Goal: Use online tool/utility: Utilize a website feature to perform a specific function

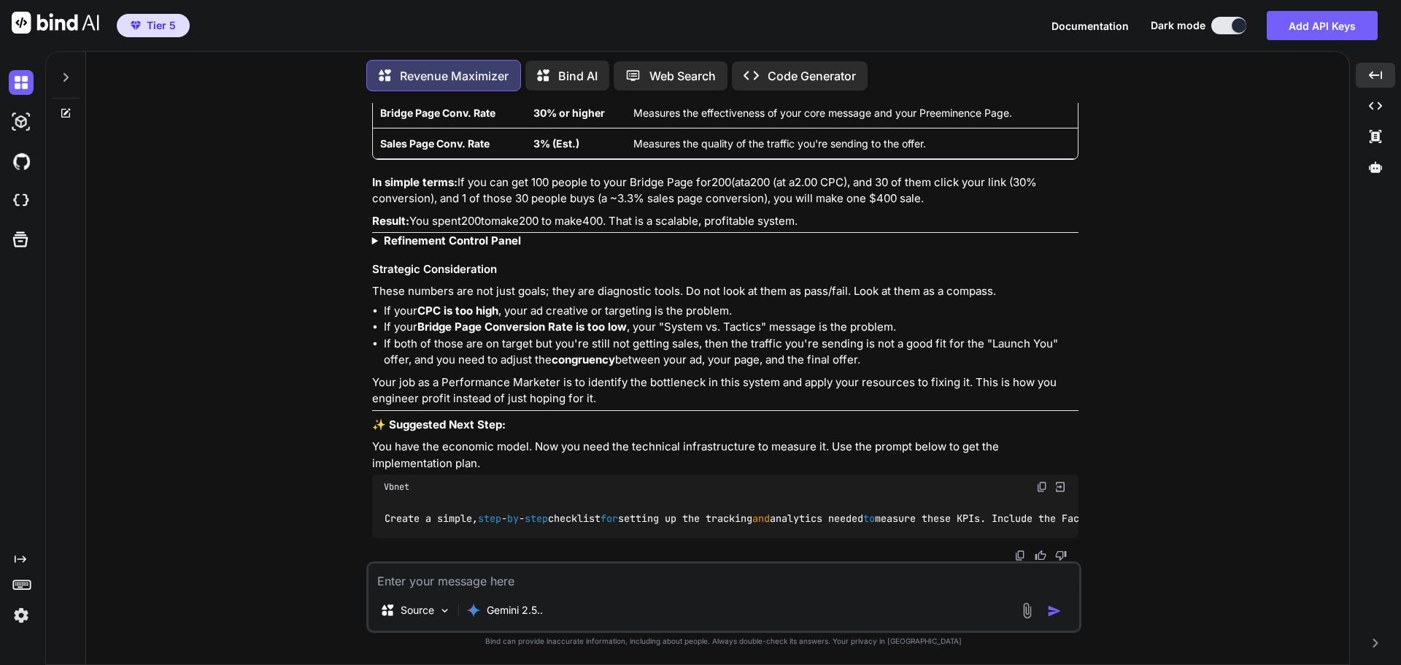
scroll to position [8267, 0]
click at [489, 234] on strong "Refinement Control Panel" at bounding box center [452, 241] width 137 height 14
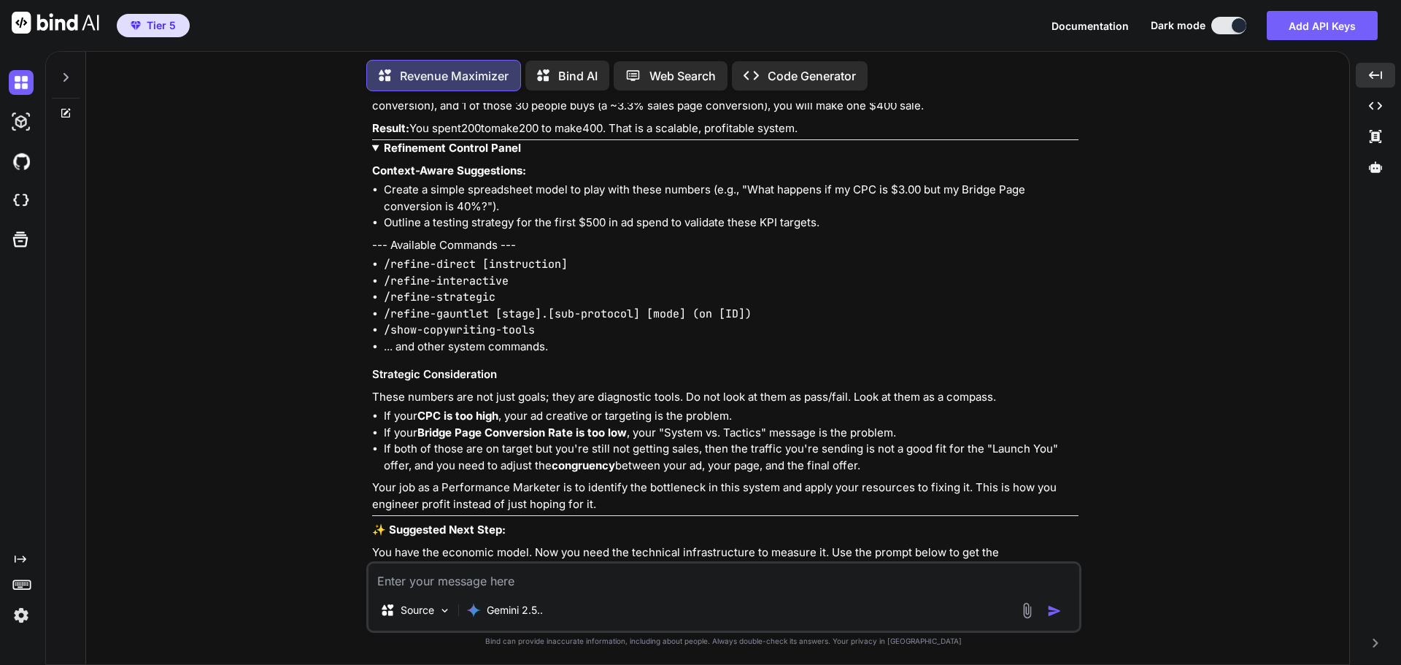
click at [446, 155] on strong "Refinement Control Panel" at bounding box center [452, 148] width 137 height 14
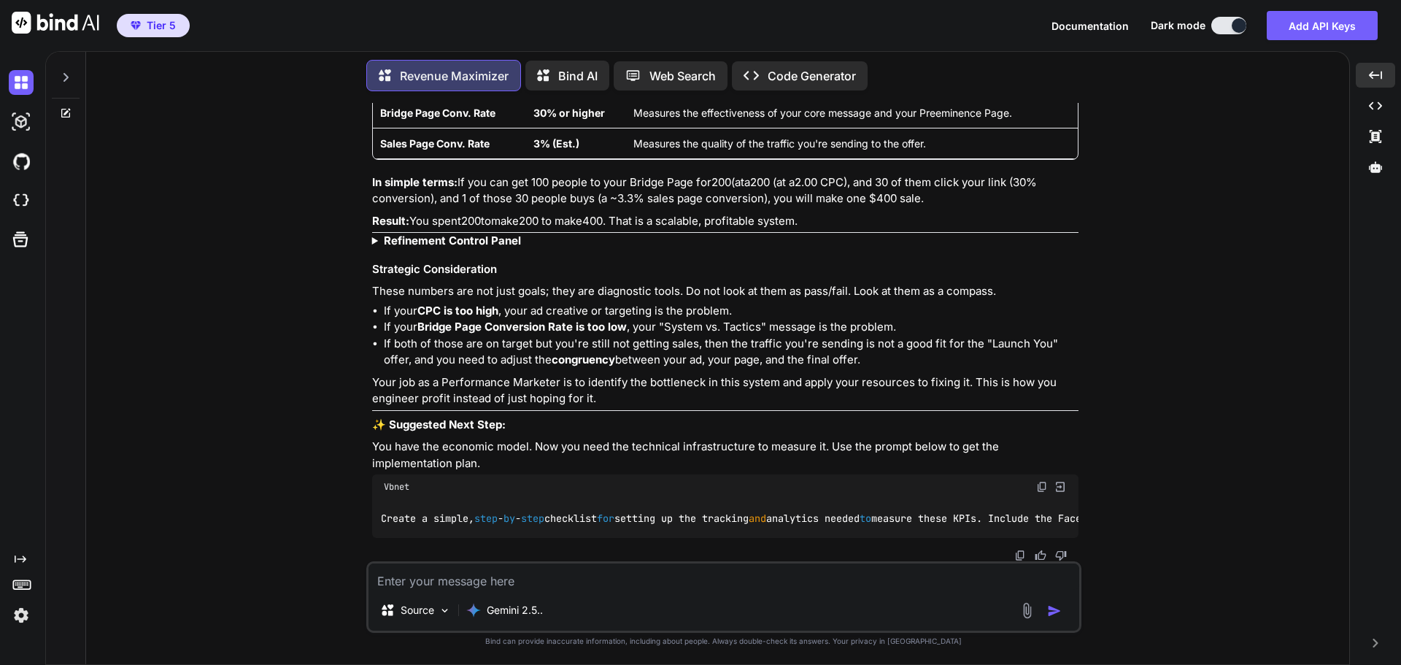
scroll to position [0, 0]
drag, startPoint x: 1041, startPoint y: 474, endPoint x: 952, endPoint y: 503, distance: 93.5
click at [1042, 481] on img at bounding box center [1042, 487] width 12 height 12
click at [547, 582] on textarea at bounding box center [724, 576] width 711 height 26
paste textarea "Create a simple, step-by-step checklist for setting up the tracking and analyti…"
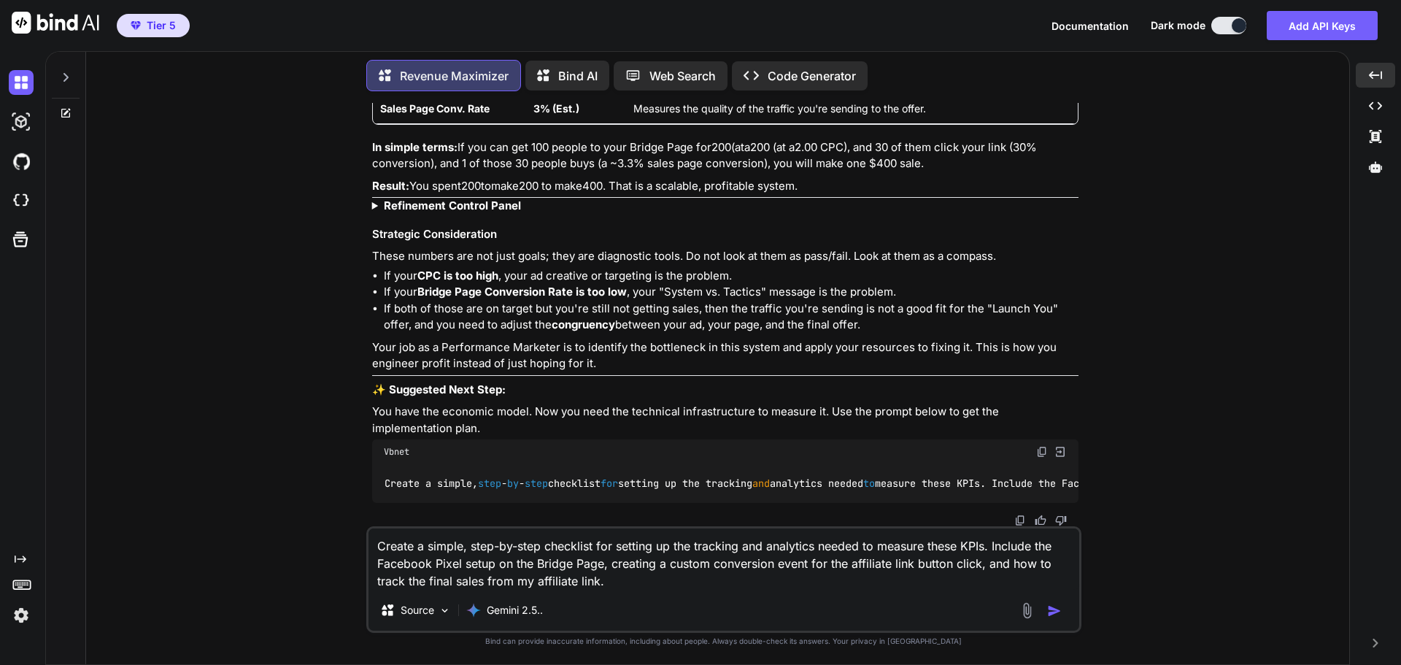
click at [1050, 609] on img "button" at bounding box center [1054, 611] width 15 height 15
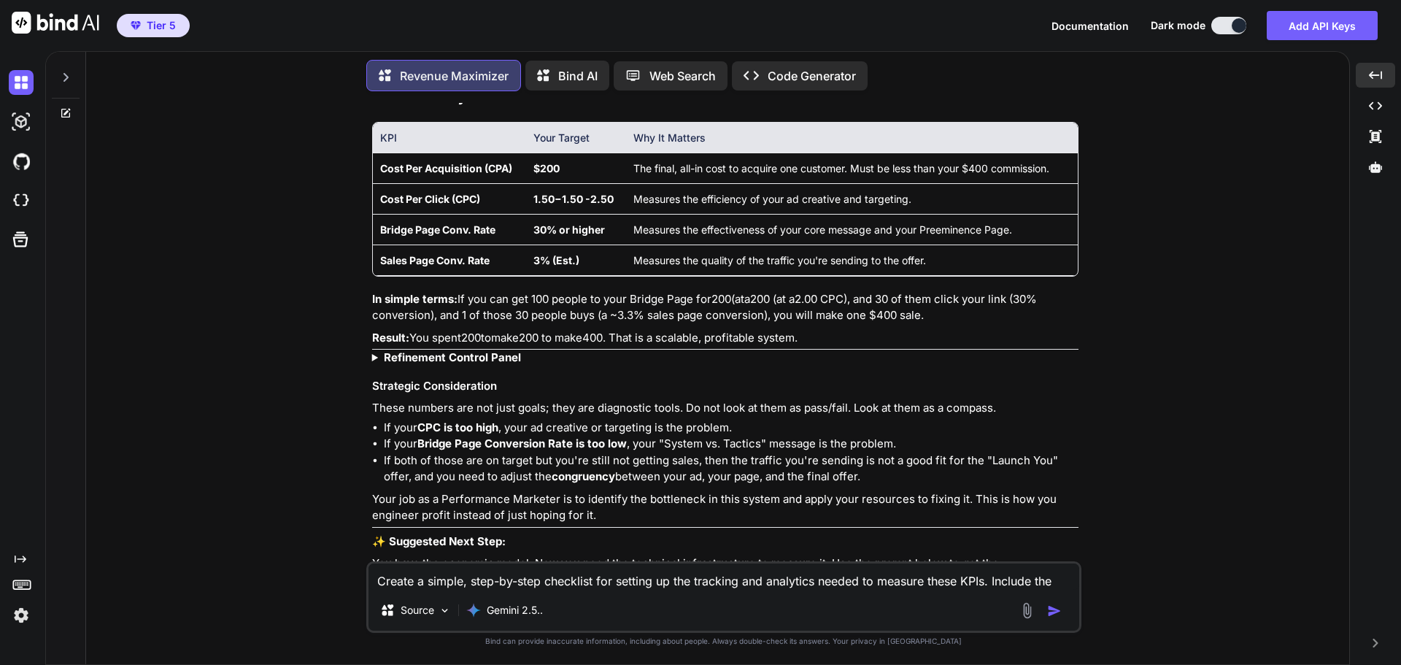
scroll to position [8116, 0]
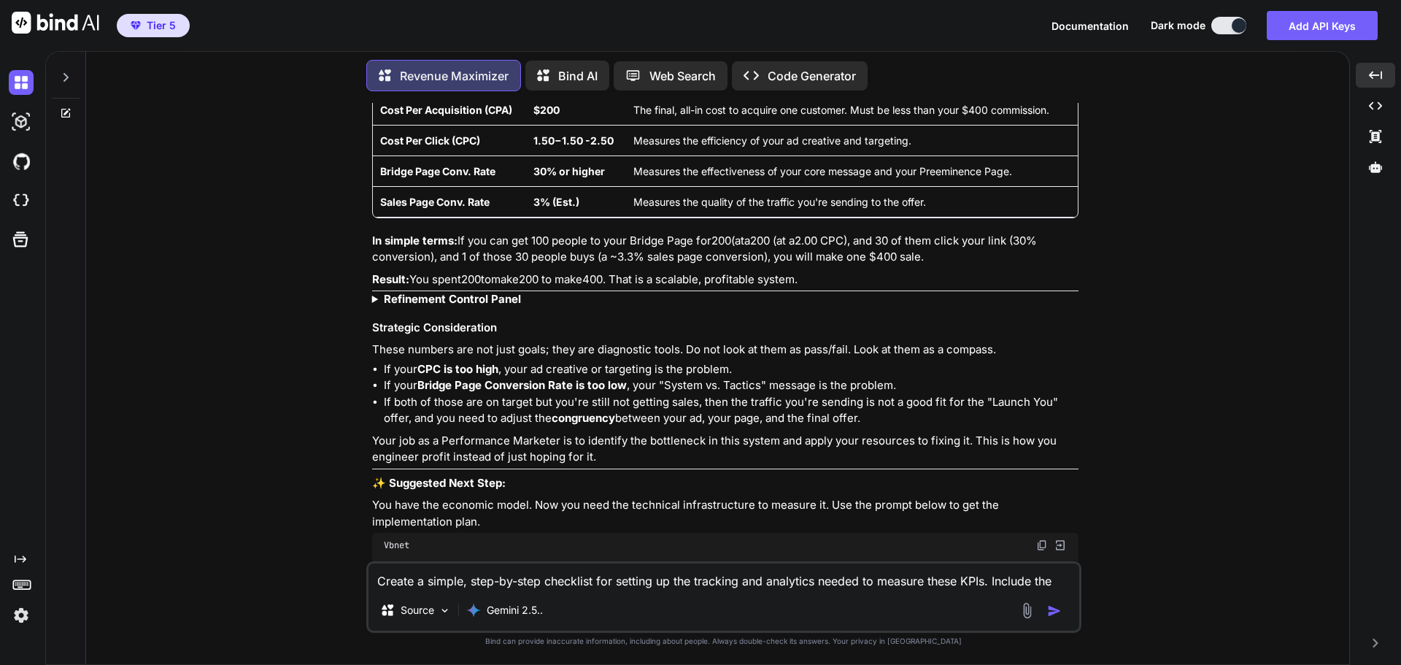
click at [449, 576] on textarea "Create a simple, step-by-step checklist for setting up the tracking and analyti…" at bounding box center [724, 576] width 711 height 26
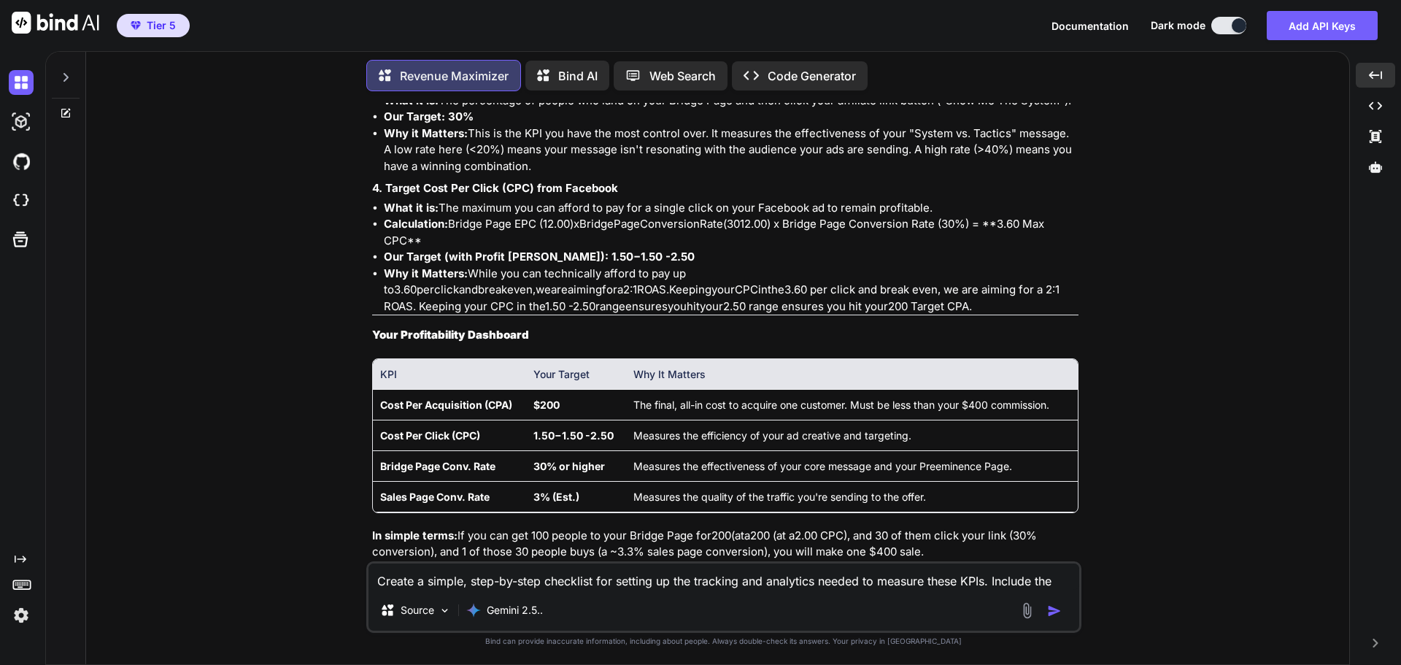
scroll to position [7605, 0]
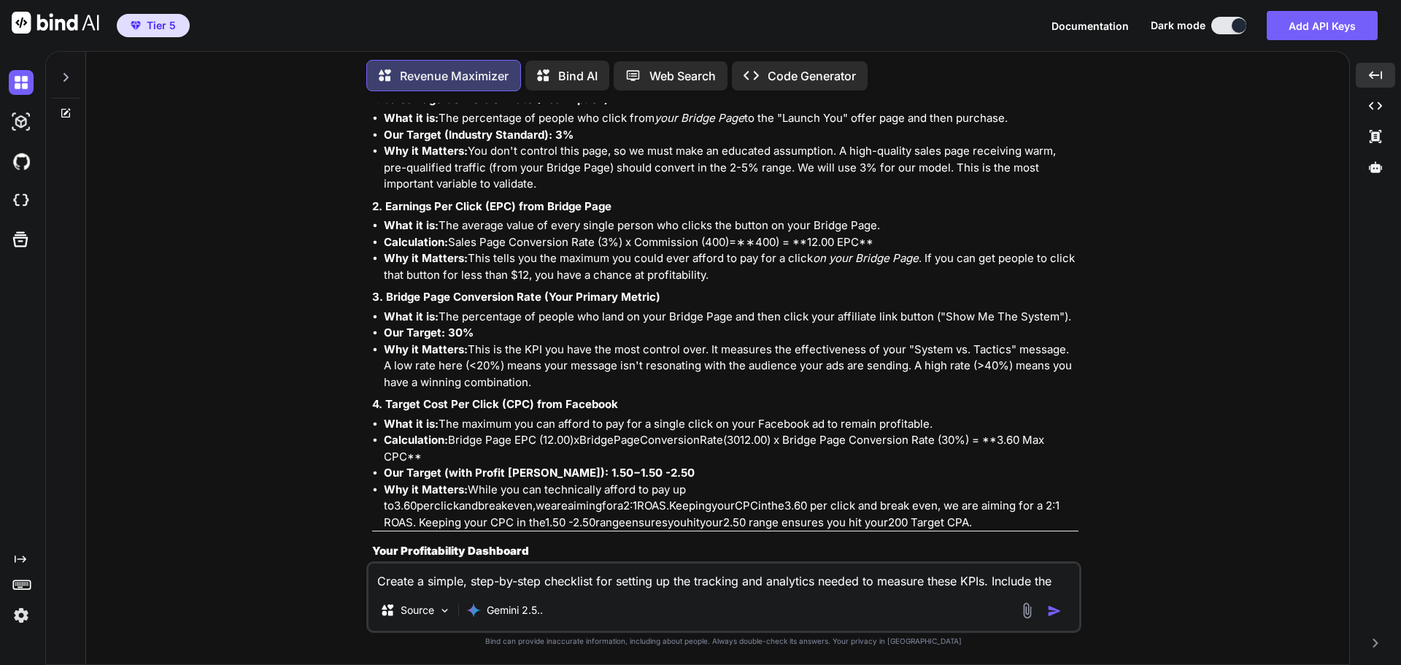
click at [1017, 391] on li "Why it Matters: This is the KPI you have the most control over. It measures the…" at bounding box center [731, 367] width 695 height 50
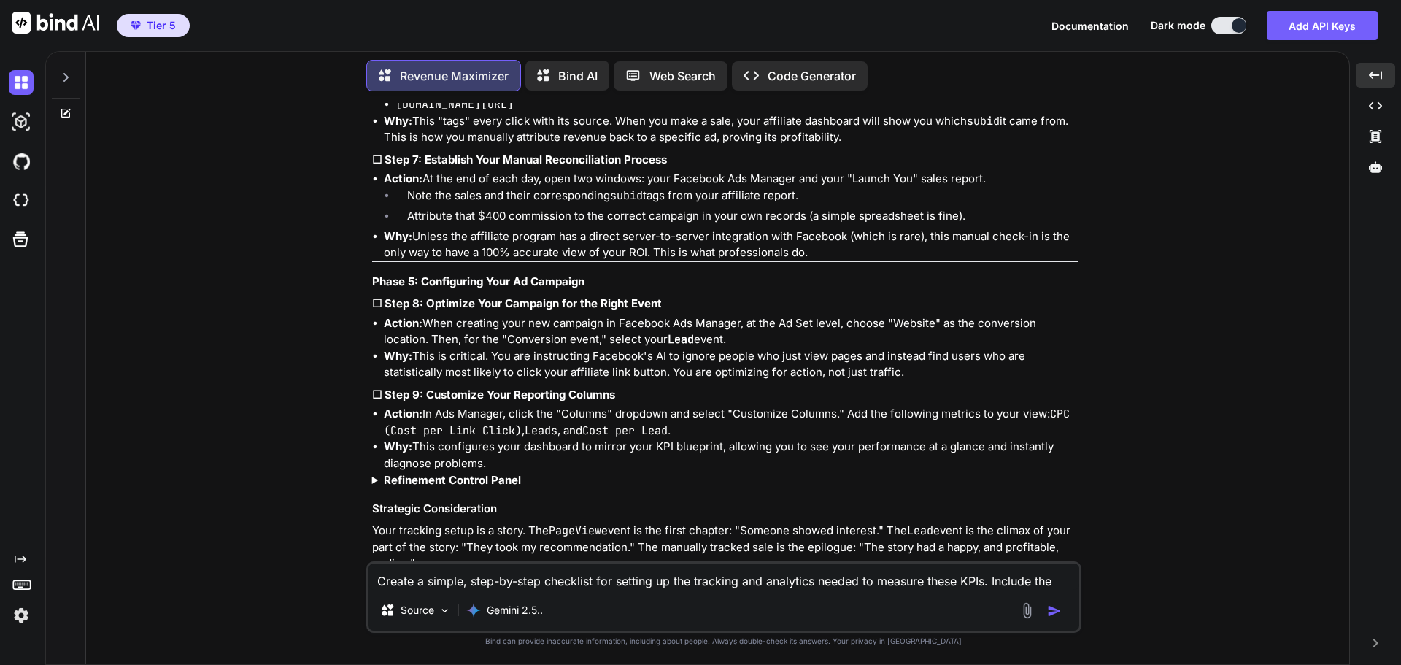
scroll to position [9940, 0]
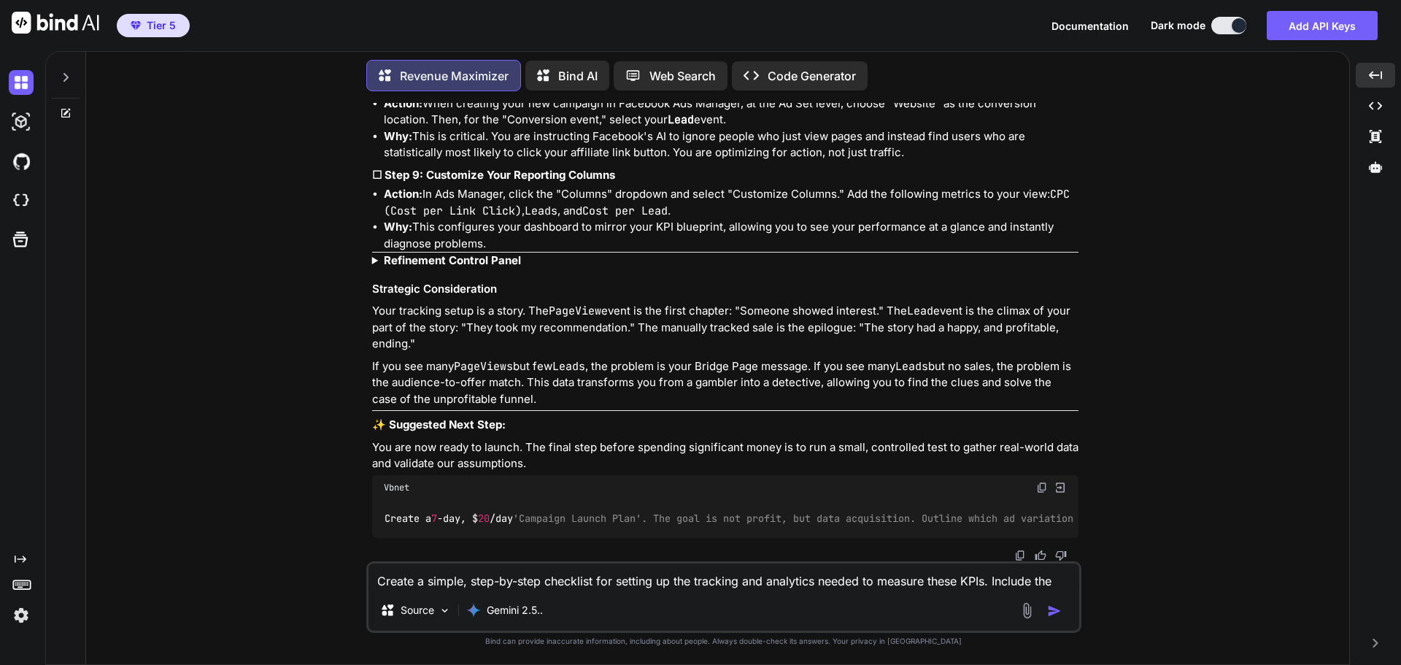
click at [435, 253] on strong "Refinement Control Panel" at bounding box center [452, 260] width 137 height 14
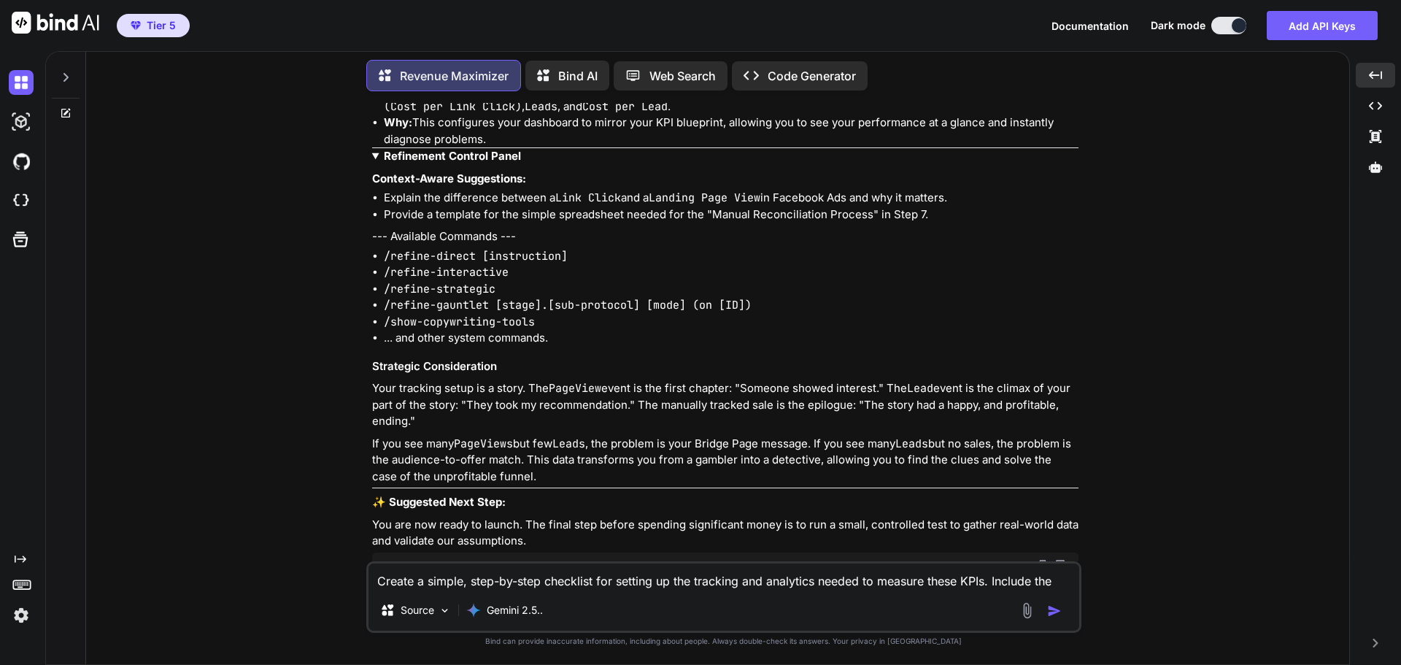
click at [435, 163] on strong "Refinement Control Panel" at bounding box center [452, 156] width 137 height 14
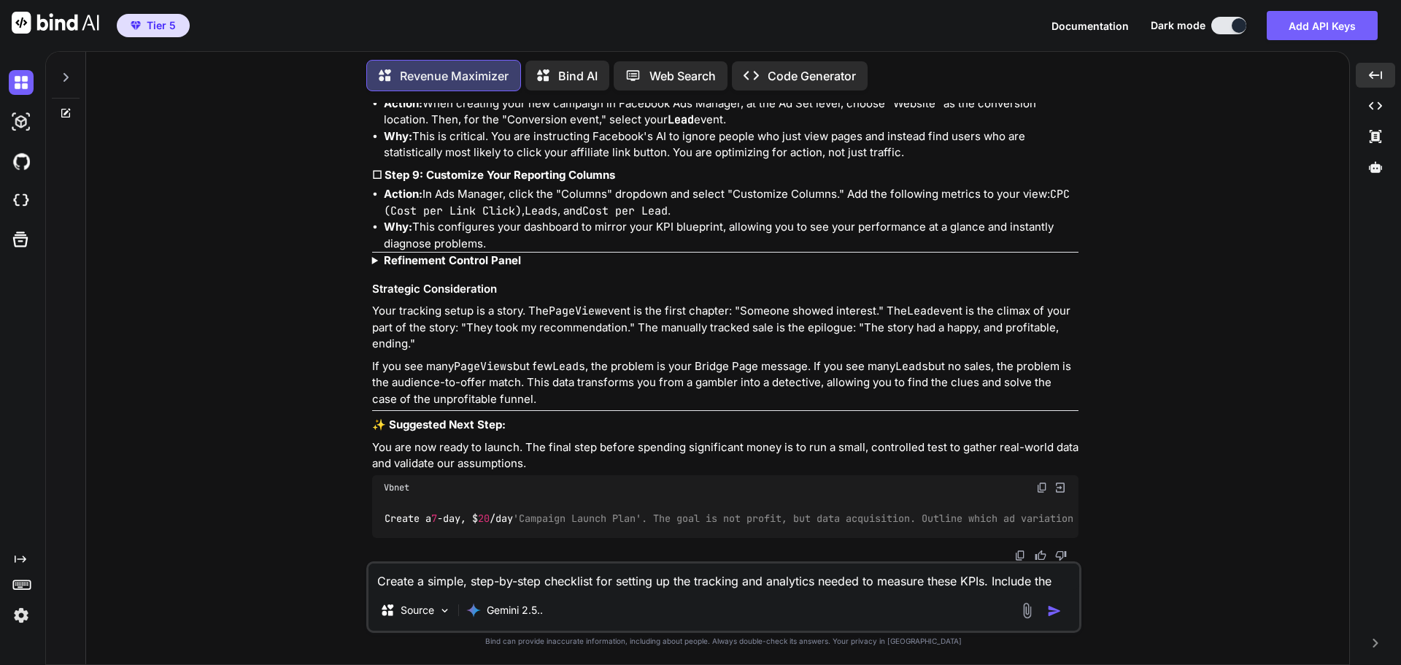
click at [1041, 482] on img at bounding box center [1042, 488] width 12 height 12
click at [486, 582] on textarea "Create a simple, step-by-step checklist for setting up the tracking and analyti…" at bounding box center [724, 576] width 711 height 26
paste textarea "7-day, $20/day 'Campaign Launch Plan'. The goal is not profit, but data acquisi…"
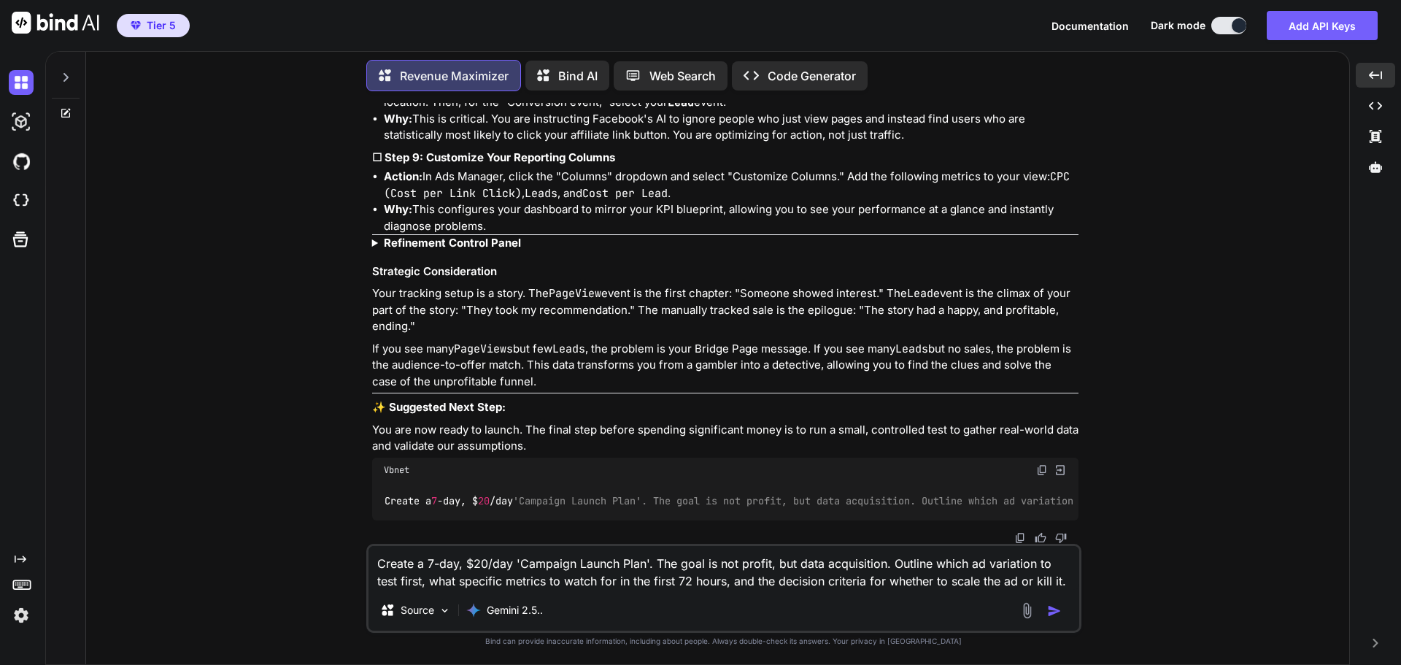
type textarea "Create a 7-day, $20/day 'Campaign Launch Plan'. The goal is not profit, but dat…"
click at [1059, 610] on img "button" at bounding box center [1054, 611] width 15 height 15
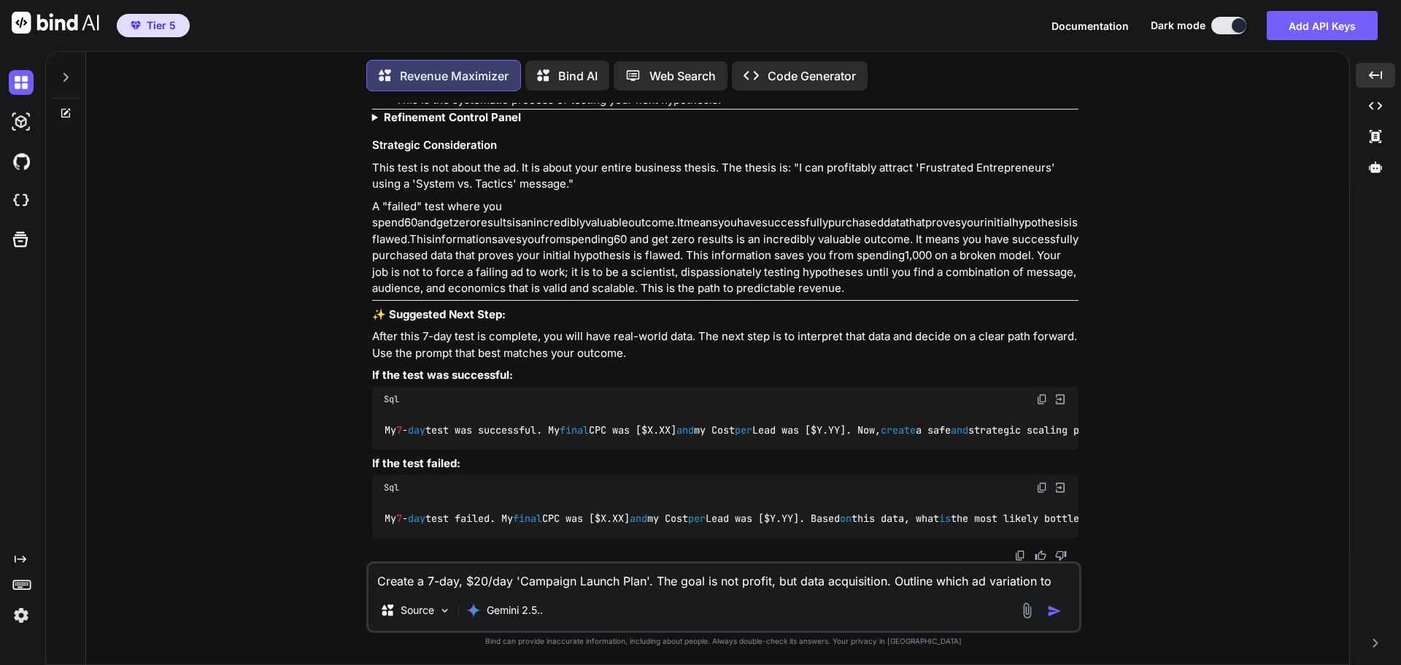
scroll to position [11399, 0]
click at [478, 577] on textarea "Create a 7-day, $20/day 'Campaign Launch Plan'. The goal is not profit, but dat…" at bounding box center [724, 576] width 711 height 26
type textarea "Is there a command that would allow you to provide me with the entire chat hist…"
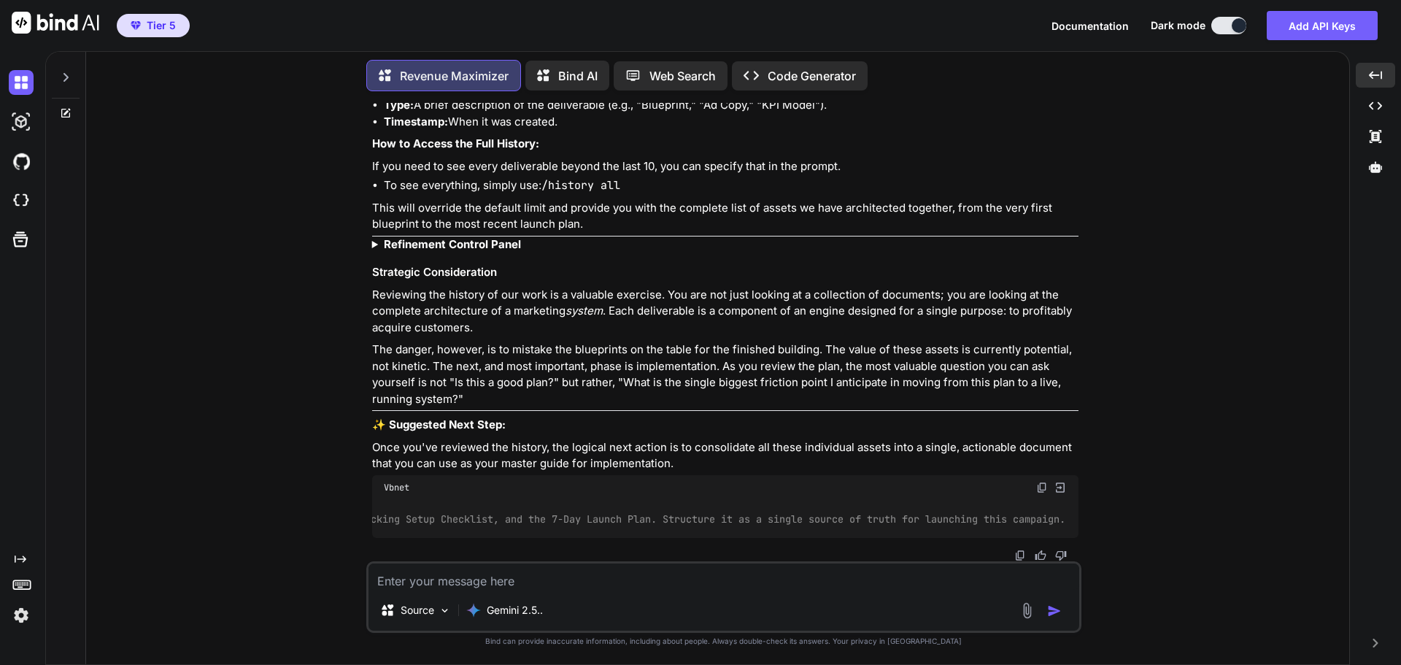
scroll to position [0, 0]
click at [1039, 482] on img at bounding box center [1042, 488] width 12 height 12
click at [436, 581] on textarea at bounding box center [724, 576] width 711 height 26
paste textarea "Create a unified "Campaign Operations Manual" in a clean, shareable format. Thi…"
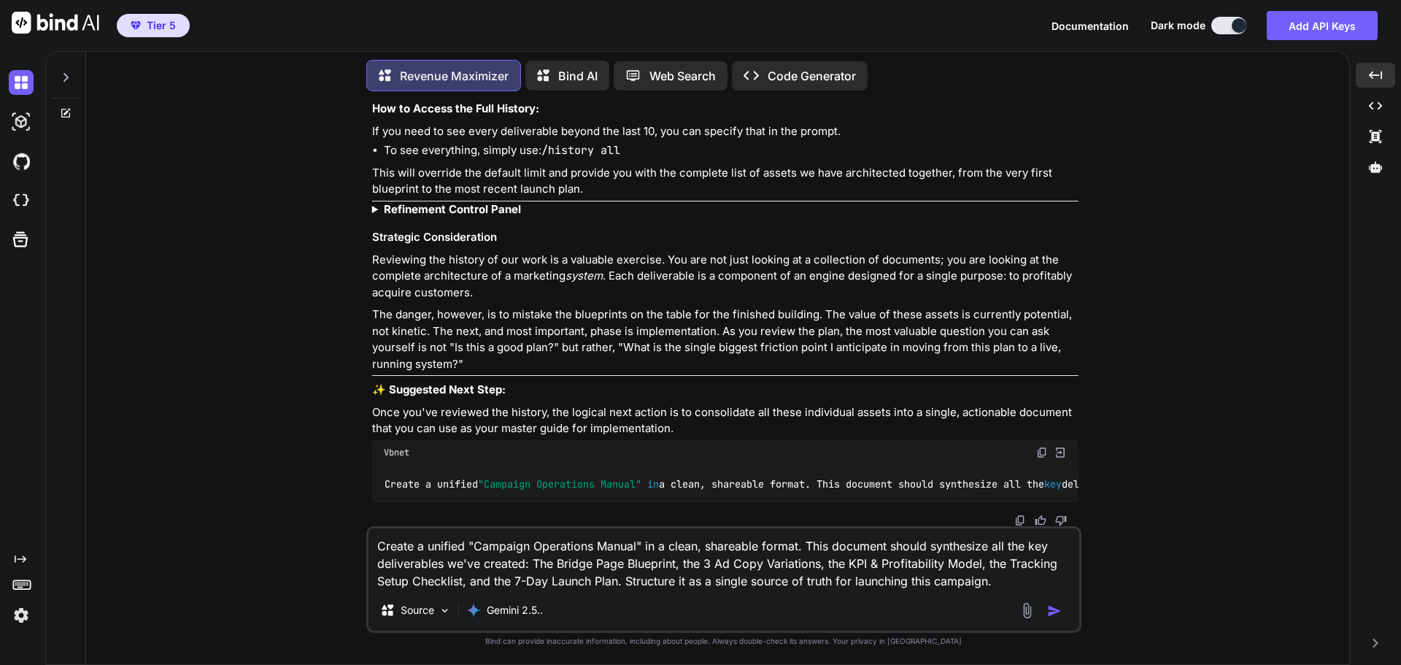
click at [374, 547] on textarea "Create a unified "Campaign Operations Manual" in a clean, shareable format. Thi…" at bounding box center [724, 558] width 711 height 61
type textarea "/history all Create a unified "Campaign Operations Manual" in a clean, shareabl…"
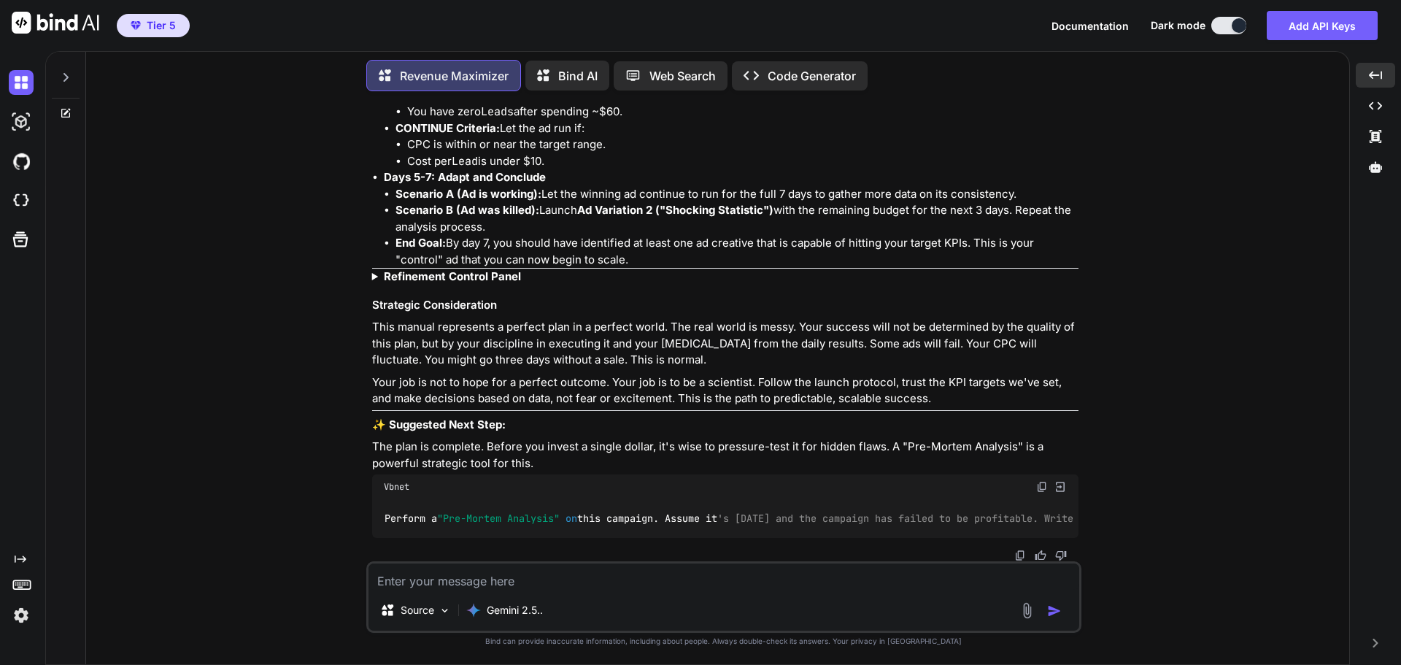
scroll to position [14605, 0]
click at [472, 576] on textarea at bounding box center [724, 576] width 711 height 26
type textarea "W"
click at [1022, 552] on img at bounding box center [1020, 556] width 12 height 12
click at [815, 374] on p "Your job is not to hope for a perfect outcome. Your job is to be a scientist. F…" at bounding box center [725, 390] width 706 height 33
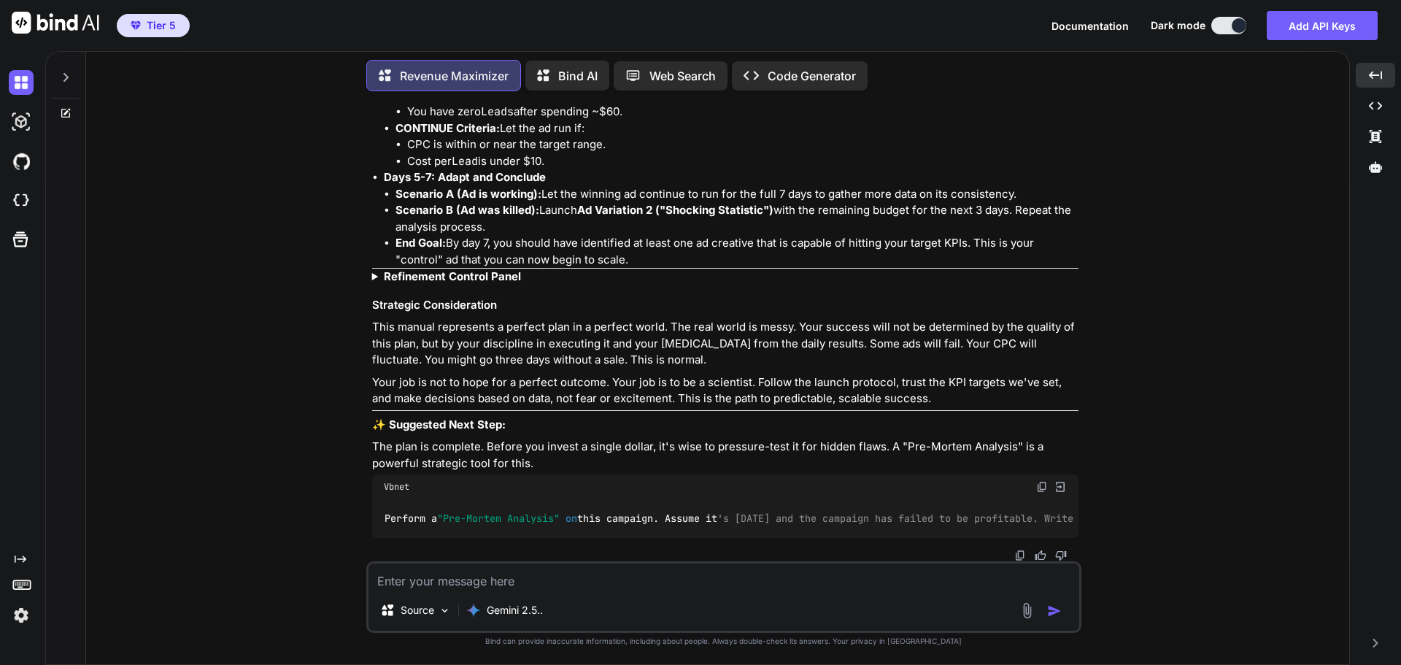
click at [524, 576] on textarea at bounding box center [724, 576] width 711 height 26
type textarea "Thank you! Should we create the bridge pages using the blueprint?"
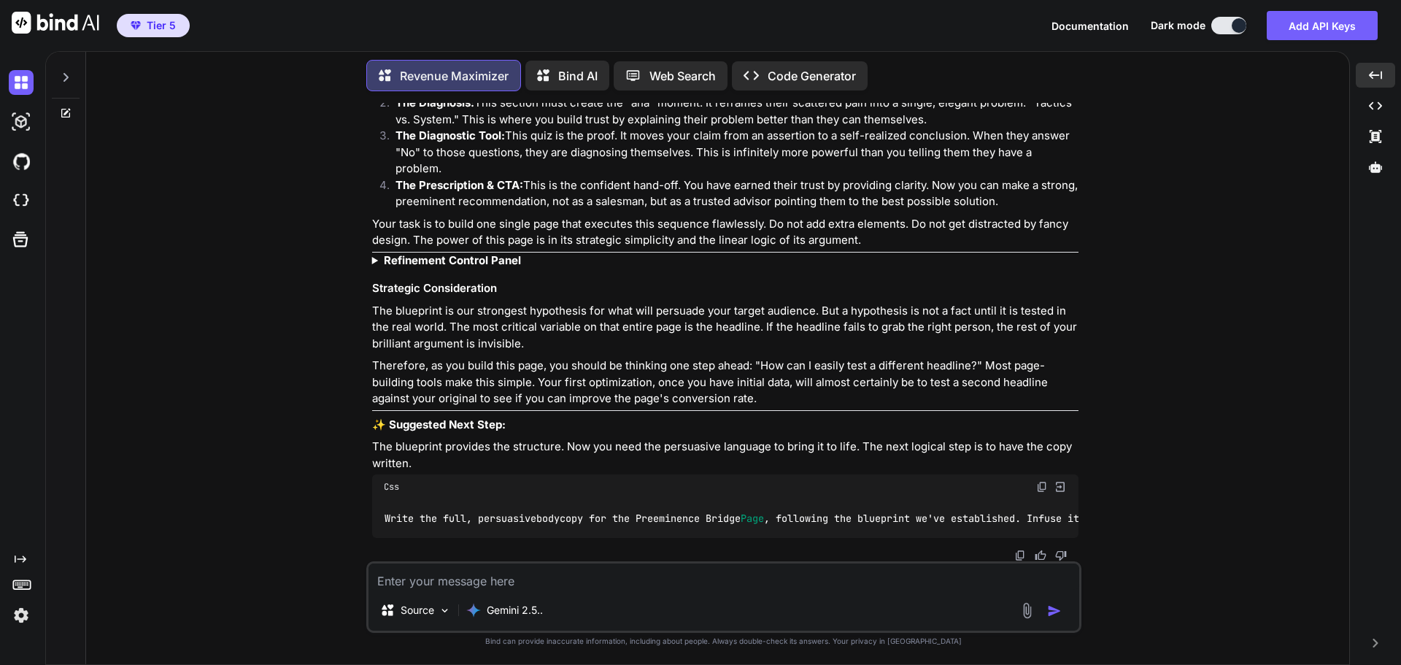
scroll to position [15316, 0]
click at [1039, 481] on img at bounding box center [1042, 487] width 12 height 12
click at [443, 582] on textarea at bounding box center [724, 576] width 711 height 26
paste textarea "Write the full, persuasive body copy for the Preeminence Bridge Page, following…"
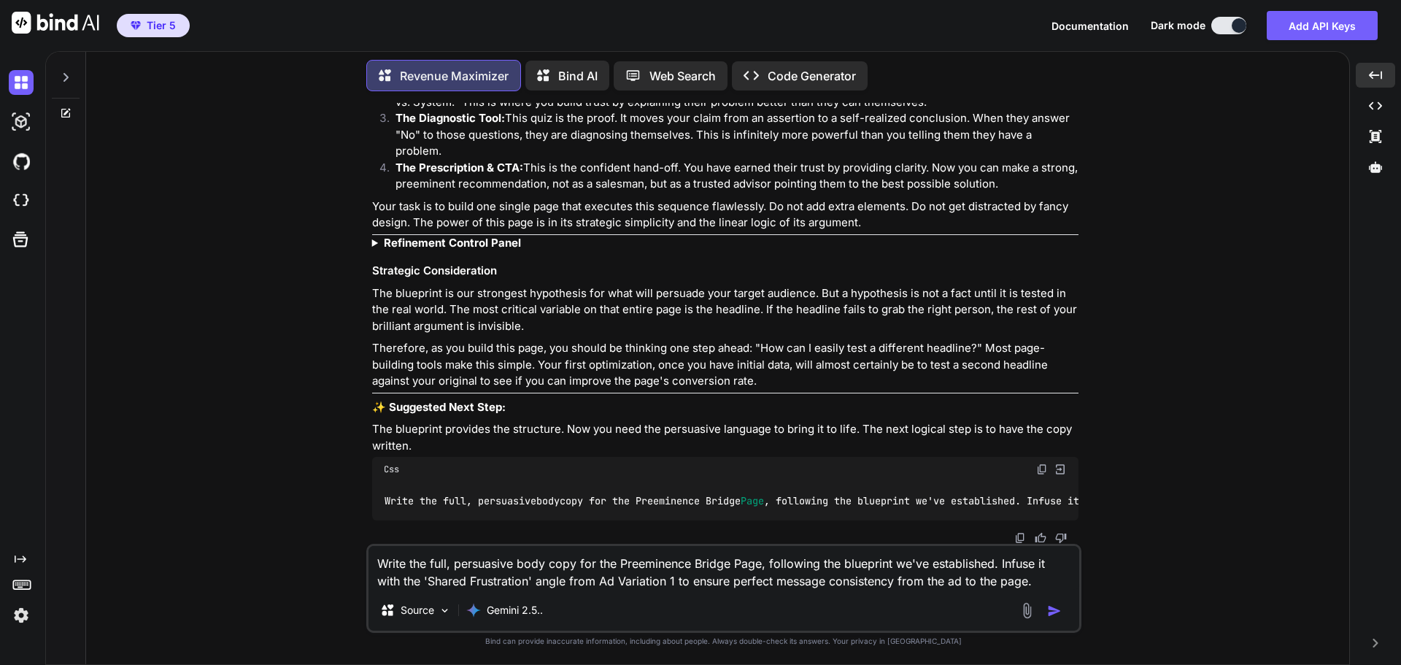
type textarea "Write the full, persuasive body copy for the Preeminence Bridge Page, following…"
click at [1055, 607] on img "button" at bounding box center [1054, 611] width 15 height 15
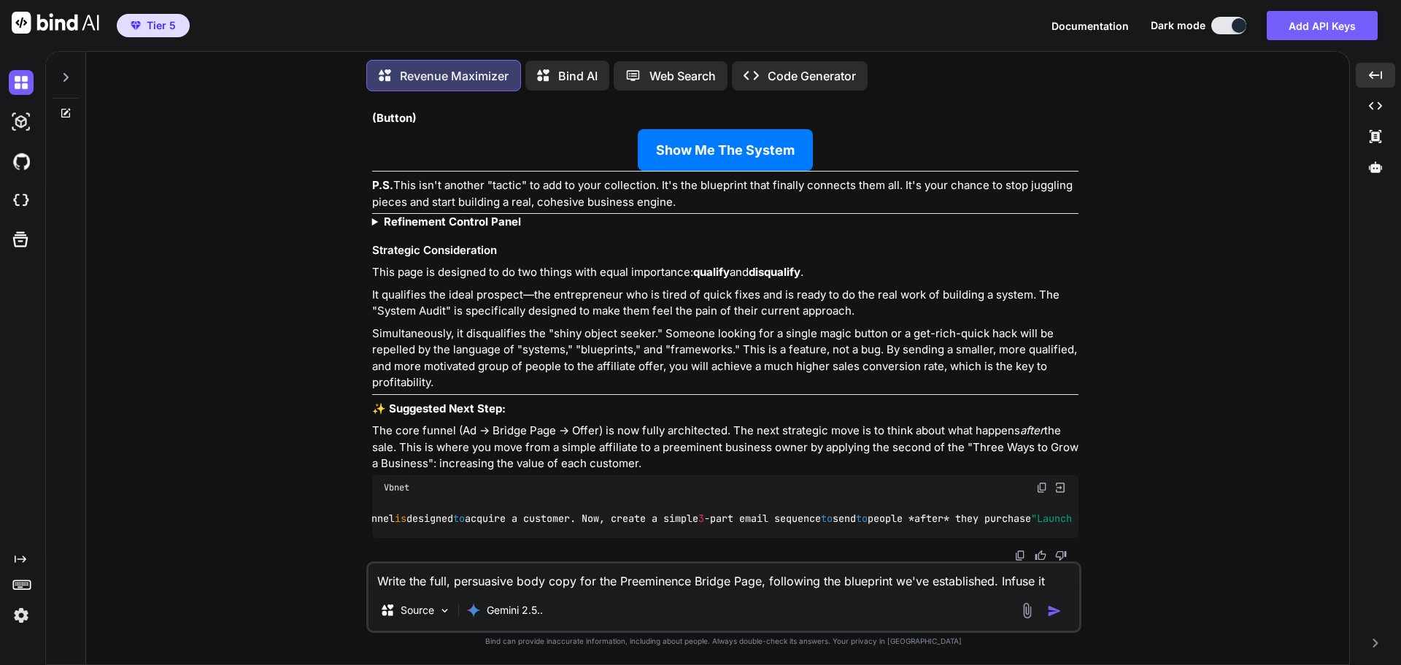
scroll to position [0, 0]
click at [1041, 482] on img at bounding box center [1042, 488] width 12 height 12
click at [1020, 557] on img at bounding box center [1020, 556] width 12 height 12
click at [1128, 368] on div "You Hi Revenue Maximizer Good. Let's get straight to the point. To provide you …" at bounding box center [724, 383] width 1252 height 561
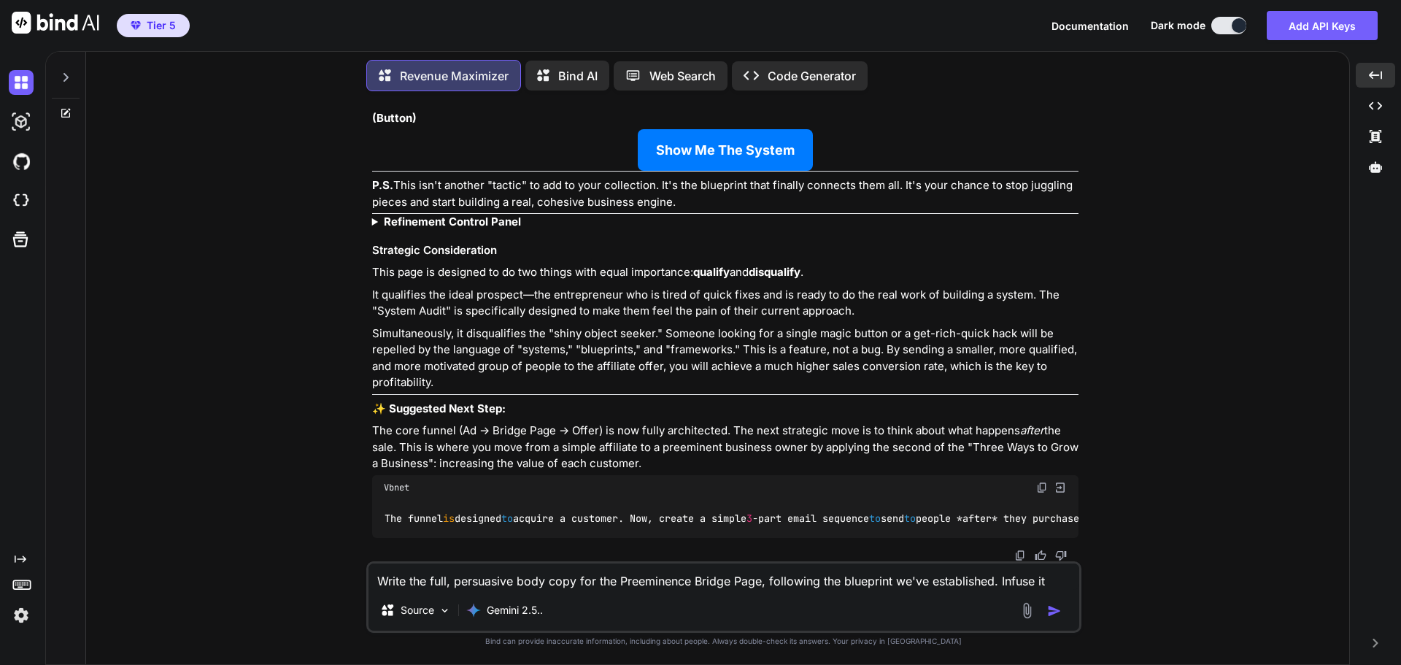
click at [555, 579] on textarea "Write the full, persuasive body copy for the Preeminence Bridge Page, following…" at bounding box center [724, 576] width 711 height 26
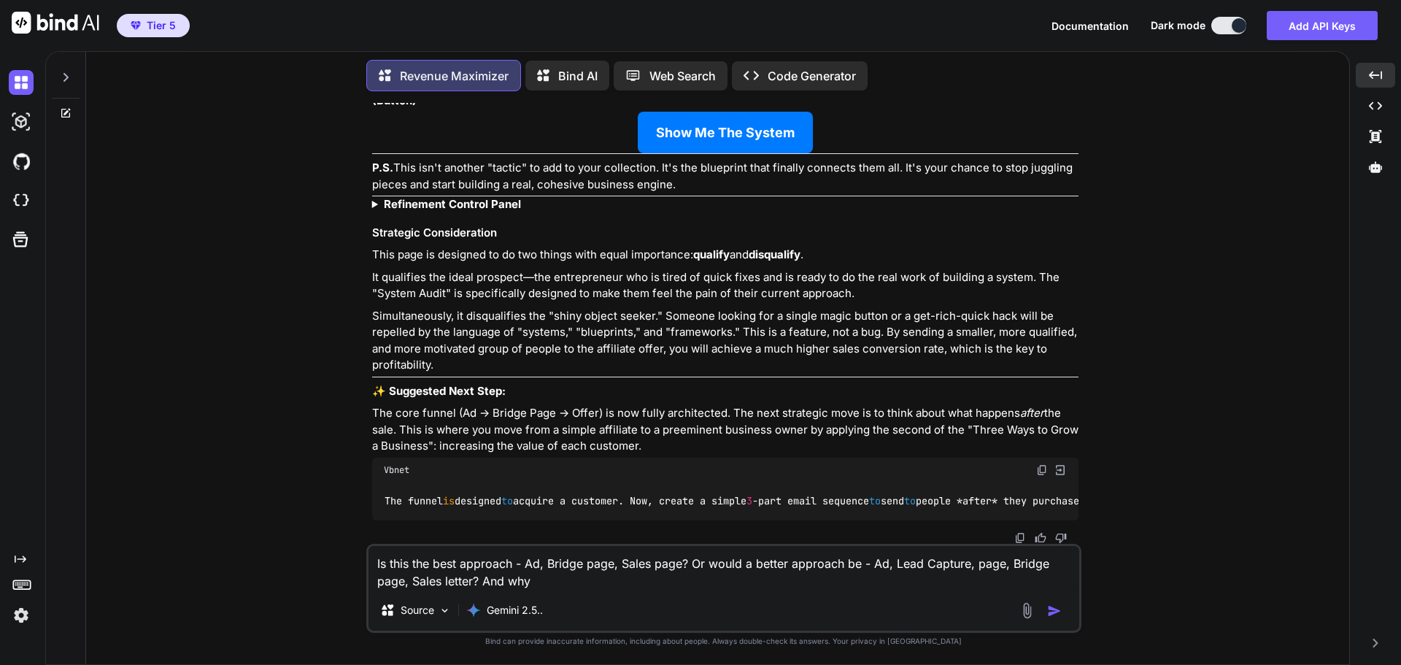
type textarea "Is this the best approach - Ad, Bridge page, Sales page? Or would a better appr…"
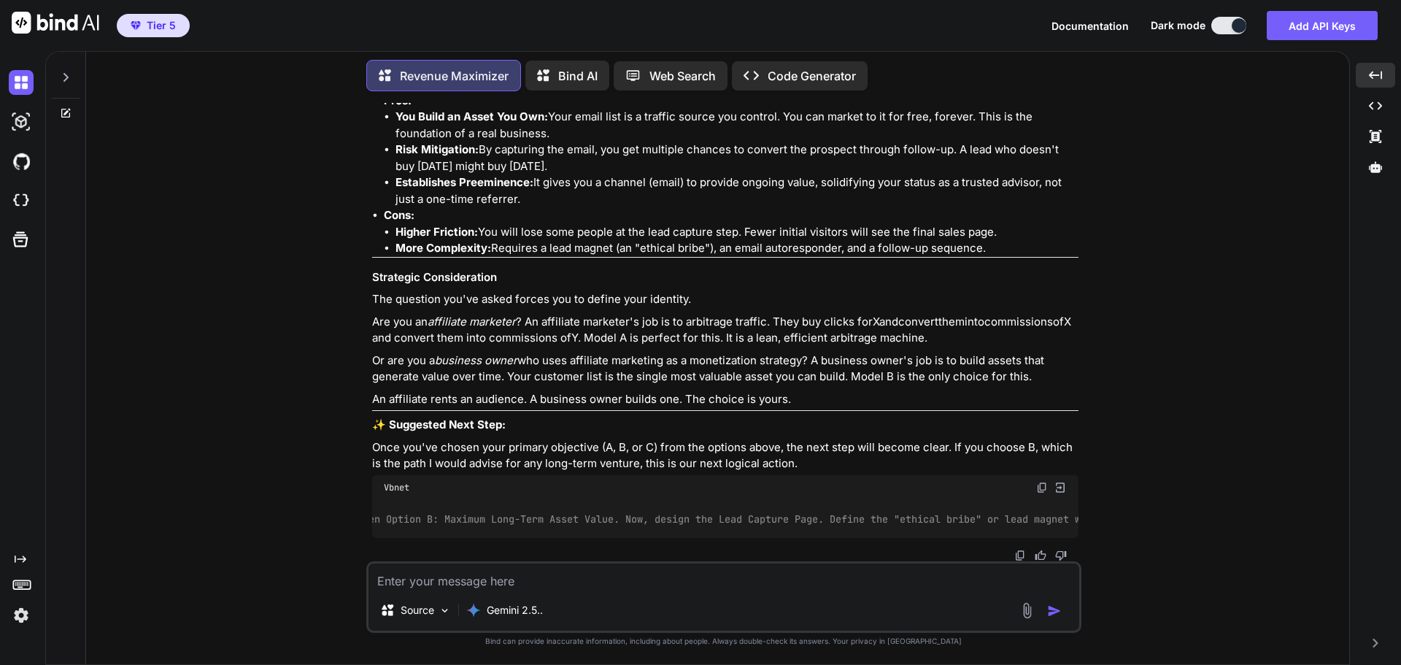
scroll to position [0, 0]
click at [1039, 482] on img at bounding box center [1042, 488] width 12 height 12
click at [425, 579] on textarea at bounding box center [724, 576] width 711 height 26
paste textarea "I've chosen Option B: Maximum Long-Term Asset Value. Now, design the Lead Captu…"
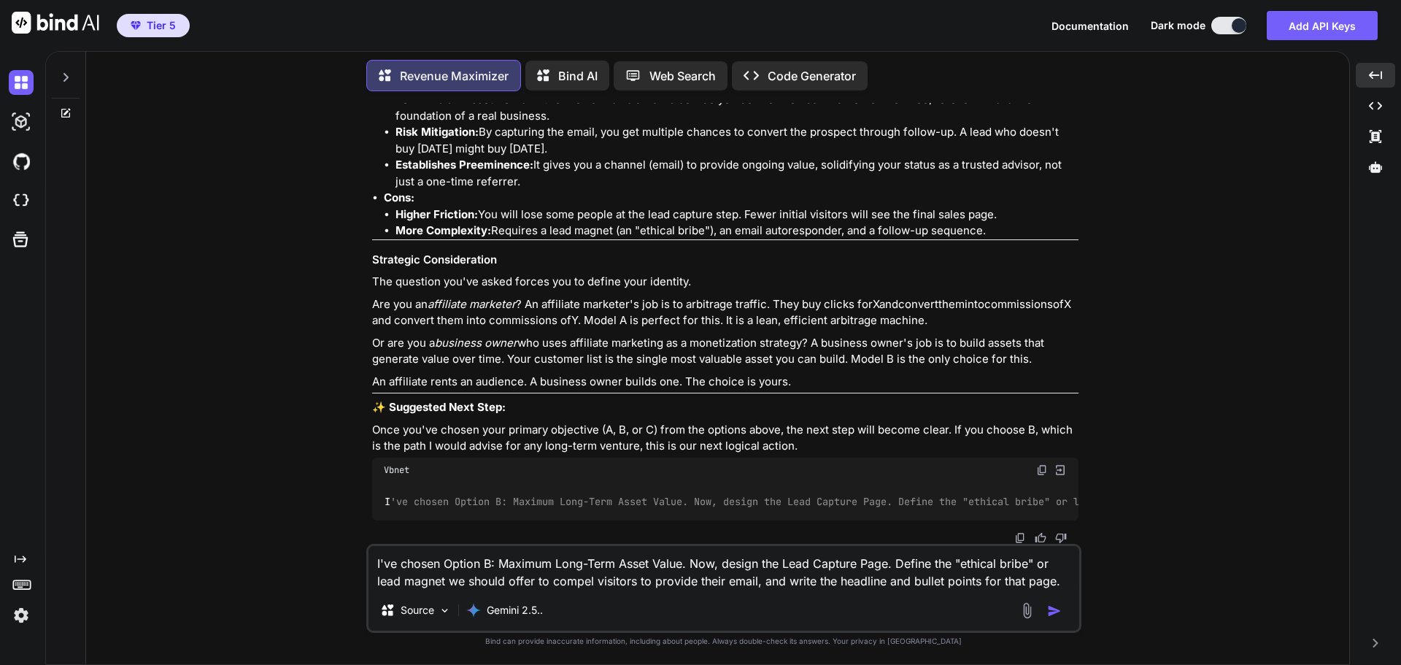
click at [1054, 612] on img "button" at bounding box center [1054, 611] width 15 height 15
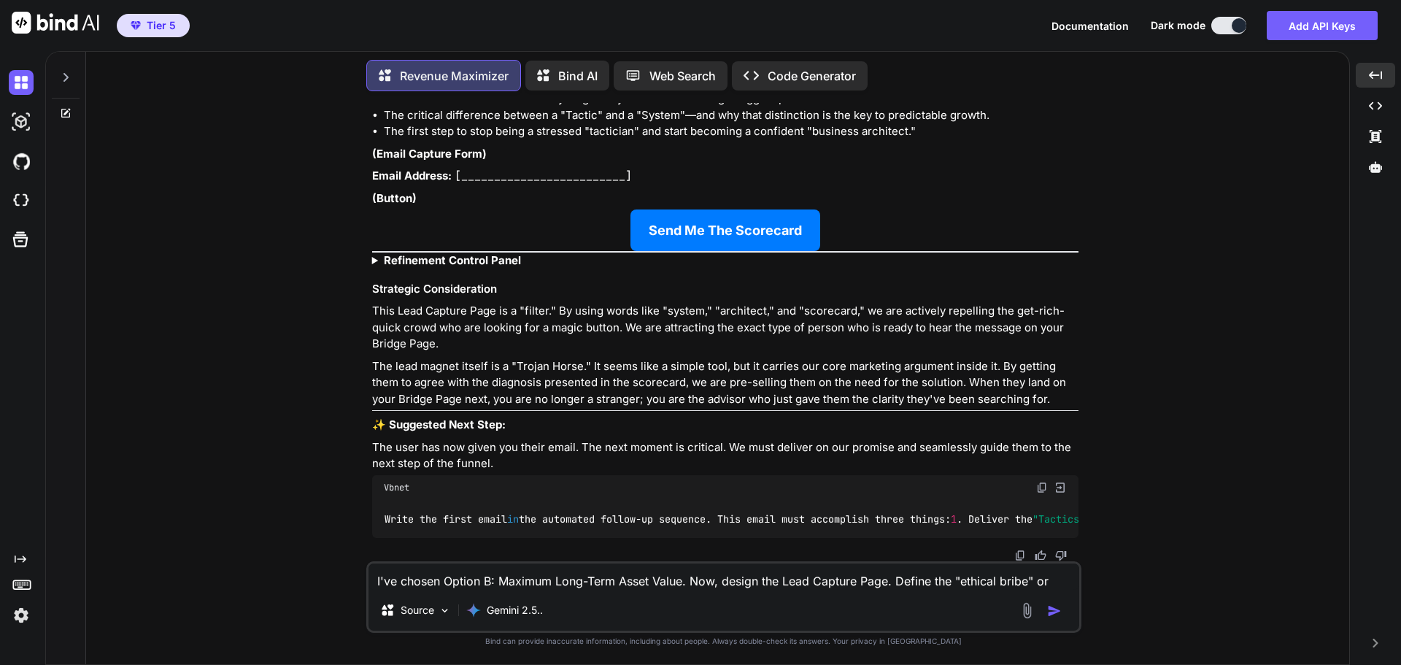
scroll to position [19196, 0]
click at [1020, 551] on img at bounding box center [1020, 556] width 12 height 12
click at [1144, 374] on div "You Hi Revenue Maximizer Good. Let's get straight to the point. To provide you …" at bounding box center [724, 383] width 1252 height 561
click at [1017, 555] on img at bounding box center [1020, 556] width 12 height 12
click at [1168, 345] on div "You Hi Revenue Maximizer Good. Let's get straight to the point. To provide you …" at bounding box center [724, 383] width 1252 height 561
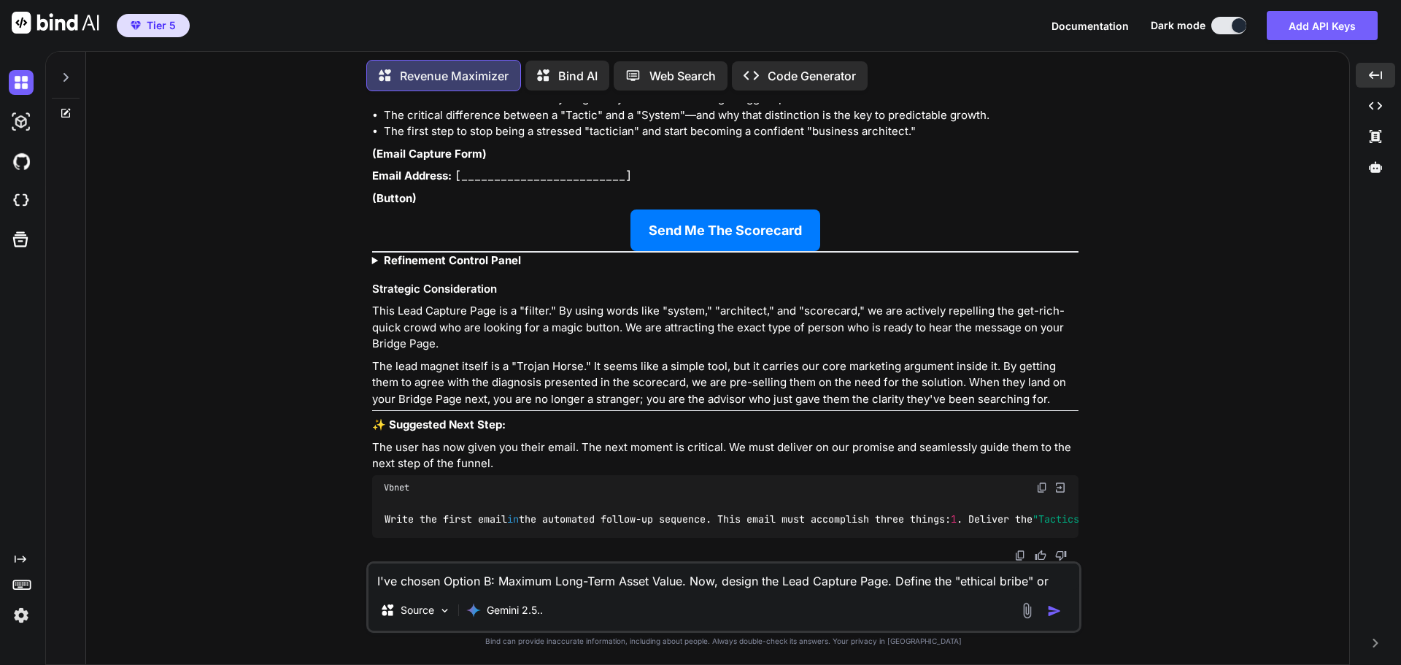
click at [1039, 482] on img at bounding box center [1042, 488] width 12 height 12
click at [469, 582] on textarea "I've chosen Option B: Maximum Long-Term Asset Value. Now, design the Lead Captu…" at bounding box center [724, 576] width 711 height 26
click at [1043, 482] on img at bounding box center [1042, 488] width 12 height 12
click at [461, 582] on textarea "I've chosen Option B: Maximum Long-Term Asset Value. Now, design the Lead Captu…" at bounding box center [724, 576] width 711 height 26
paste textarea "Write the first email in the automated follow-up sequence. This email must acco…"
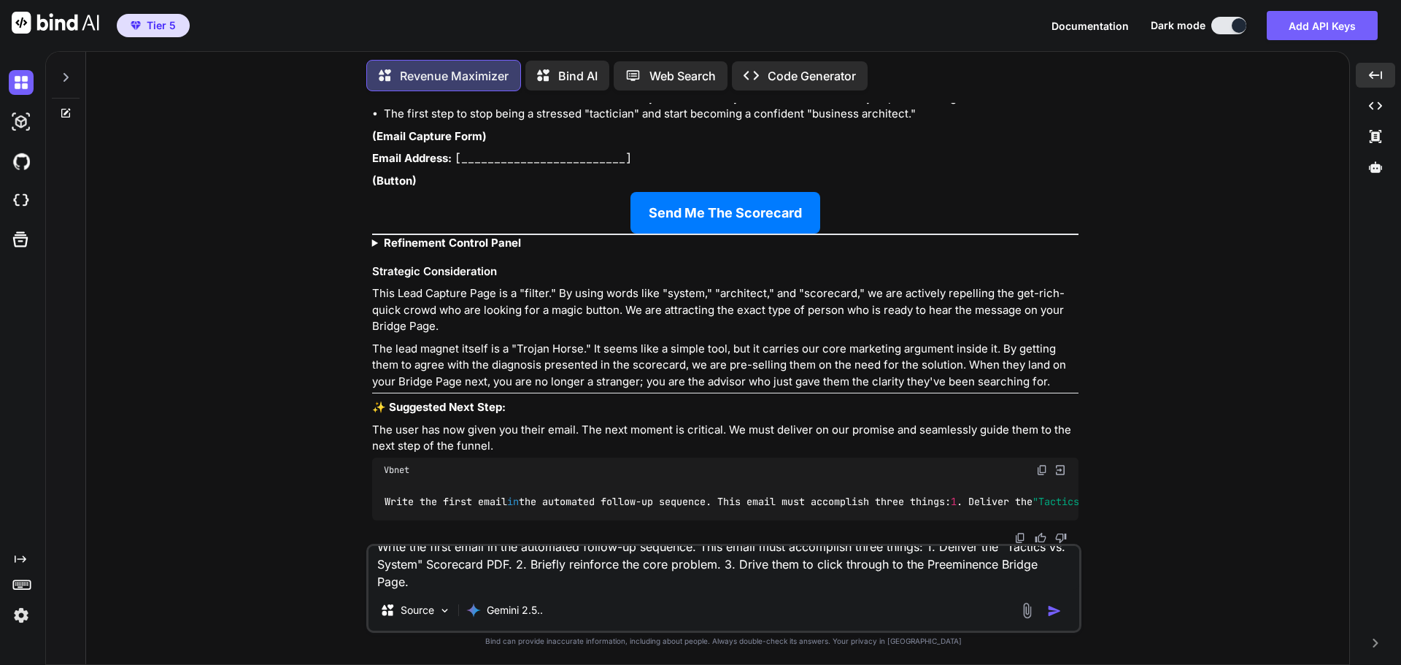
scroll to position [18, 0]
click at [1057, 612] on img "button" at bounding box center [1054, 611] width 15 height 15
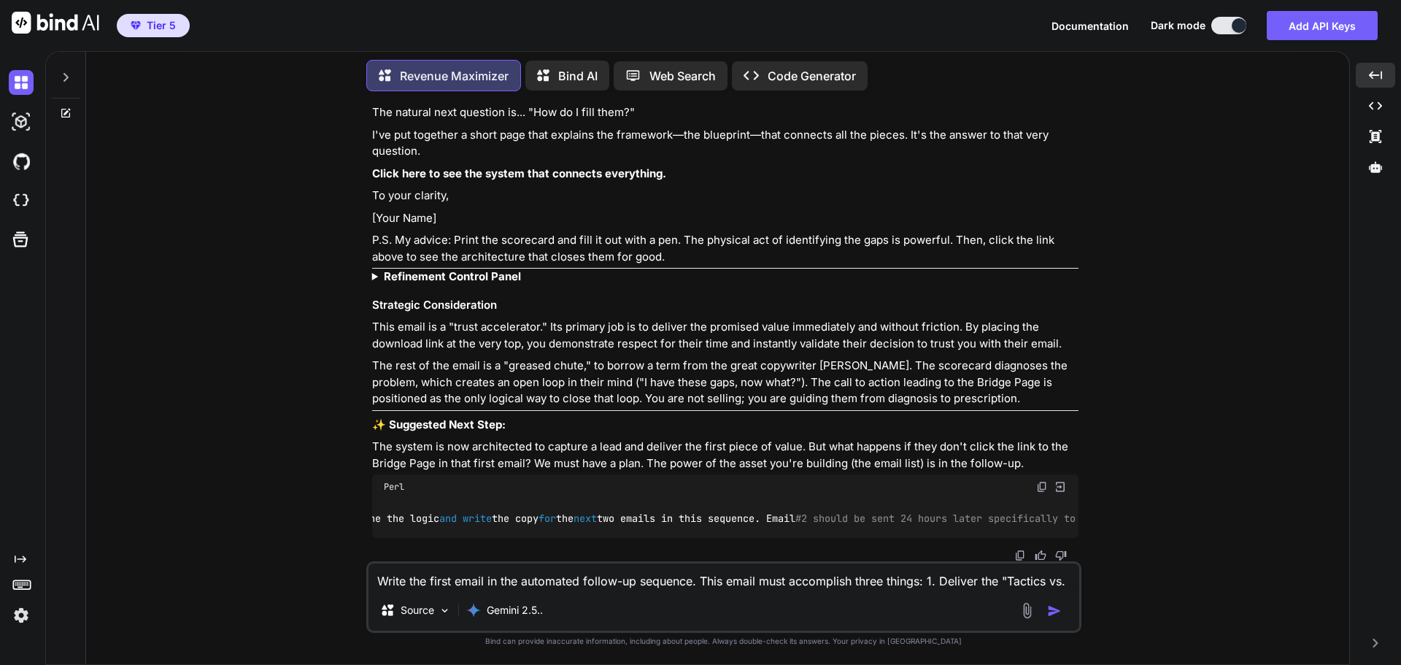
scroll to position [0, 0]
click at [1017, 553] on img at bounding box center [1020, 556] width 12 height 12
click at [1089, 334] on div "You Hi Revenue Maximizer Good. Let's get straight to the point. To provide you …" at bounding box center [724, 383] width 1252 height 561
click at [1039, 481] on img at bounding box center [1042, 487] width 12 height 12
click at [423, 586] on textarea "Write the first email in the automated follow-up sequence. This email must acco…" at bounding box center [724, 576] width 711 height 26
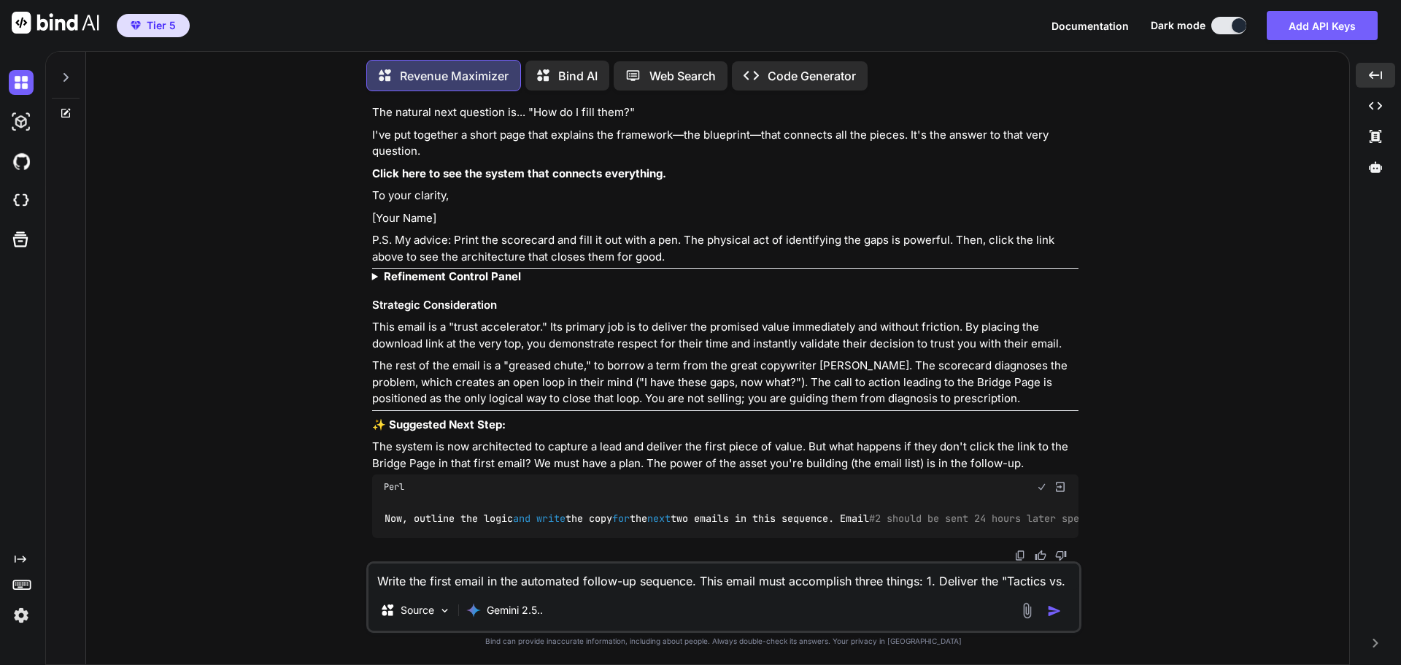
paste textarea "Now, outline the logic and write the copy for the next two emails in this seque…"
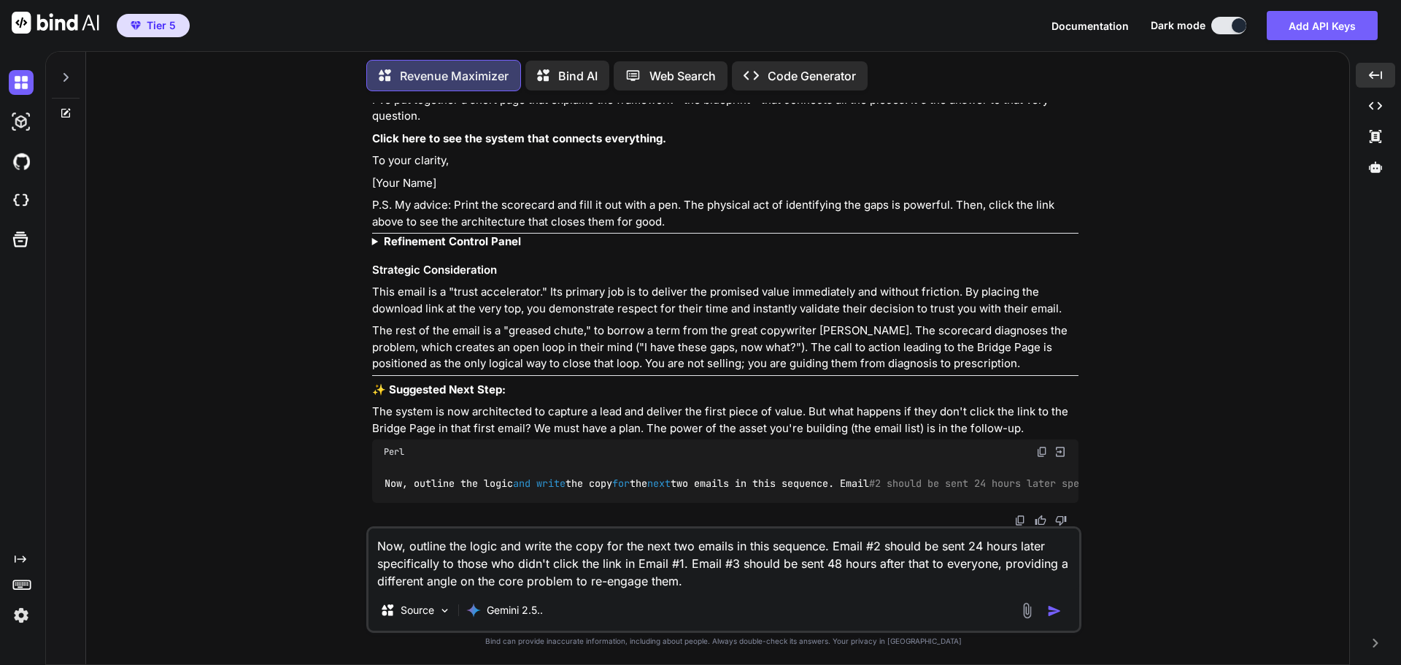
click at [1058, 609] on img "button" at bounding box center [1054, 611] width 15 height 15
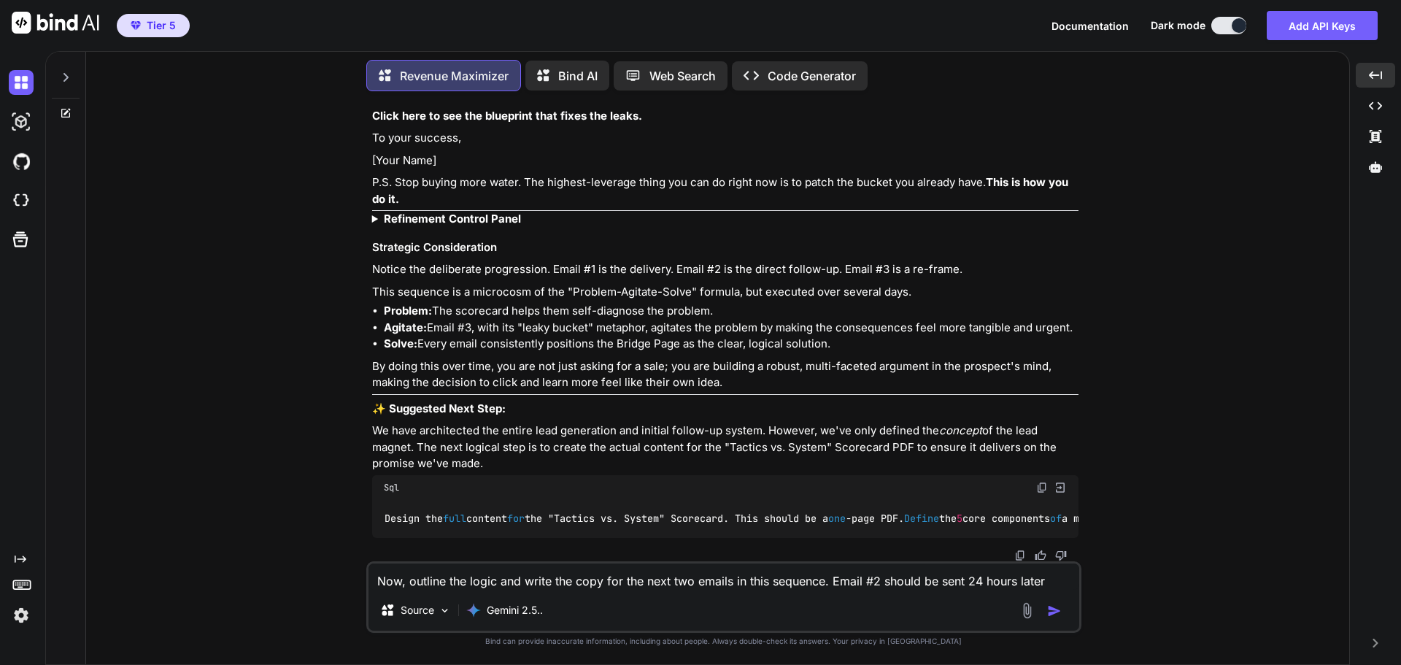
click at [1041, 482] on img at bounding box center [1042, 488] width 12 height 12
click at [916, 369] on p "By doing this over time, you are not just asking for a sale; you are building a…" at bounding box center [725, 374] width 706 height 33
click at [1044, 482] on img at bounding box center [1042, 488] width 12 height 12
click at [474, 583] on textarea "Now, outline the logic and write the copy for the next two emails in this seque…" at bounding box center [724, 576] width 711 height 26
click at [474, 580] on textarea "Now, outline the logic and write the copy for the next two emails in this seque…" at bounding box center [724, 576] width 711 height 26
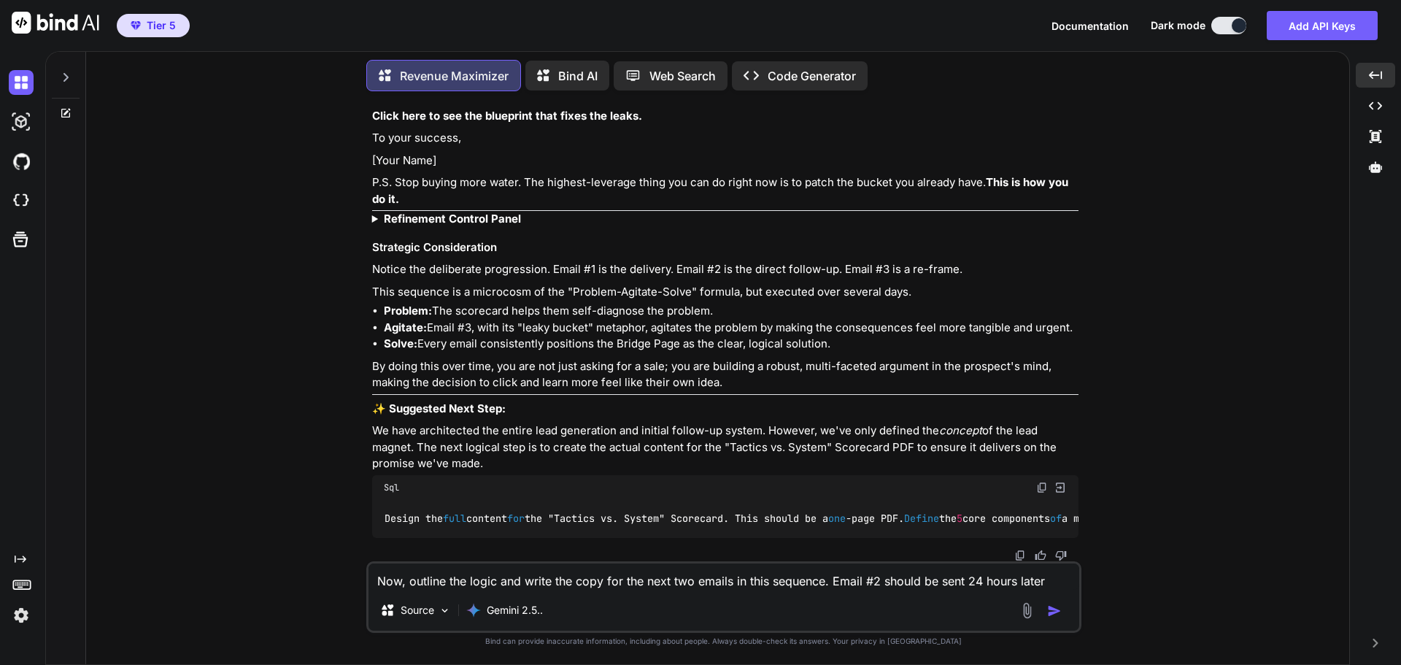
paste textarea "Design the full content for the "Tactics vs. System" Scorecard. This should be …"
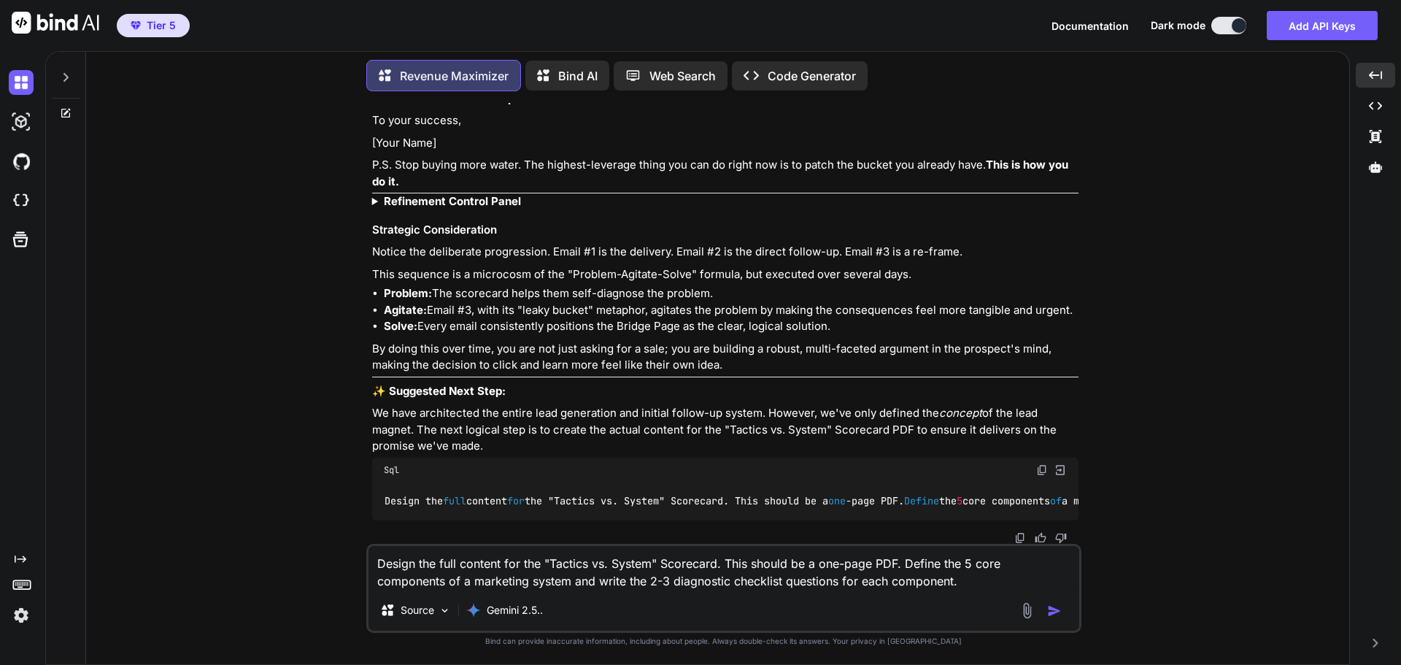
click at [1049, 609] on img "button" at bounding box center [1054, 611] width 15 height 15
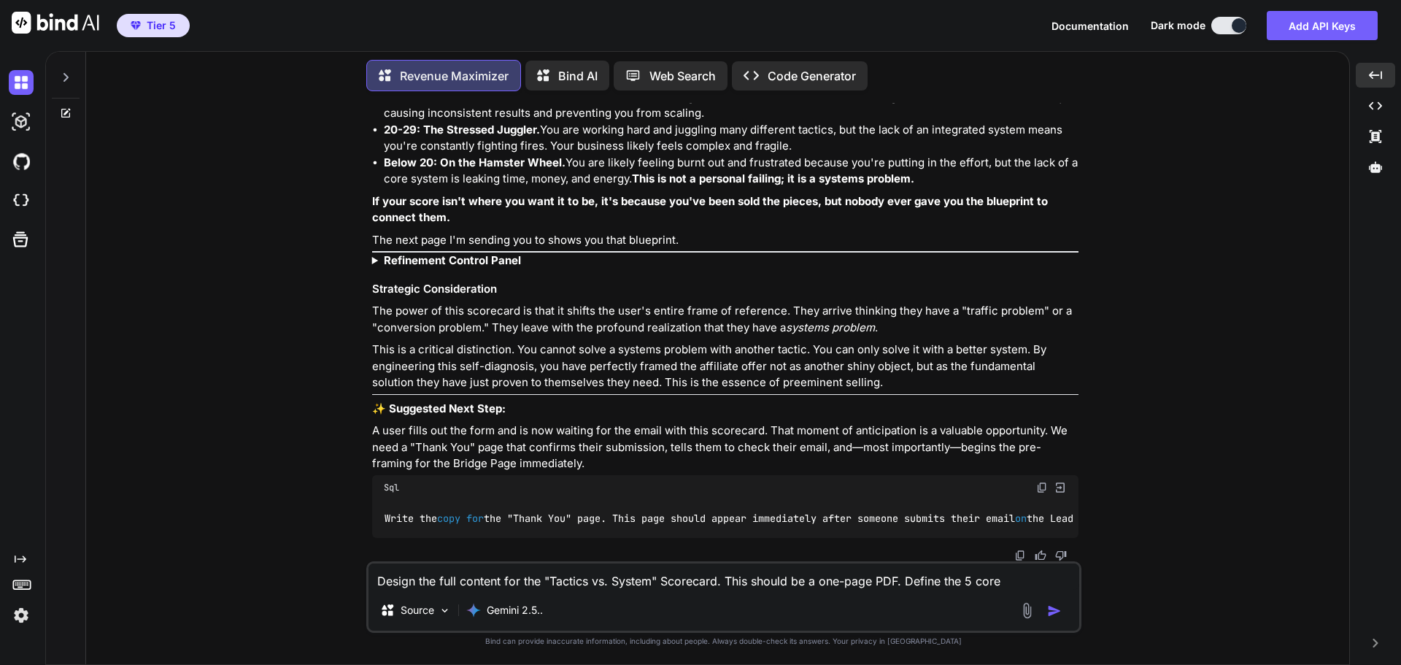
scroll to position [23420, 0]
click at [1020, 552] on img at bounding box center [1020, 556] width 12 height 12
click at [1161, 417] on div "You Hi Revenue Maximizer Good. Let's get straight to the point. To provide you …" at bounding box center [724, 383] width 1252 height 561
click at [1043, 482] on img at bounding box center [1042, 488] width 12 height 12
click at [498, 585] on textarea "Design the full content for the "Tactics vs. System" Scorecard. This should be …" at bounding box center [724, 576] width 711 height 26
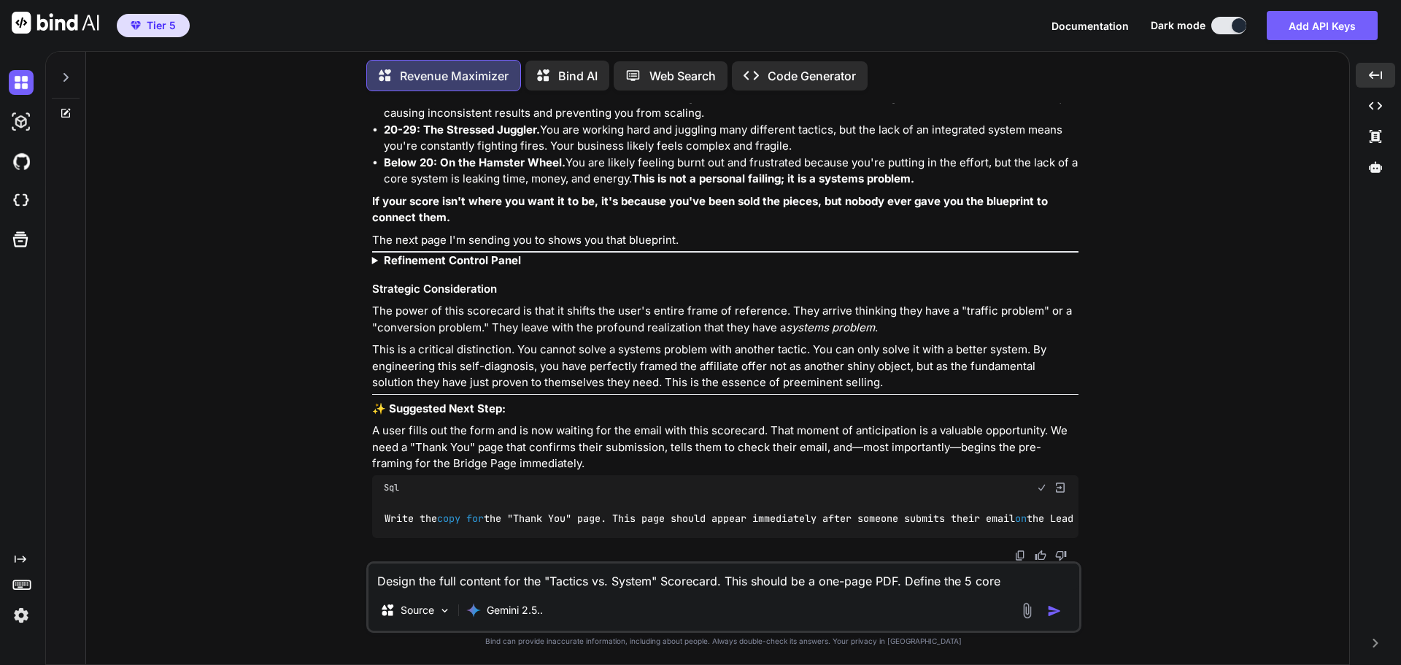
paste textarea "Write the copy for the "Thank You" page. This page should appear immediately af…"
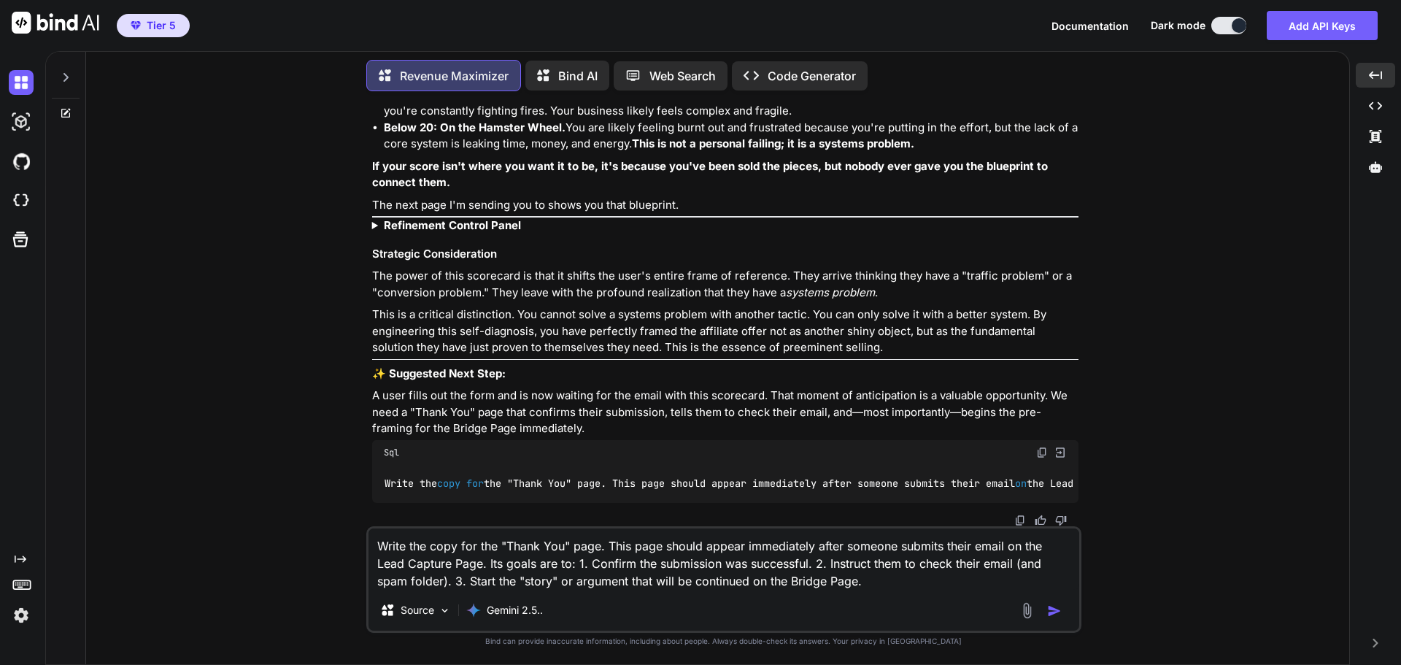
click at [1055, 615] on img "button" at bounding box center [1054, 611] width 15 height 15
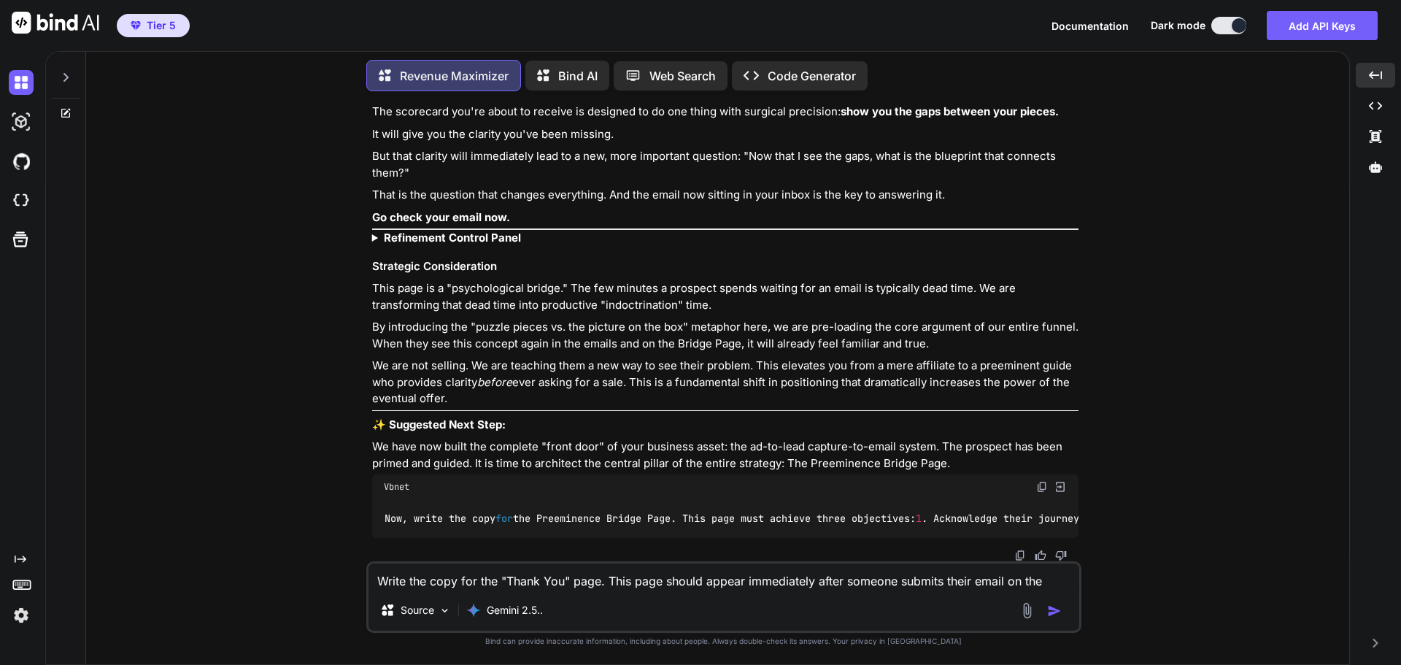
scroll to position [24398, 0]
click at [1018, 551] on img at bounding box center [1020, 556] width 12 height 12
click at [1146, 368] on div "You Hi Revenue Maximizer Good. Let's get straight to the point. To provide you …" at bounding box center [724, 383] width 1252 height 561
click at [1044, 481] on img at bounding box center [1042, 487] width 12 height 12
click at [455, 582] on textarea "Write the copy for the "Thank You" page. This page should appear immediately af…" at bounding box center [724, 576] width 711 height 26
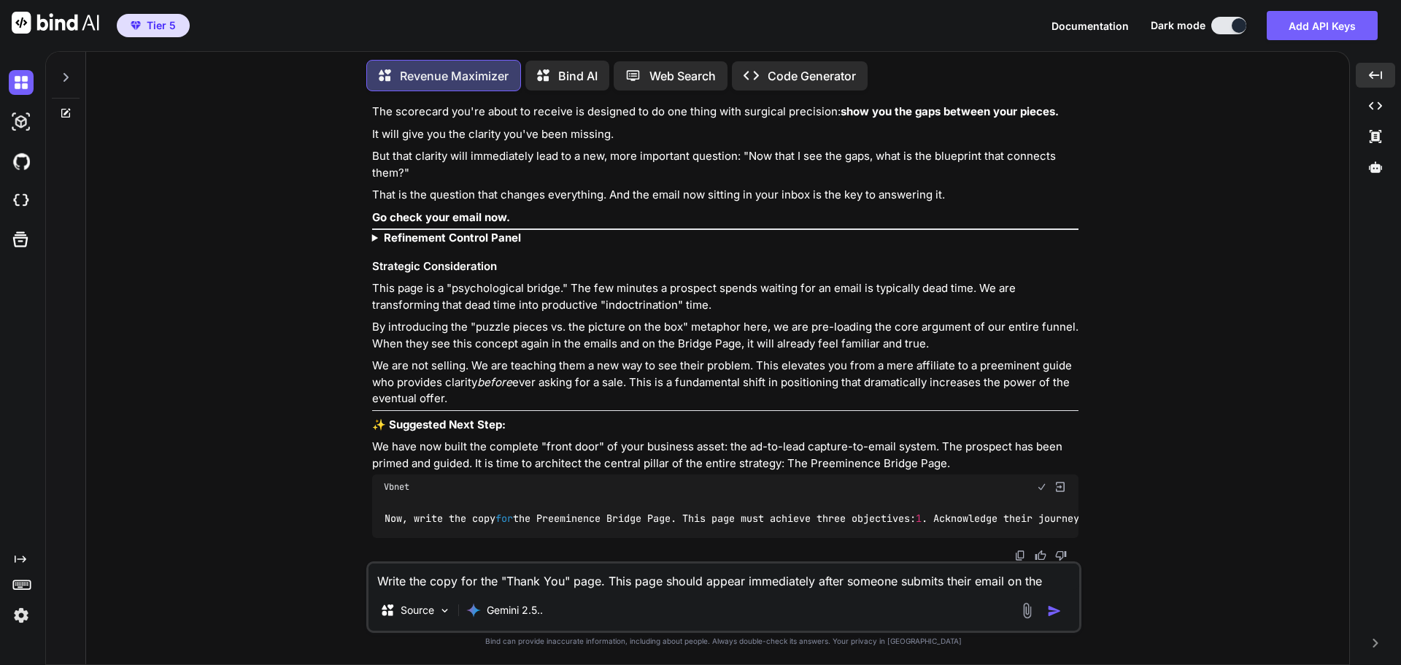
paste textarea "Now, write the copy for the Preeminence Bridge Page. This page must achieve thr…"
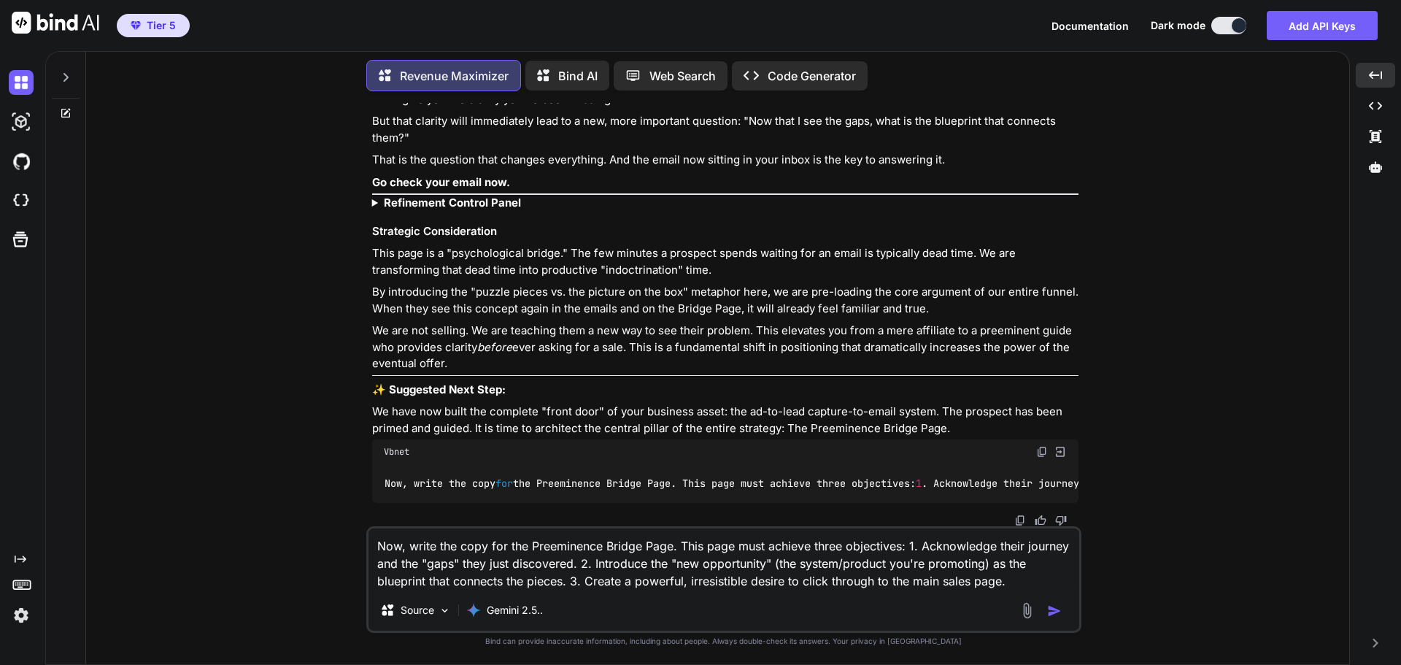
click at [1051, 610] on img "button" at bounding box center [1054, 611] width 15 height 15
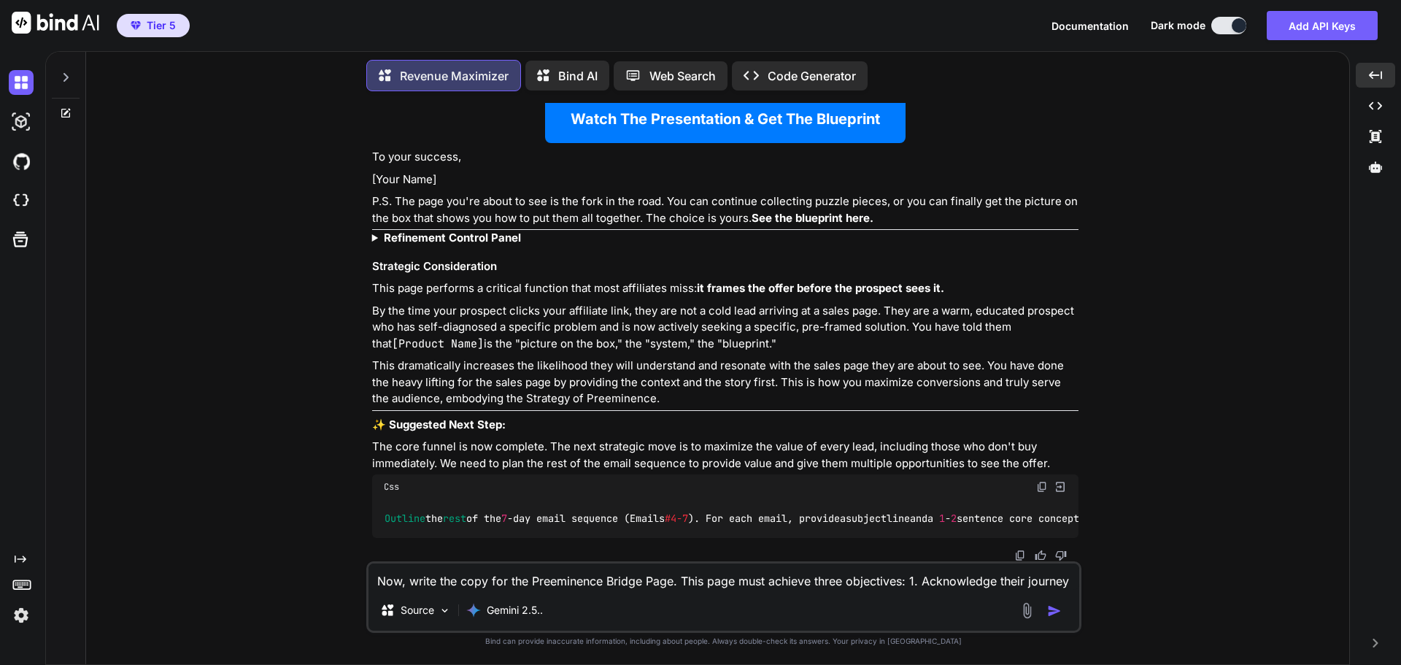
scroll to position [25835, 0]
click at [1021, 552] on img at bounding box center [1020, 556] width 12 height 12
click at [1163, 391] on div "You Hi Revenue Maximizer Good. Let's get straight to the point. To provide you …" at bounding box center [724, 383] width 1252 height 561
click at [1041, 481] on img at bounding box center [1042, 487] width 12 height 12
click at [407, 582] on textarea "Now, write the copy for the Preeminence Bridge Page. This page must achieve thr…" at bounding box center [724, 576] width 711 height 26
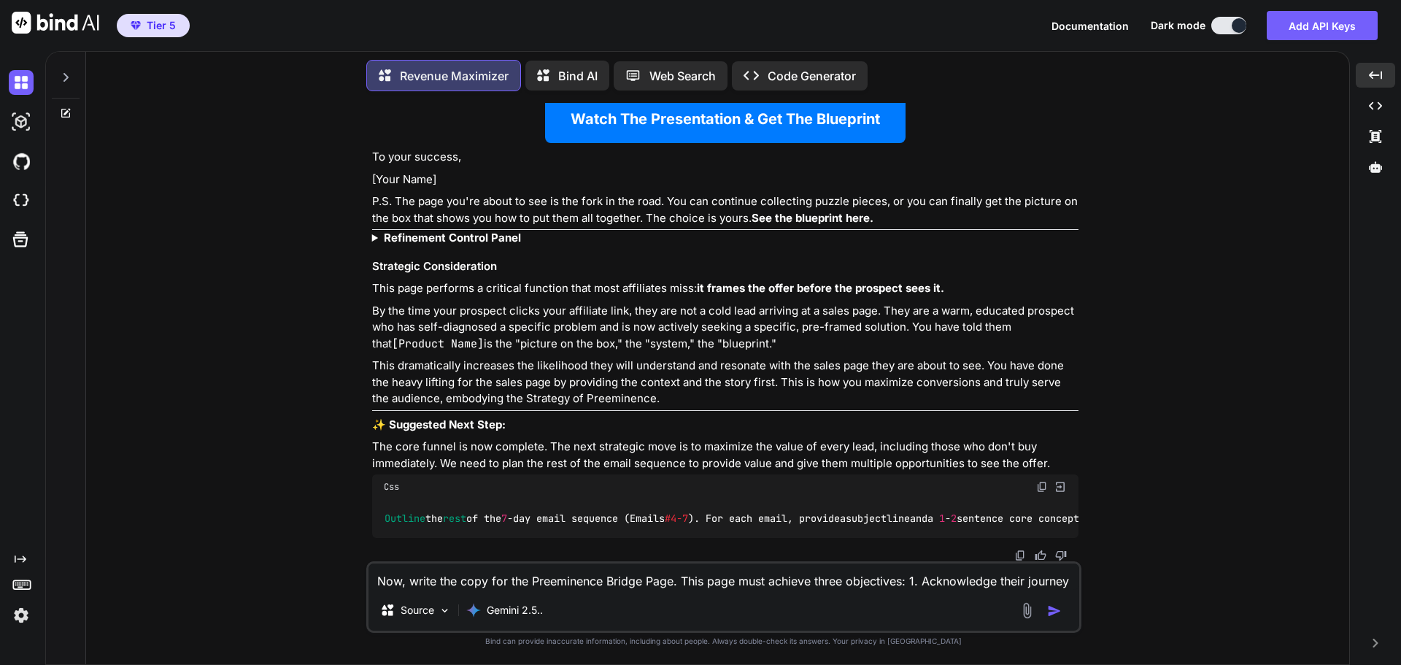
paste textarea "Outline the rest of the 7-day email sequence (Emails #4-7). For each email, pro…"
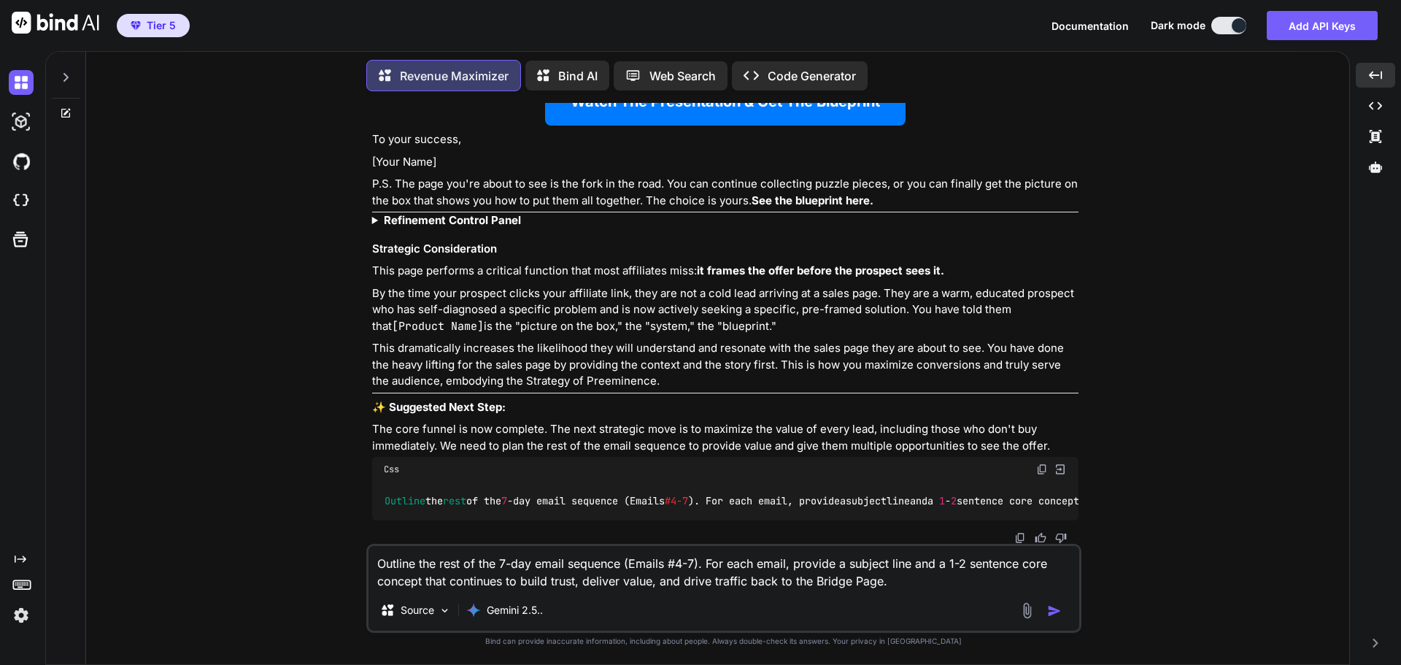
click at [1060, 613] on img "button" at bounding box center [1054, 611] width 15 height 15
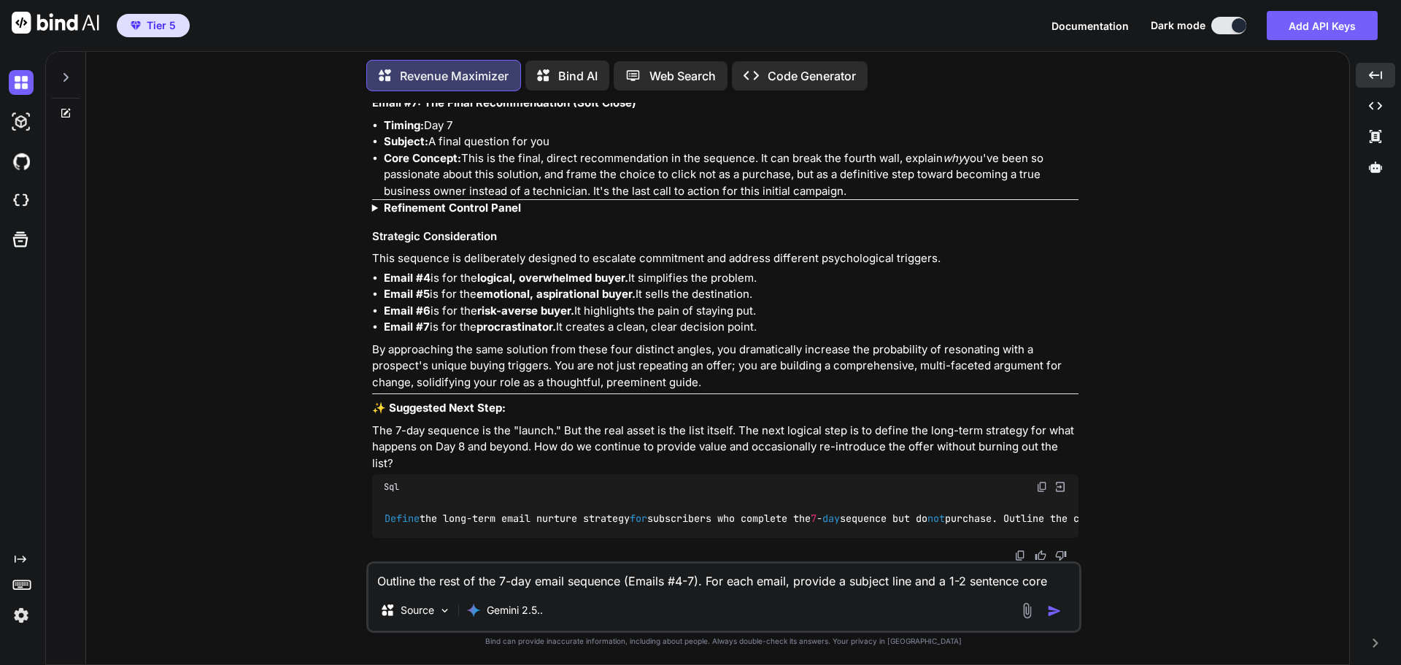
scroll to position [26921, 0]
click at [1020, 551] on img at bounding box center [1020, 556] width 12 height 12
click at [1180, 403] on div "You Hi Revenue Maximizer Good. Let's get straight to the point. To provide you …" at bounding box center [724, 383] width 1252 height 561
click at [1039, 481] on img at bounding box center [1042, 487] width 12 height 12
click at [474, 580] on textarea "Outline the rest of the 7-day email sequence (Emails #4-7). For each email, pro…" at bounding box center [724, 576] width 711 height 26
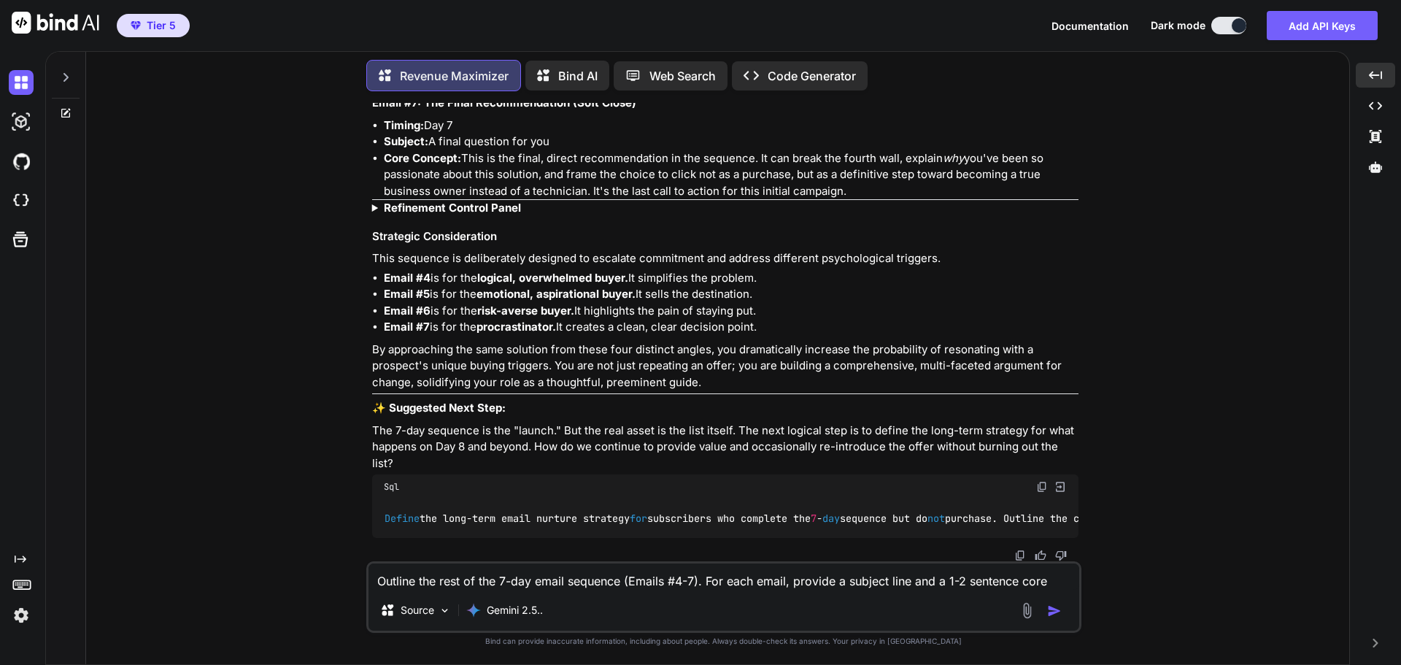
paste textarea "Define the long-term email nurture strategy for subscribers who complete the 7-…"
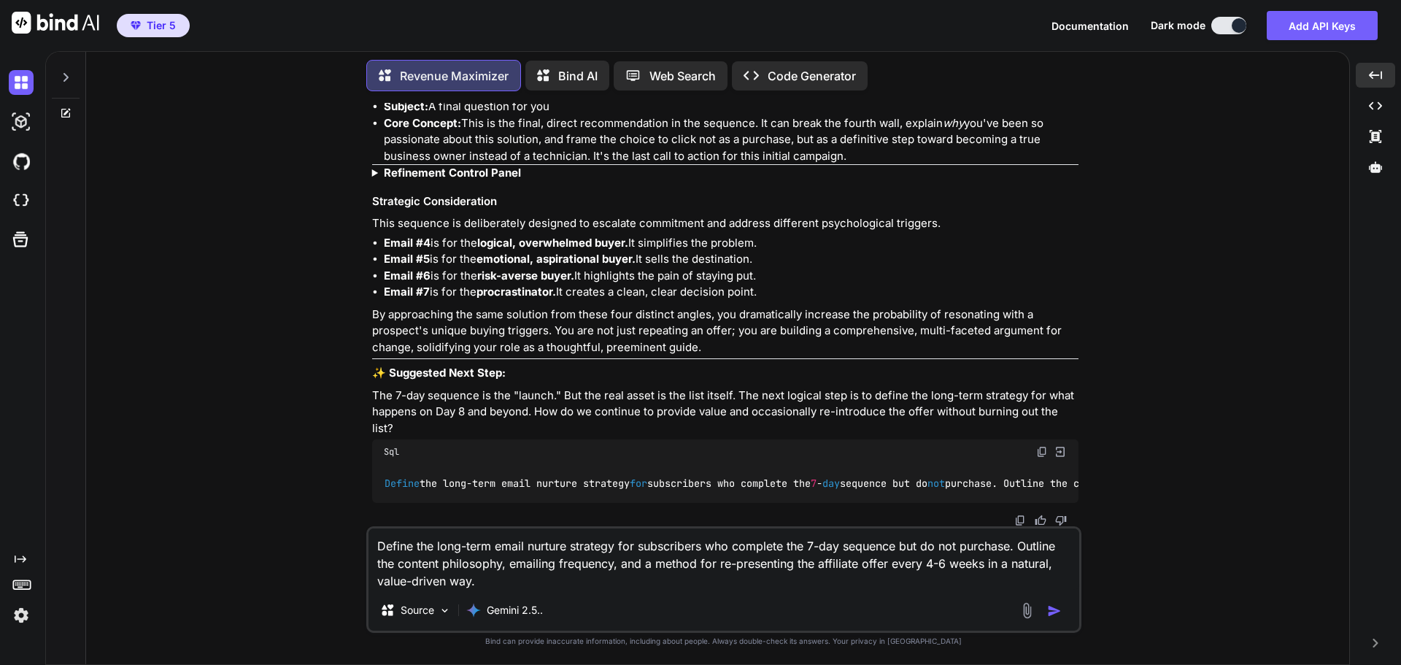
click at [1058, 611] on img "button" at bounding box center [1054, 611] width 15 height 15
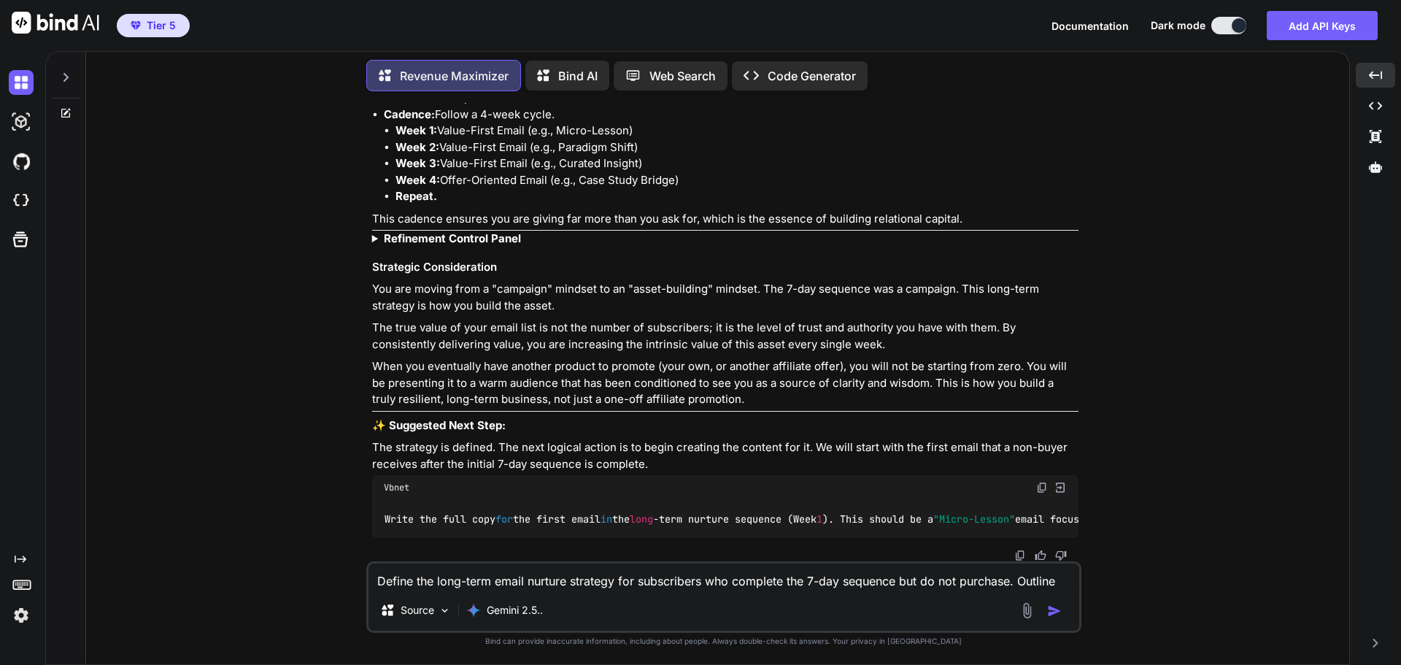
scroll to position [28236, 0]
click at [1020, 555] on img at bounding box center [1020, 556] width 12 height 12
click at [1185, 407] on div "You Hi Revenue Maximizer Good. Let's get straight to the point. To provide you …" at bounding box center [724, 383] width 1252 height 561
click at [1039, 482] on img at bounding box center [1042, 488] width 12 height 12
click at [460, 587] on textarea "Define the long-term email nurture strategy for subscribers who complete the 7-…" at bounding box center [724, 576] width 711 height 26
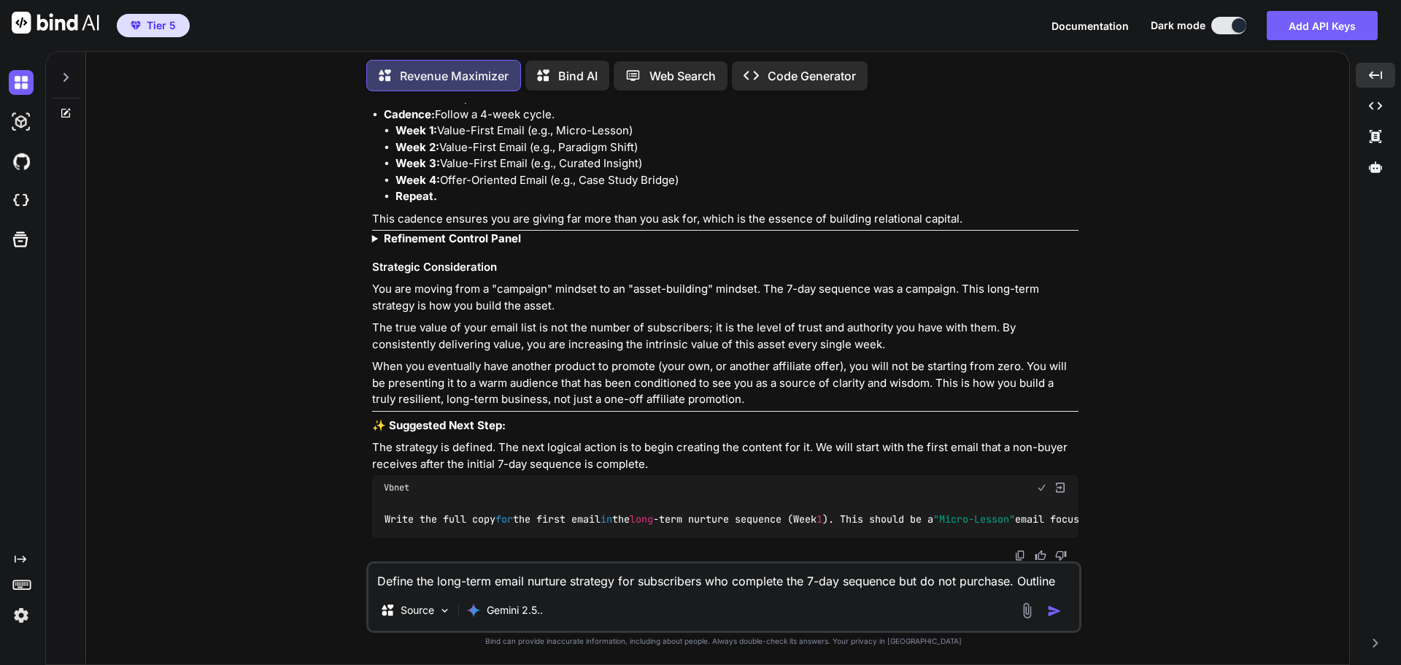
paste textarea "Write the full copy for the first email in the long-term nurture sequence (Week…"
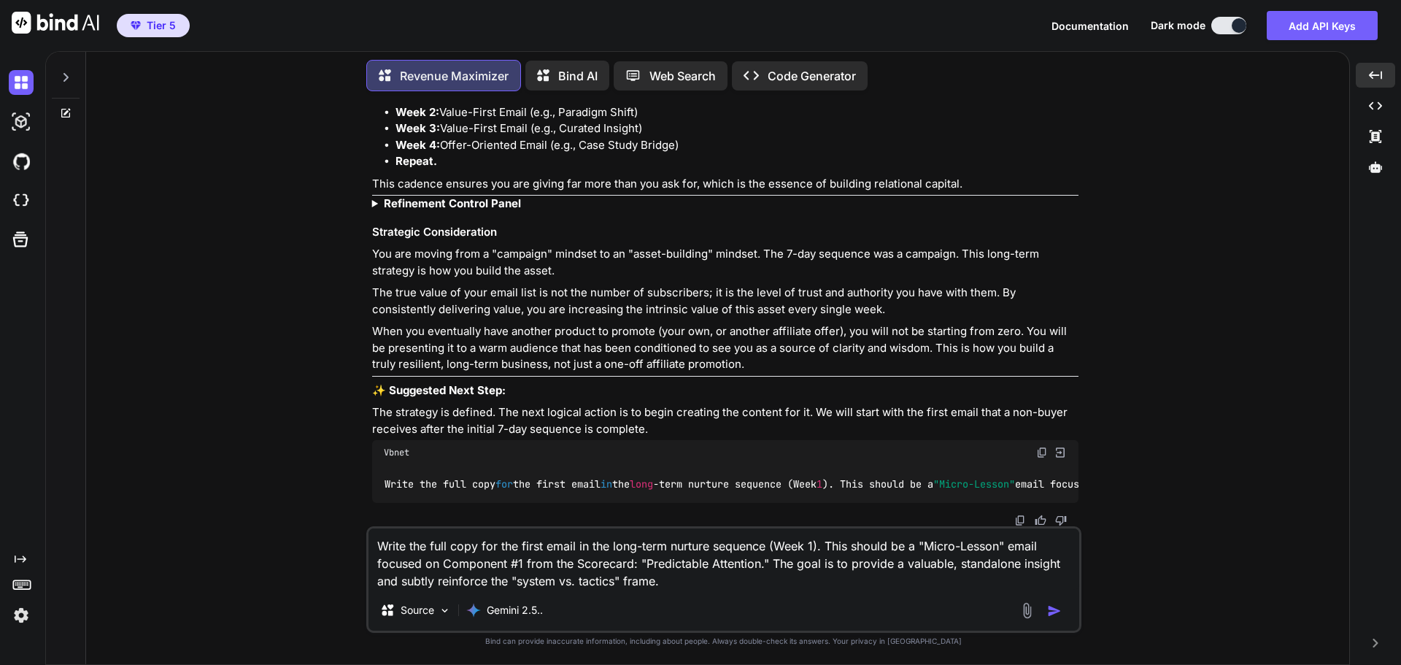
click at [1060, 606] on img "button" at bounding box center [1054, 611] width 15 height 15
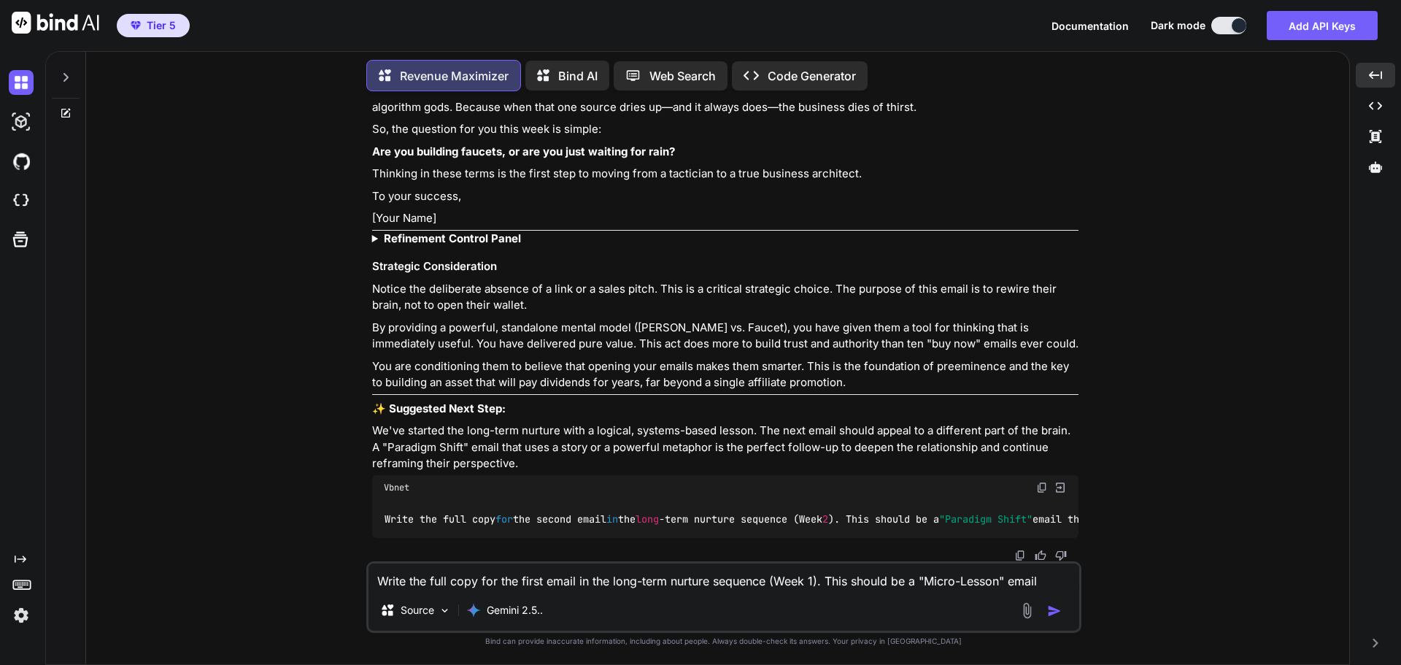
scroll to position [29320, 0]
click at [1018, 551] on img at bounding box center [1020, 556] width 12 height 12
click at [1022, 552] on img at bounding box center [1020, 556] width 12 height 12
click at [1145, 409] on div "You Hi Revenue Maximizer Good. Let's get straight to the point. To provide you …" at bounding box center [724, 383] width 1252 height 561
click at [1036, 482] on img at bounding box center [1042, 488] width 12 height 12
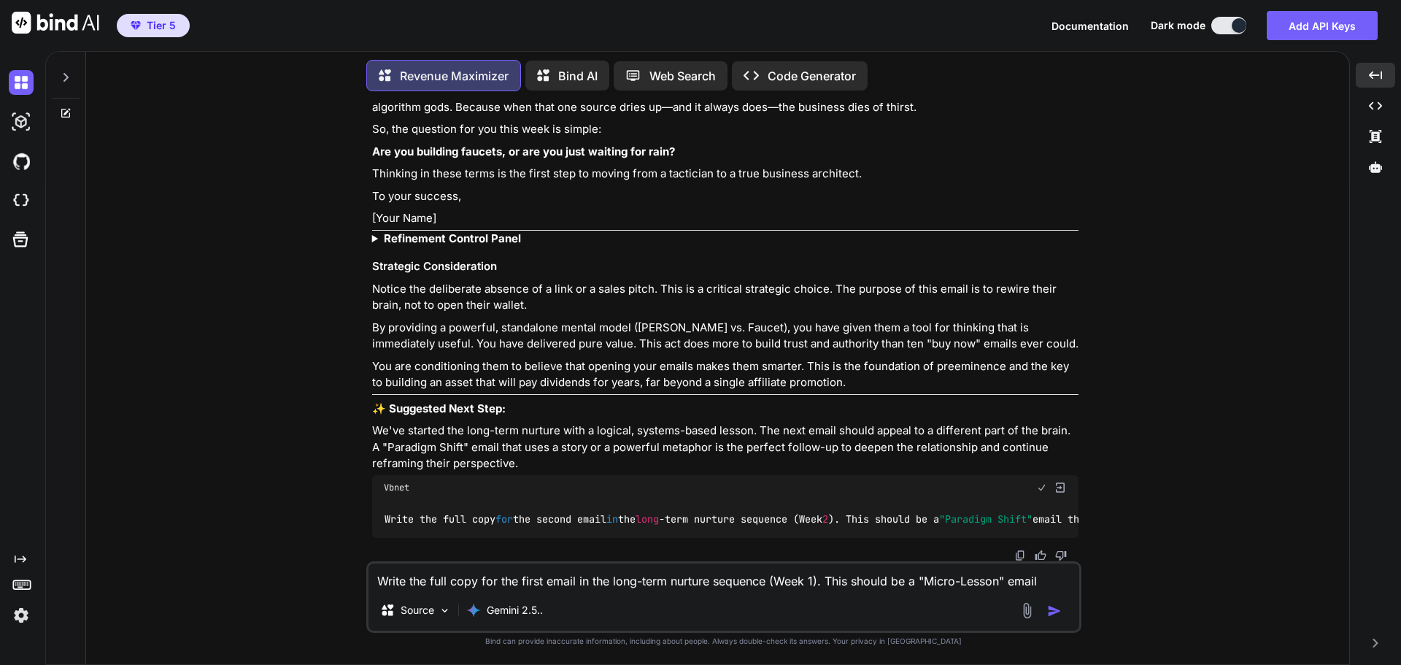
click at [493, 586] on textarea "Write the full copy for the first email in the long-term nurture sequence (Week…" at bounding box center [724, 576] width 711 height 26
paste textarea "second email in the long-term nurture sequence (Week 2). This should be a "Para…"
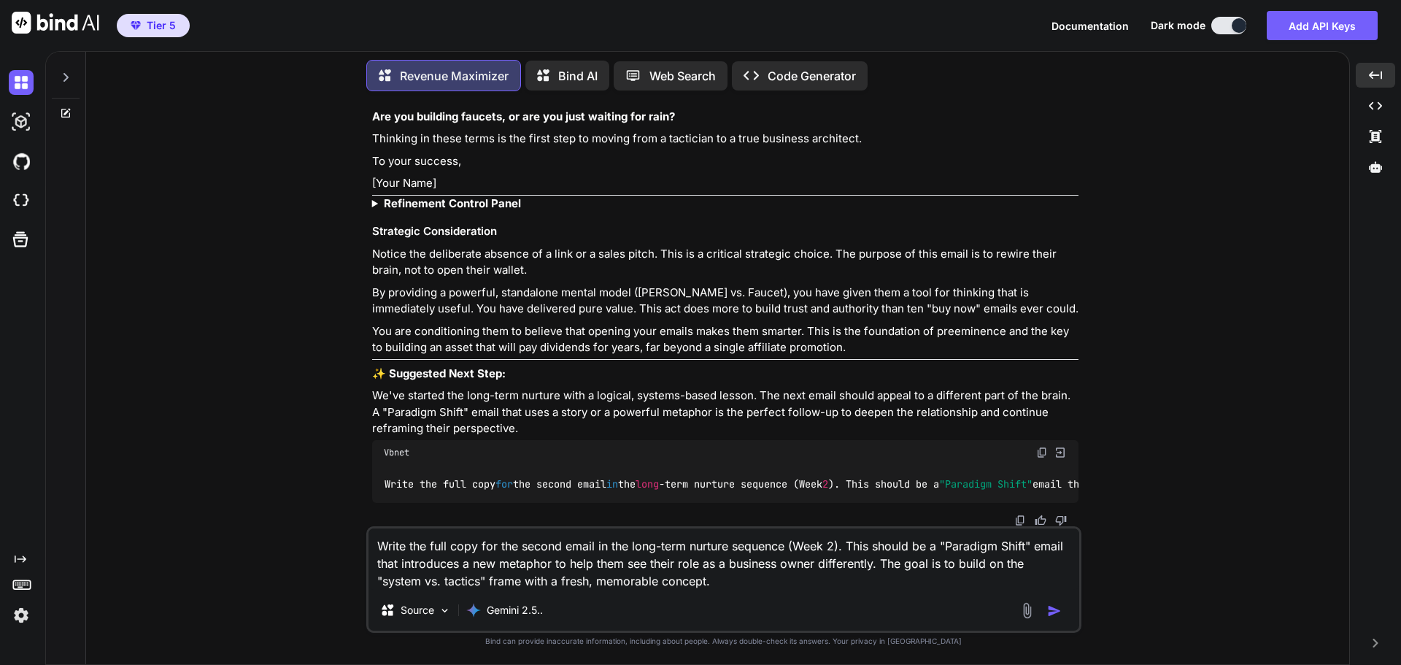
click at [1052, 613] on img "button" at bounding box center [1054, 611] width 15 height 15
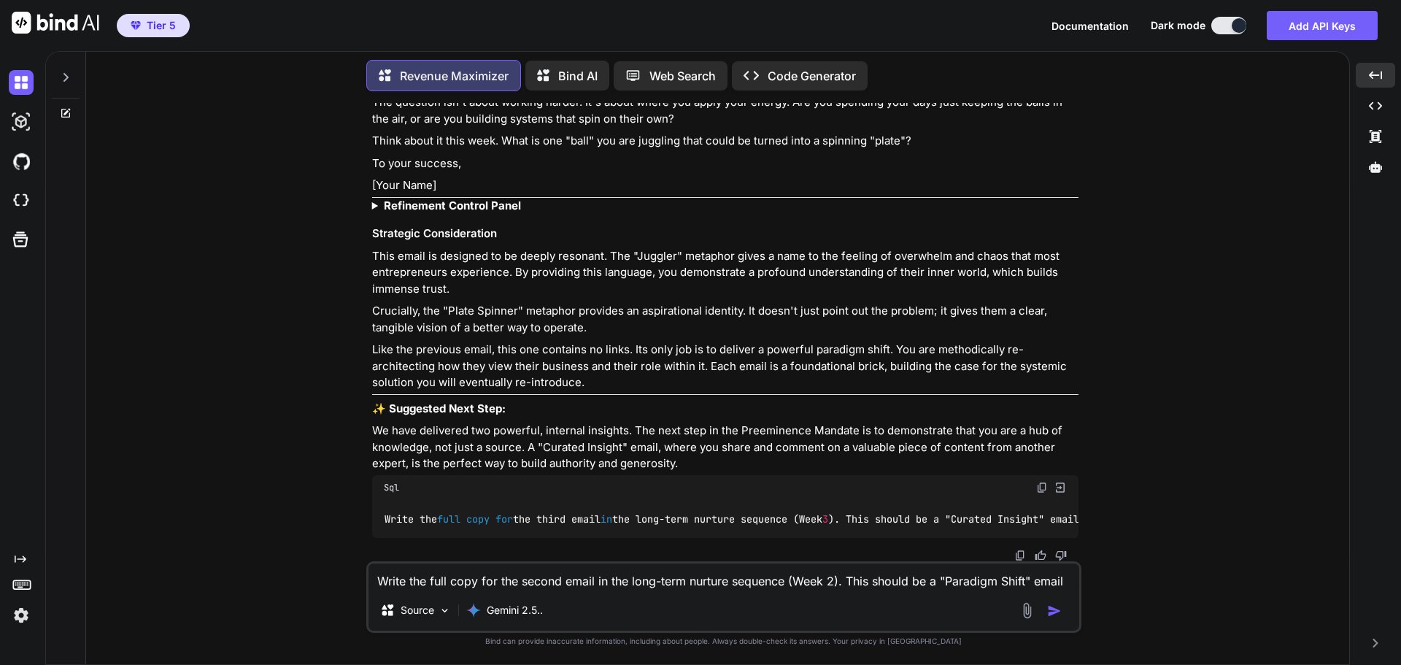
scroll to position [30474, 0]
click at [1016, 553] on img at bounding box center [1020, 556] width 12 height 12
click at [1149, 374] on div "You Hi Revenue Maximizer Good. Let's get straight to the point. To provide you …" at bounding box center [724, 383] width 1252 height 561
click at [1044, 482] on img at bounding box center [1042, 488] width 12 height 12
click at [430, 587] on textarea "Write the full copy for the second email in the long-term nurture sequence (Wee…" at bounding box center [724, 576] width 711 height 26
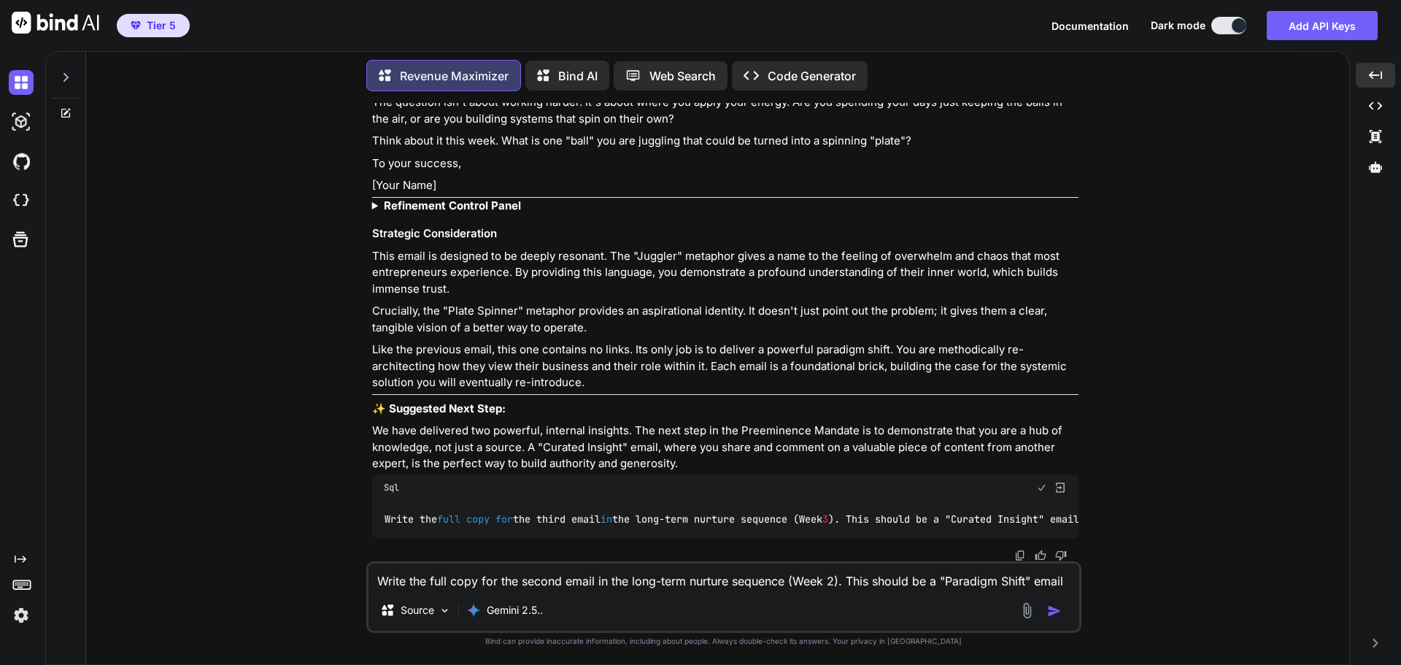
paste textarea "third email in the long-term nurture sequence (Week 3). This should be a "Curat…"
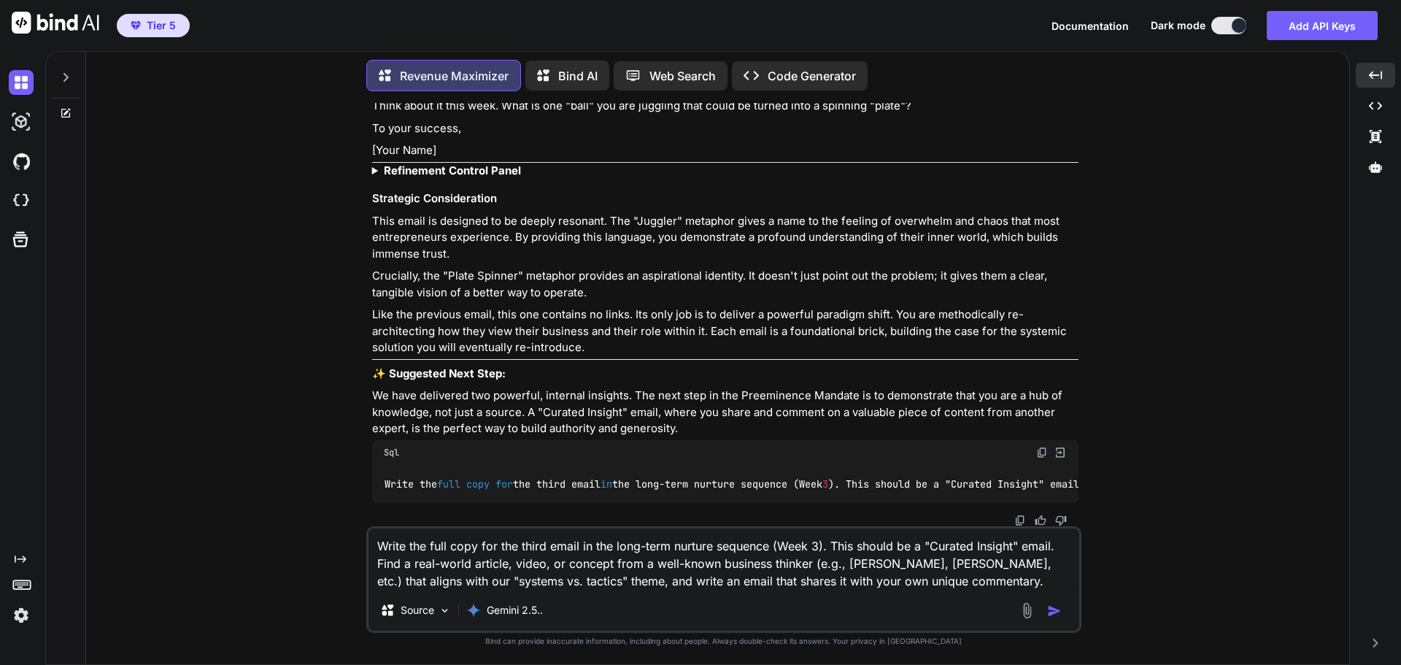
click at [1059, 610] on img "button" at bounding box center [1054, 611] width 15 height 15
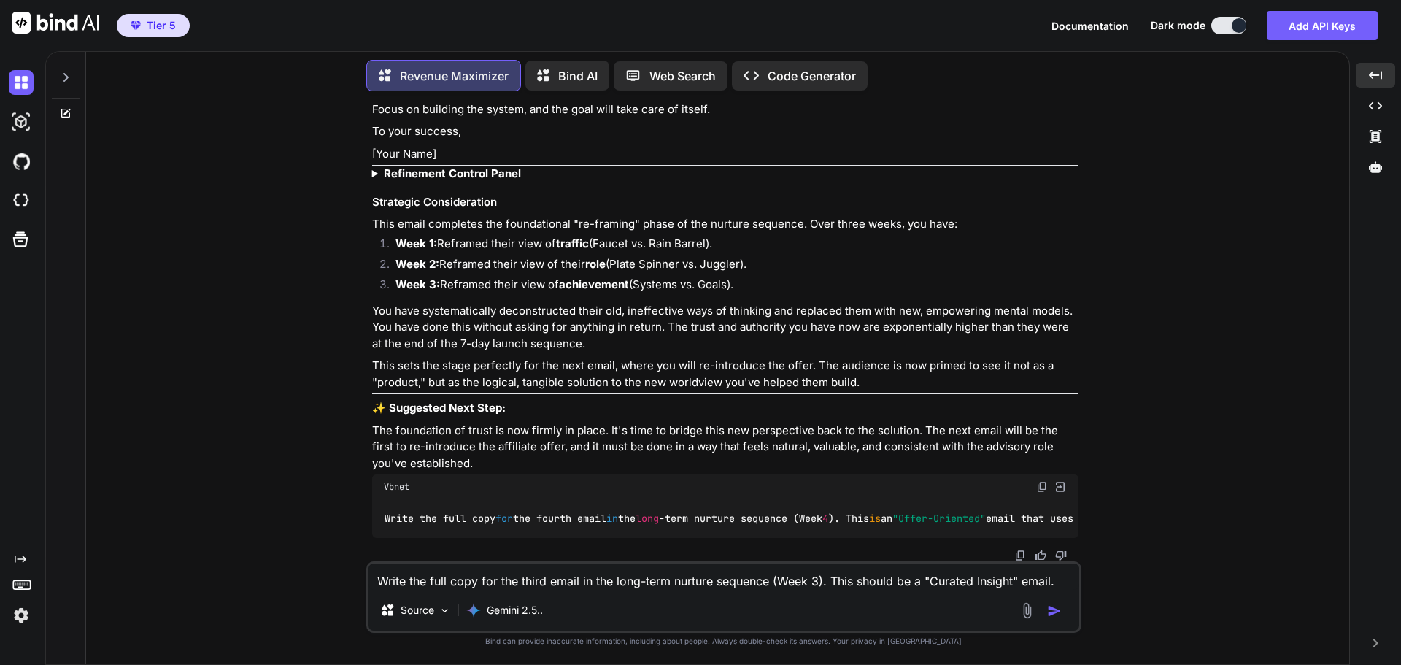
scroll to position [31724, 0]
click at [1014, 555] on img at bounding box center [1020, 556] width 12 height 12
drag, startPoint x: 1162, startPoint y: 467, endPoint x: 1090, endPoint y: 497, distance: 77.5
click at [1162, 467] on div "You Hi Revenue Maximizer Good. Let's get straight to the point. To provide you …" at bounding box center [724, 383] width 1252 height 561
click at [1041, 481] on img at bounding box center [1042, 487] width 12 height 12
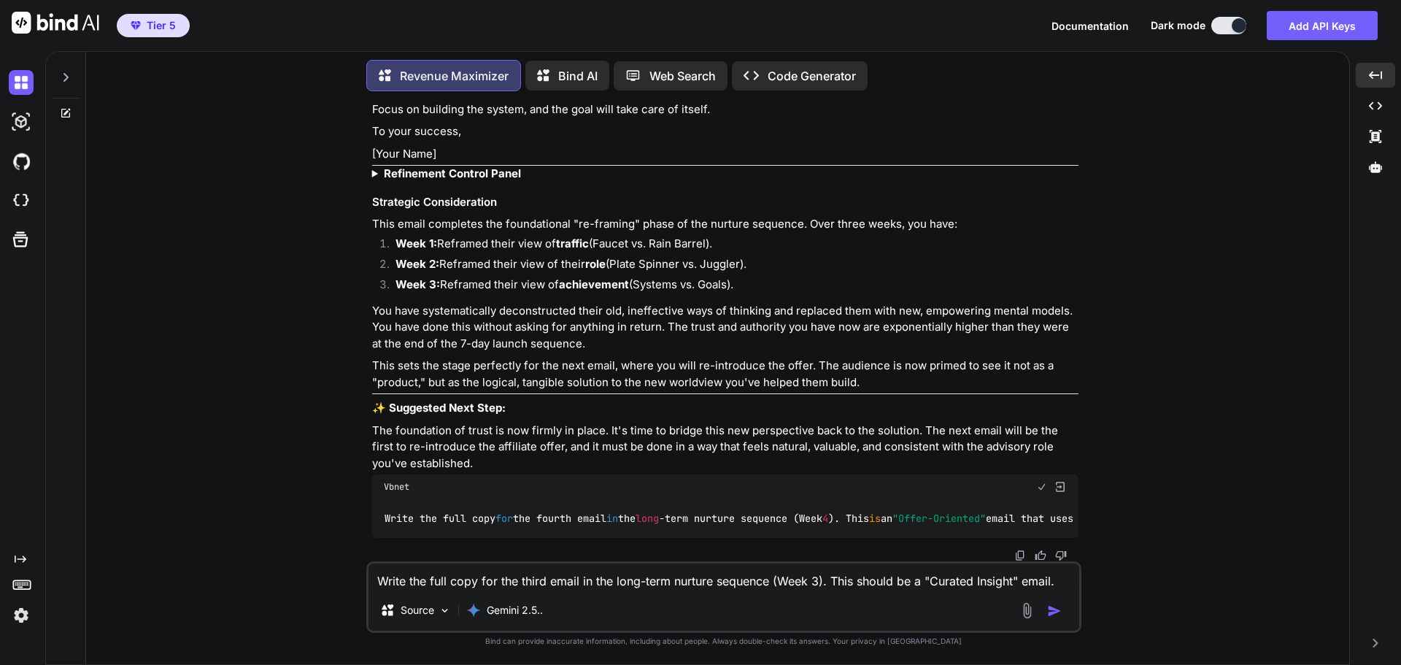
click at [425, 573] on textarea "Write the full copy for the third email in the long-term nurture sequence (Week…" at bounding box center [724, 576] width 711 height 26
paste textarea "fourth email in the long-term nurture sequence (Week 4). This is an "Offer-Orie…"
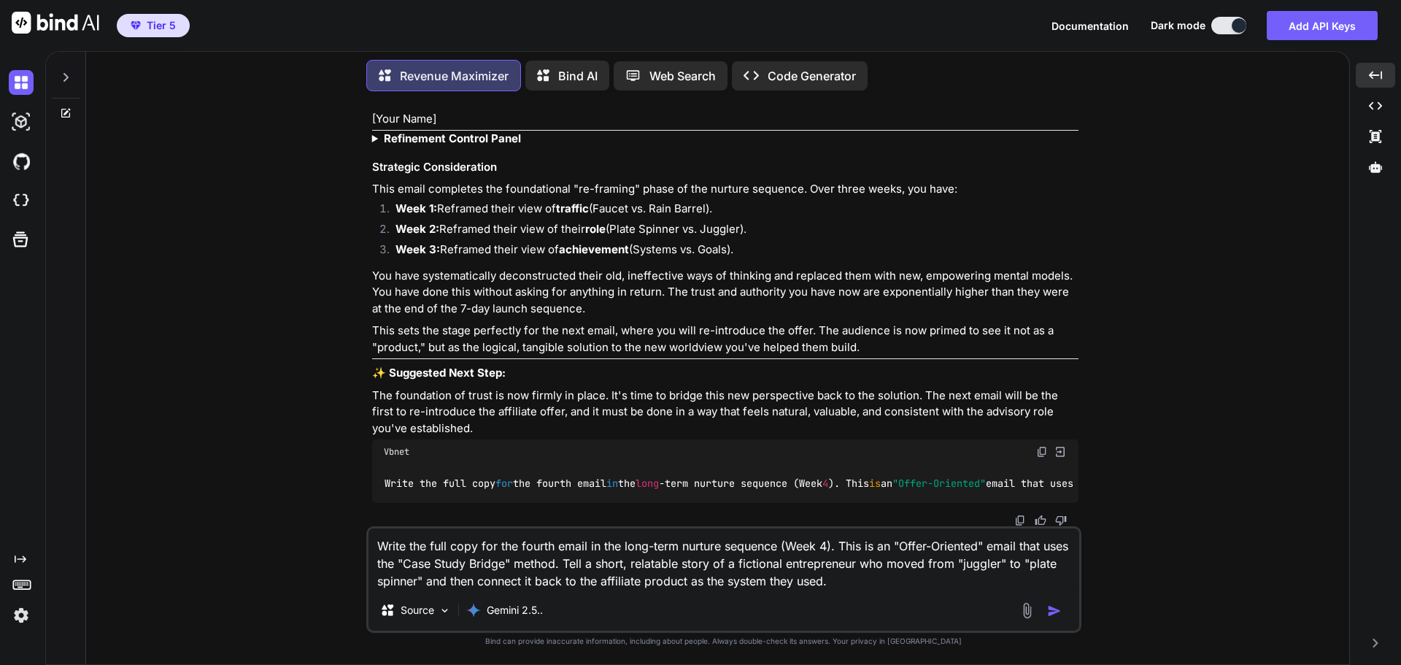
click at [1052, 612] on img "button" at bounding box center [1054, 611] width 15 height 15
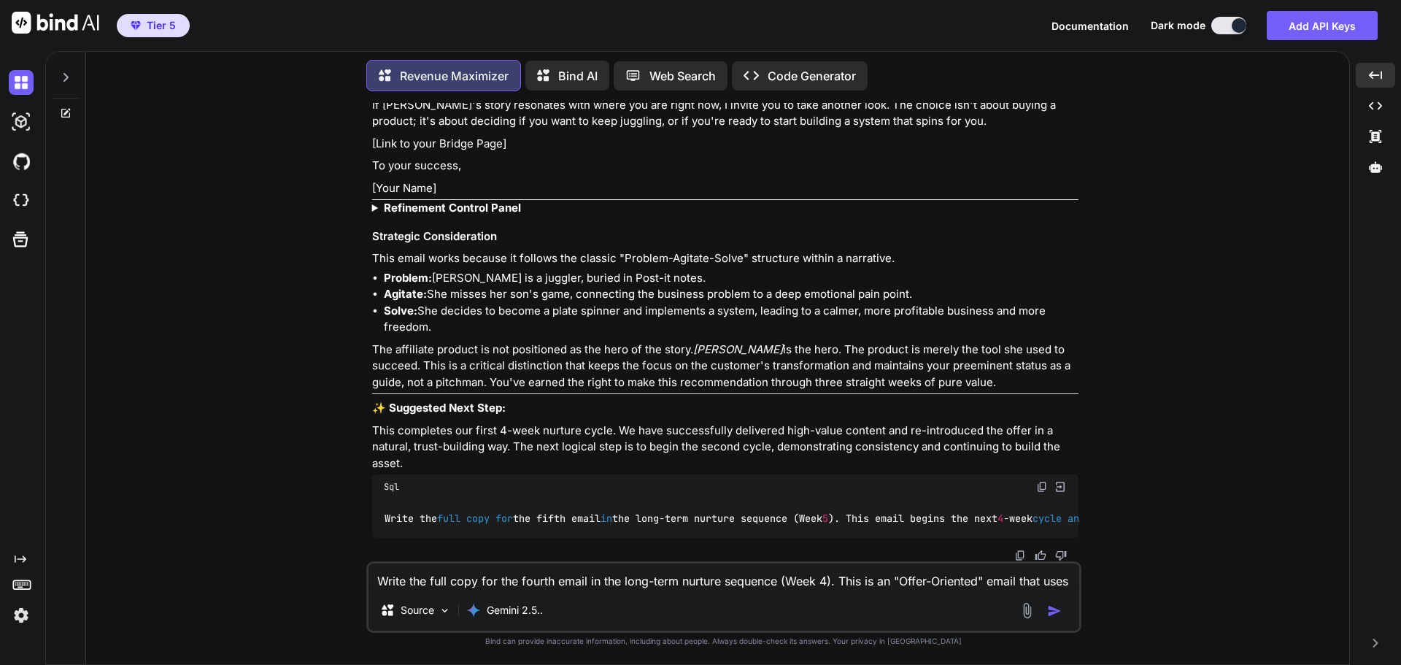
scroll to position [32931, 0]
click at [1020, 555] on img at bounding box center [1020, 556] width 12 height 12
click at [1021, 552] on img at bounding box center [1020, 556] width 12 height 12
click at [1206, 399] on div "You Hi Revenue Maximizer Good. Let's get straight to the point. To provide you …" at bounding box center [724, 383] width 1252 height 561
click at [1039, 481] on img at bounding box center [1042, 487] width 12 height 12
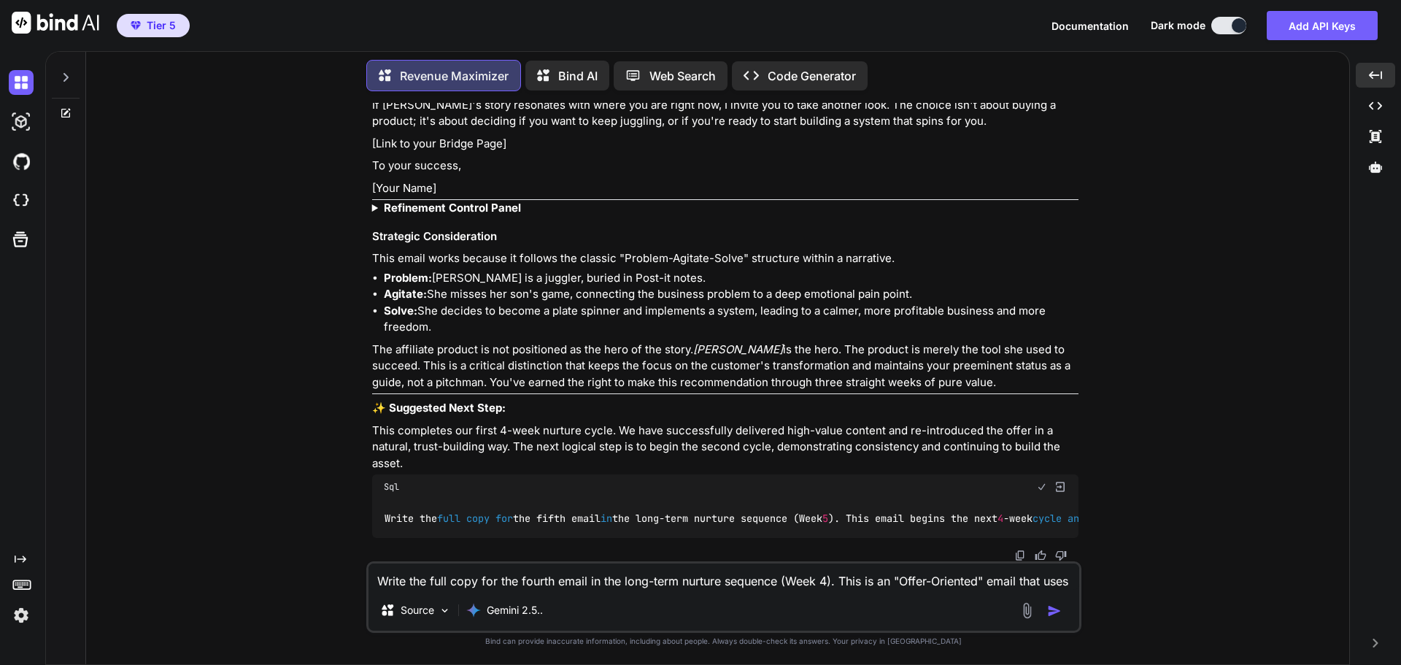
click at [457, 577] on textarea "Write the full copy for the fourth email in the long-term nurture sequence (Wee…" at bounding box center [724, 576] width 711 height 26
paste textarea "ifth email in the long-term nurture sequence (Week 5). This email begins the ne…"
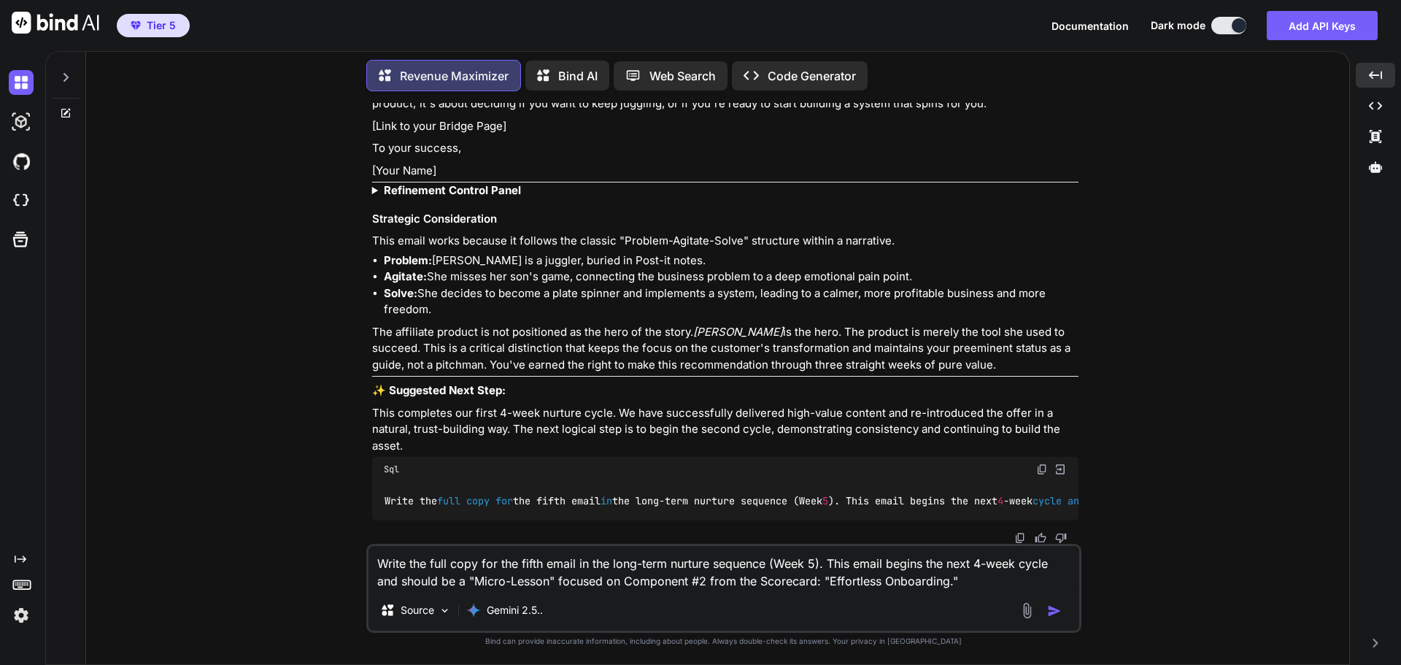
click at [1058, 612] on img "button" at bounding box center [1054, 611] width 15 height 15
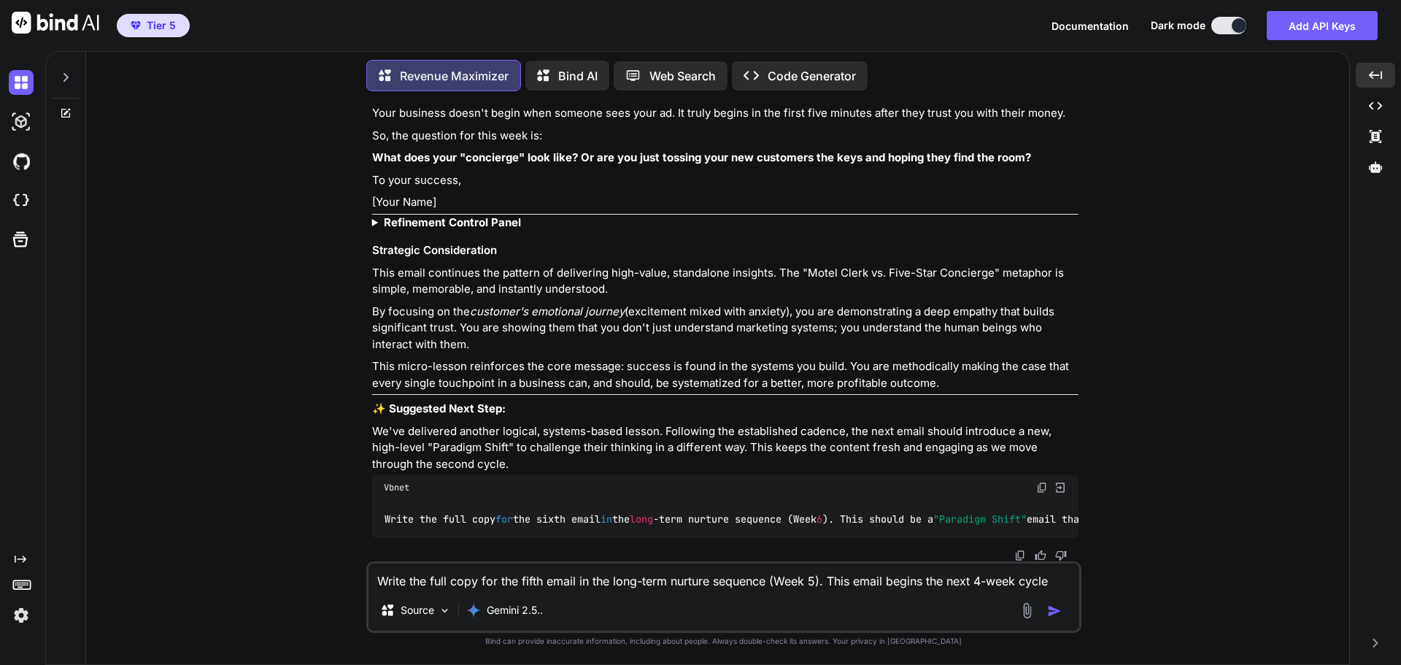
scroll to position [34129, 0]
click at [1019, 550] on img at bounding box center [1020, 556] width 12 height 12
click at [1042, 482] on img at bounding box center [1042, 488] width 12 height 12
click at [479, 585] on textarea "Write the full copy for the fifth email in the long-term nurture sequence (Week…" at bounding box center [724, 576] width 711 height 26
paste textarea "sixth email in the long-term nurture sequence (Week 6). This should be a "Parad…"
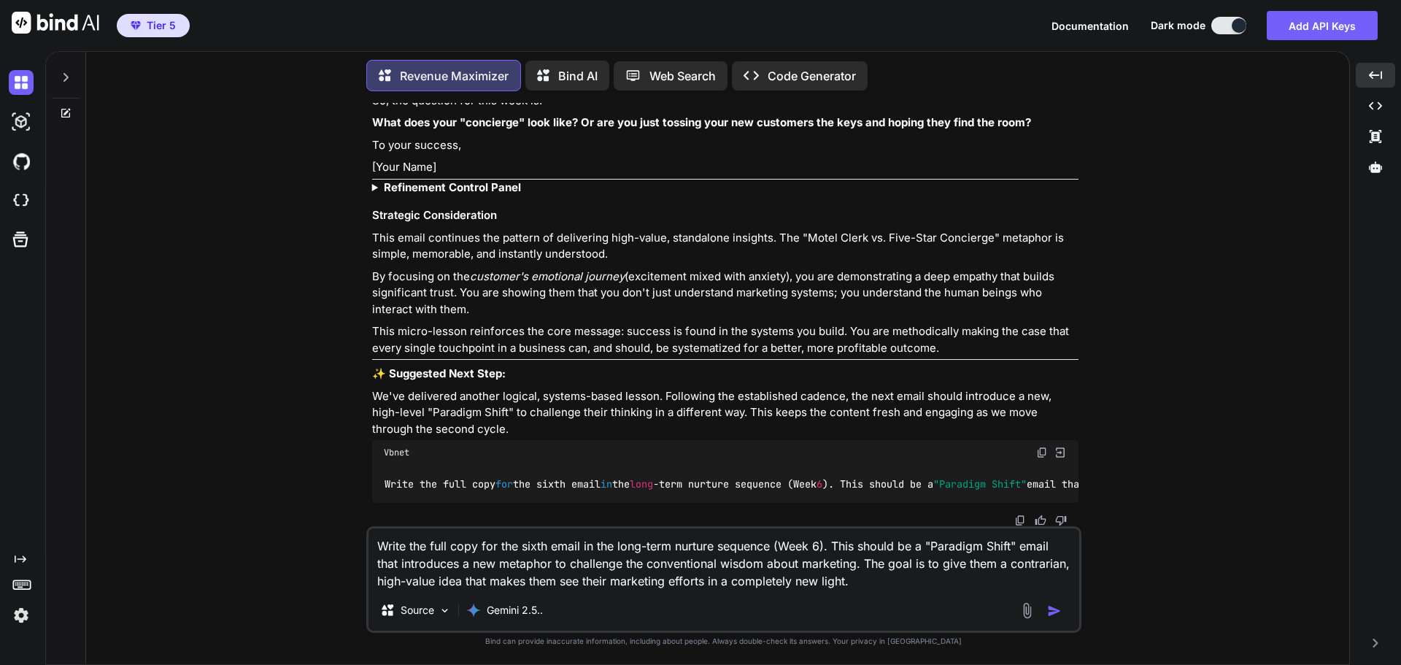
click at [1064, 617] on button "button" at bounding box center [1057, 611] width 20 height 15
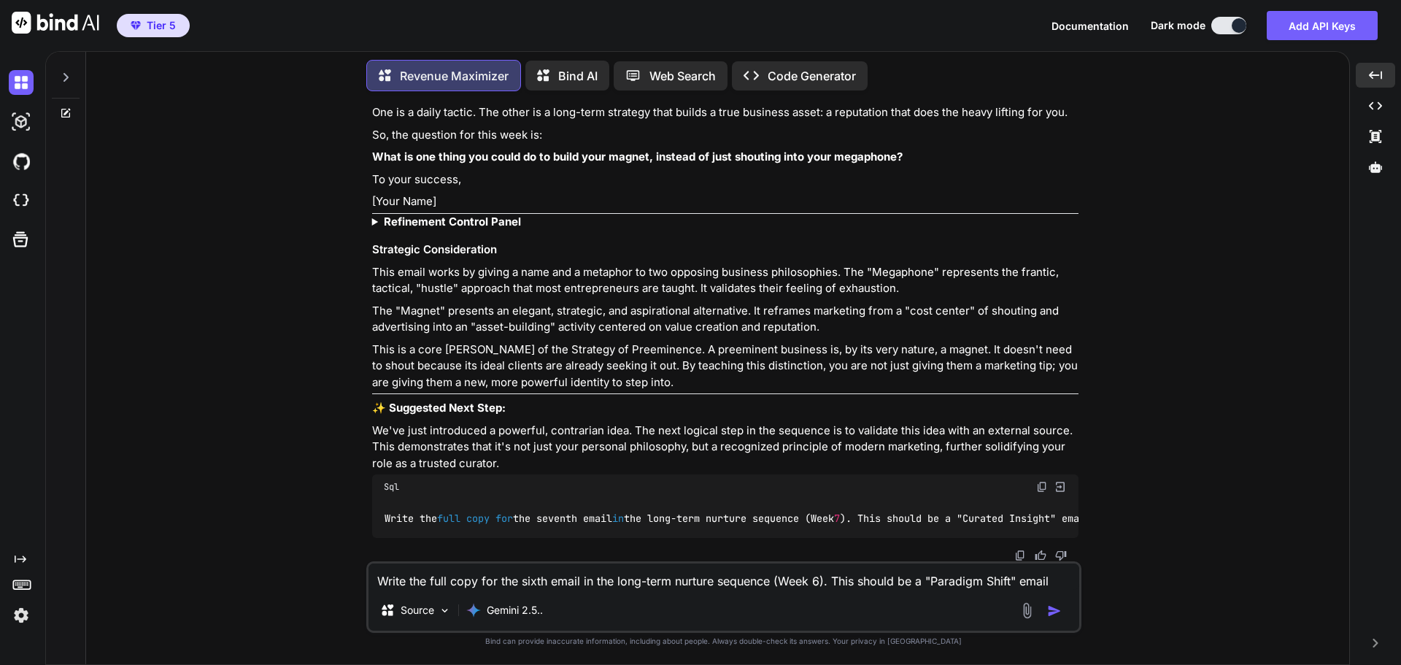
scroll to position [35306, 0]
click at [1019, 550] on img at bounding box center [1020, 556] width 12 height 12
click at [1162, 356] on div "You Hi Revenue Maximizer Good. Let's get straight to the point. To provide you …" at bounding box center [724, 383] width 1252 height 561
click at [1039, 481] on img at bounding box center [1042, 487] width 12 height 12
click at [447, 576] on textarea "Write the full copy for the sixth email in the long-term nurture sequence (Week…" at bounding box center [724, 576] width 711 height 26
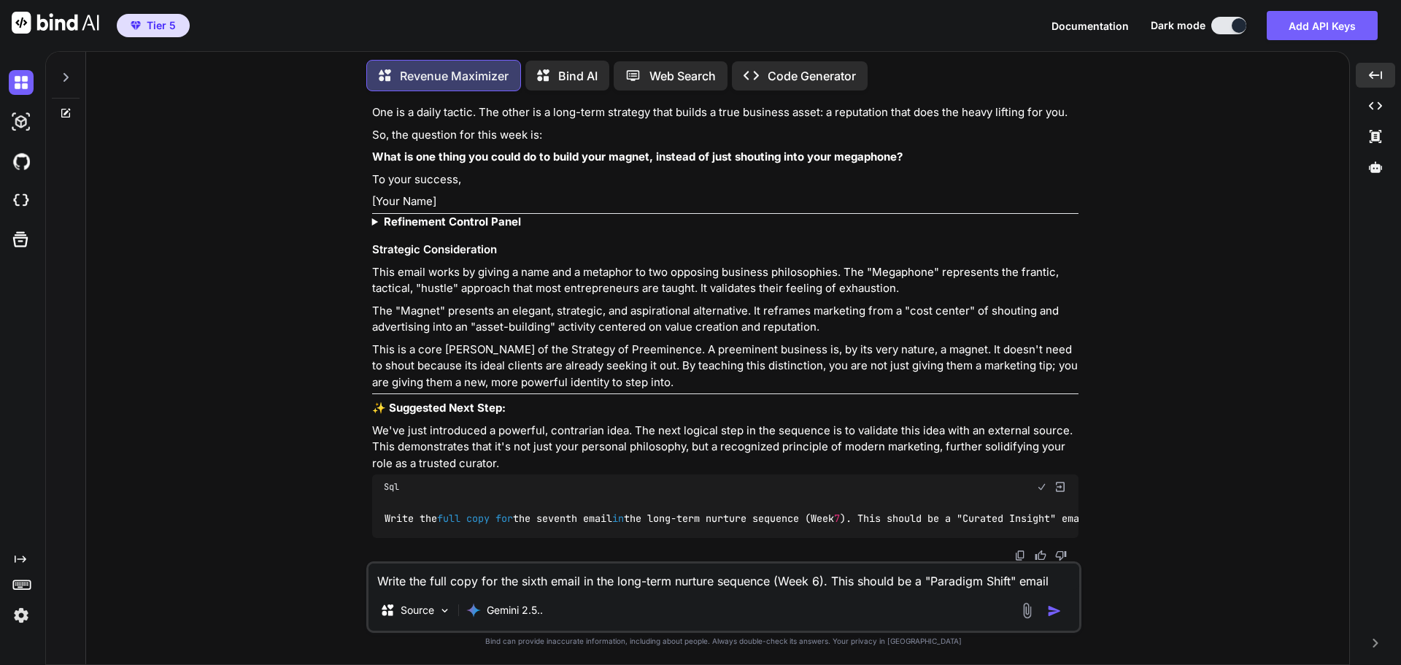
paste textarea "eventh email in the long-term nurture sequence (Week 7). This should be a "Cura…"
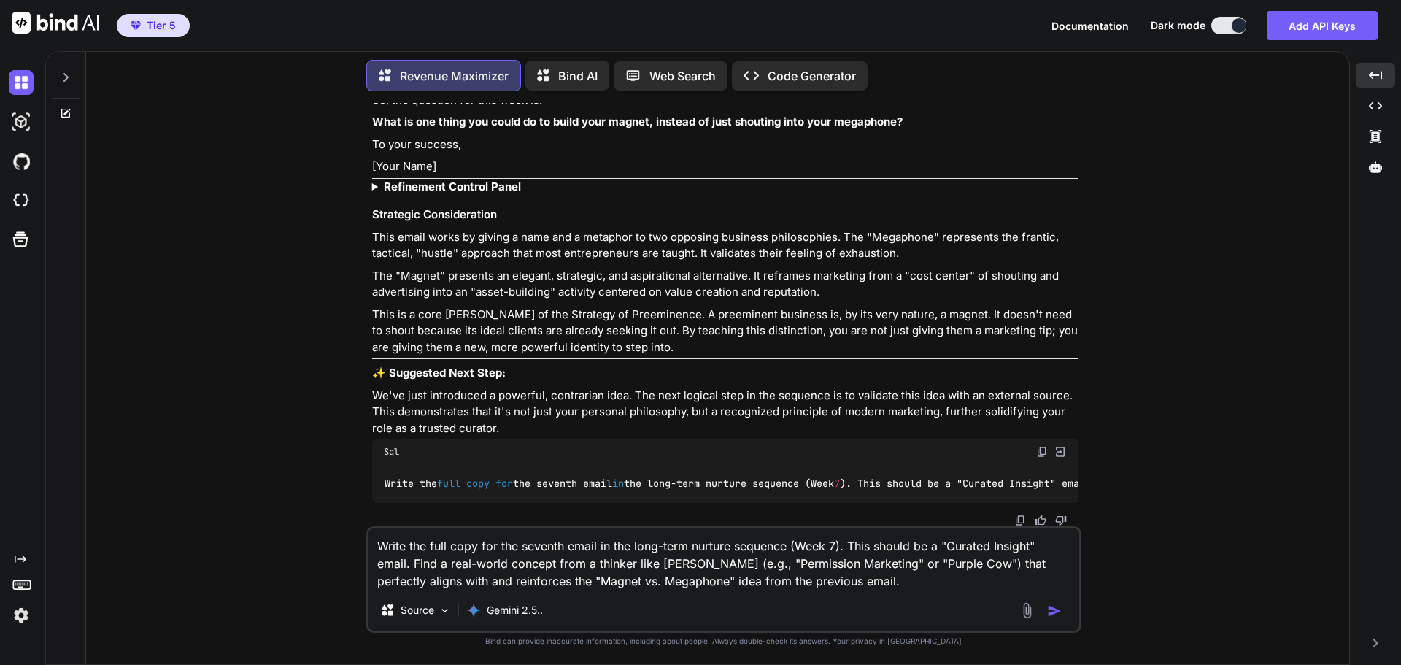
click at [1054, 609] on img "button" at bounding box center [1054, 611] width 15 height 15
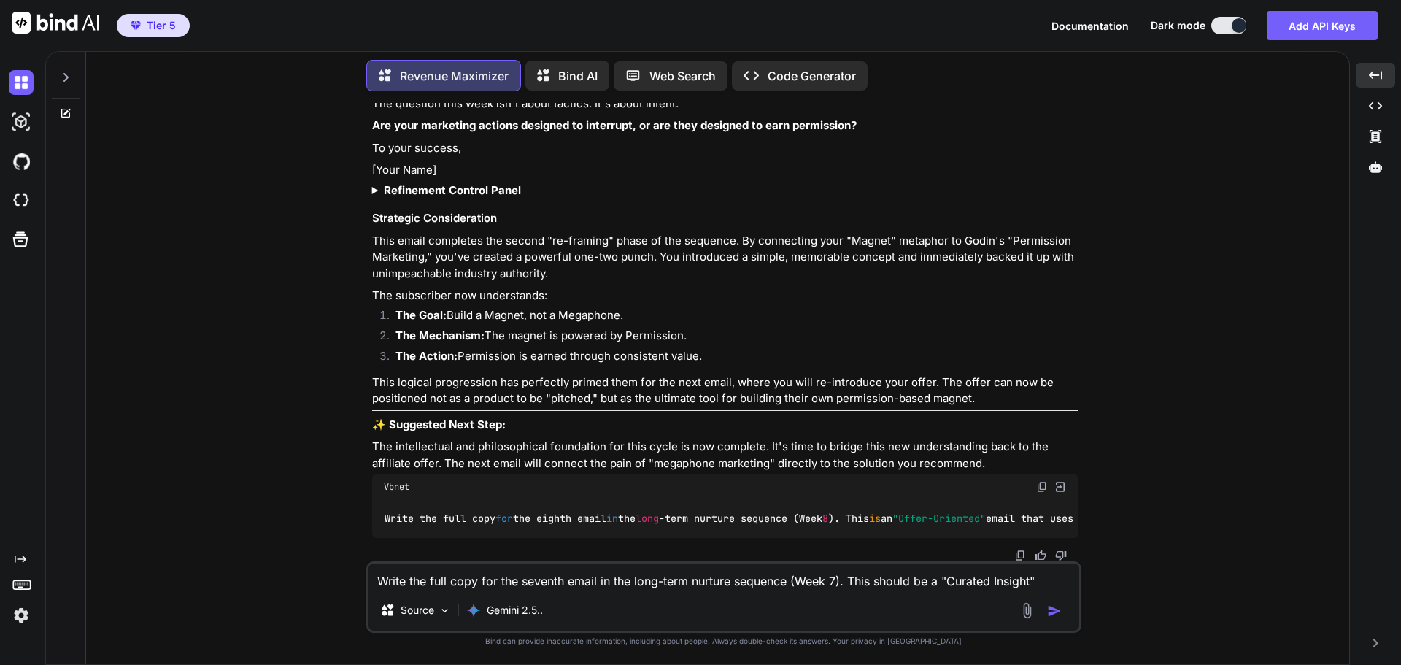
scroll to position [36492, 0]
click at [1021, 552] on img at bounding box center [1020, 556] width 12 height 12
click at [1033, 393] on p "This logical progression has perfectly primed them for the next email, where yo…" at bounding box center [725, 390] width 706 height 33
click at [1038, 481] on img at bounding box center [1042, 487] width 12 height 12
click at [437, 588] on textarea "Write the full copy for the seventh email in the long-term nurture sequence (We…" at bounding box center [724, 576] width 711 height 26
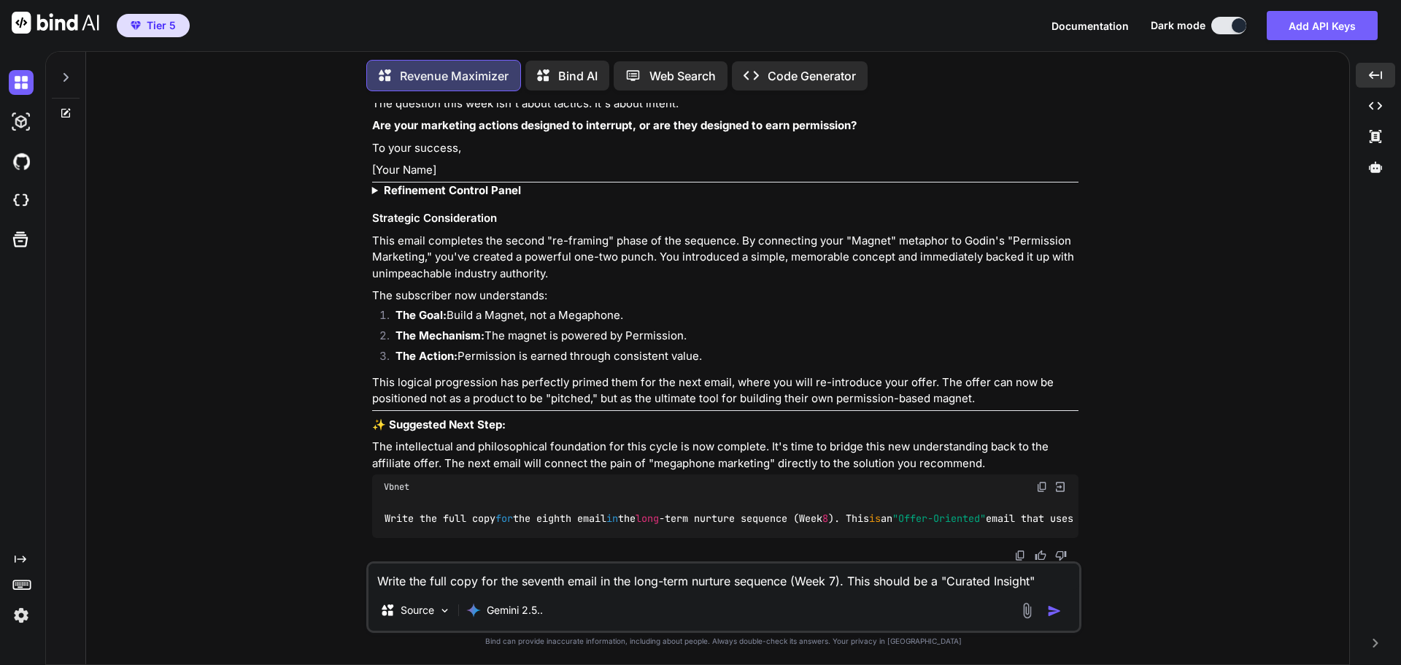
paste textarea "eighth email in the long-term nurture sequence (Week 8). This is an "Offer-Orie…"
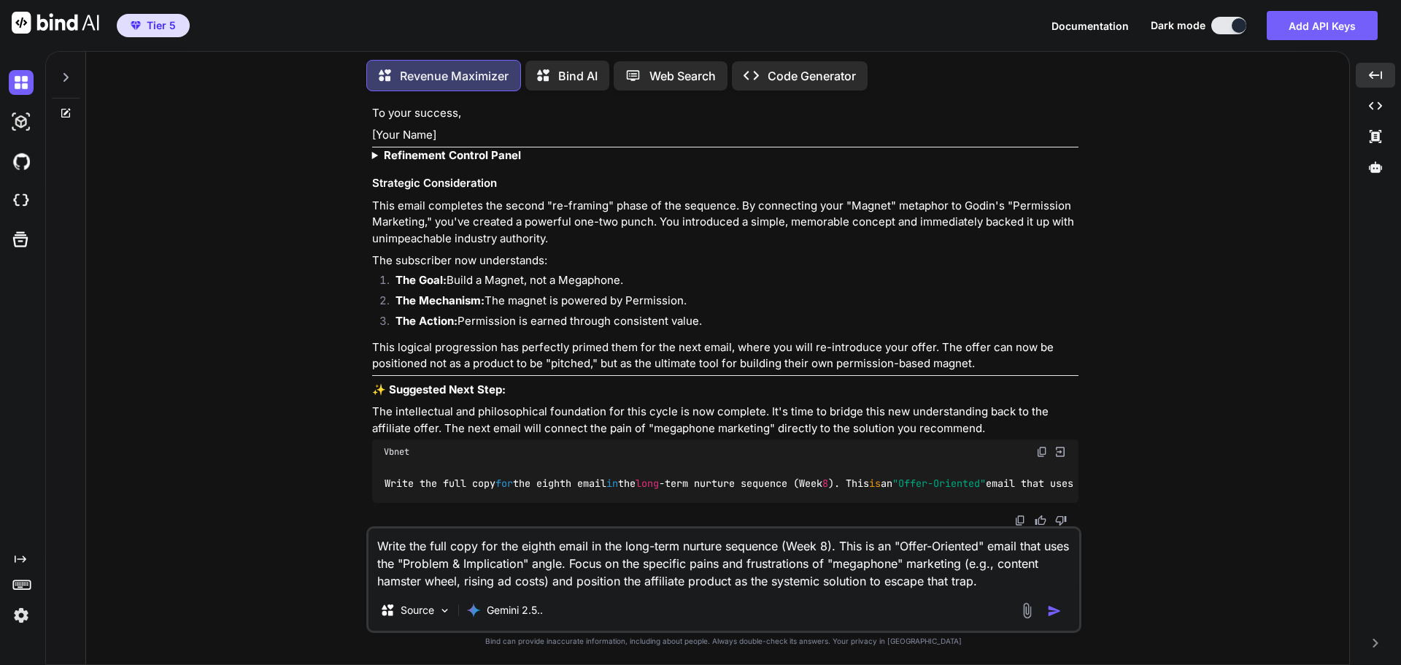
type textarea "Write the full copy for the eighth email in the long-term nurture sequence (Wee…"
click at [1050, 609] on img "button" at bounding box center [1054, 611] width 15 height 15
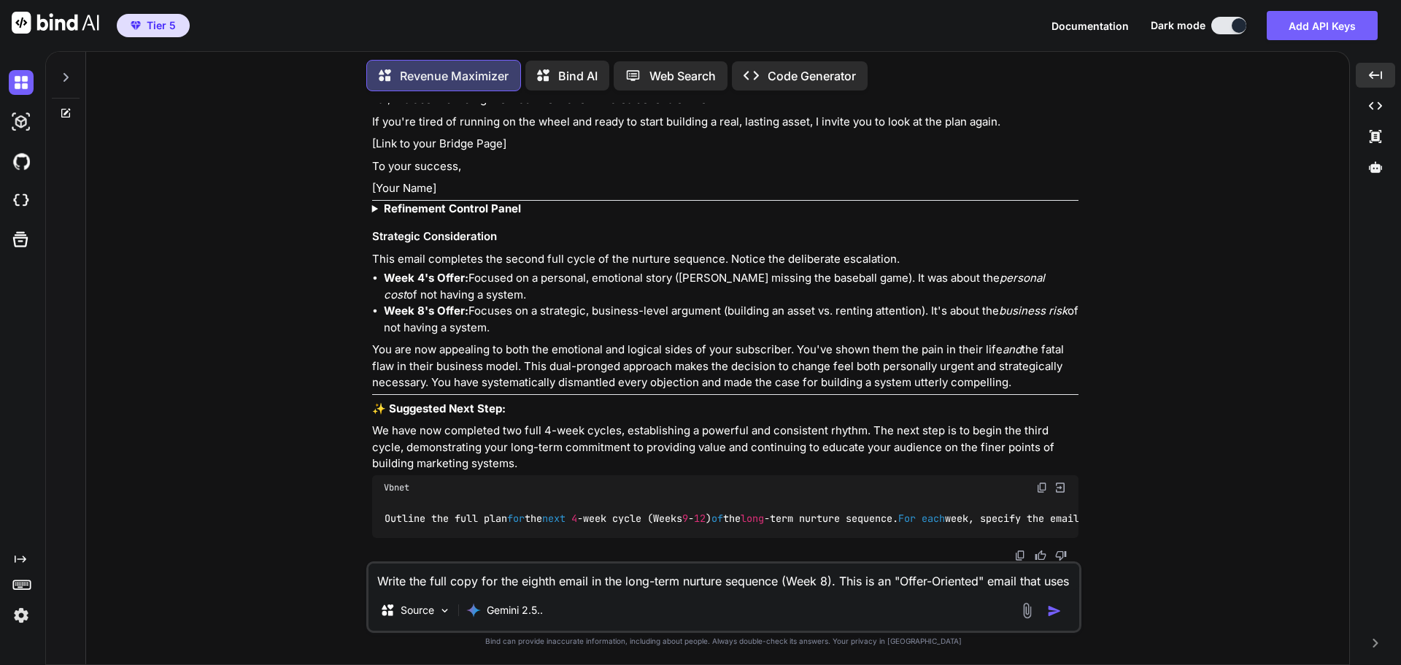
scroll to position [37666, 0]
click at [1016, 555] on img at bounding box center [1020, 556] width 12 height 12
drag, startPoint x: 901, startPoint y: 381, endPoint x: 890, endPoint y: 465, distance: 84.6
click at [901, 381] on div "Of course. We have spent three weeks building a powerful new frame ("Megaphone …" at bounding box center [725, 29] width 706 height 1018
click at [571, 588] on textarea "Write the full copy for the eighth email in the long-term nurture sequence (Wee…" at bounding box center [724, 576] width 711 height 26
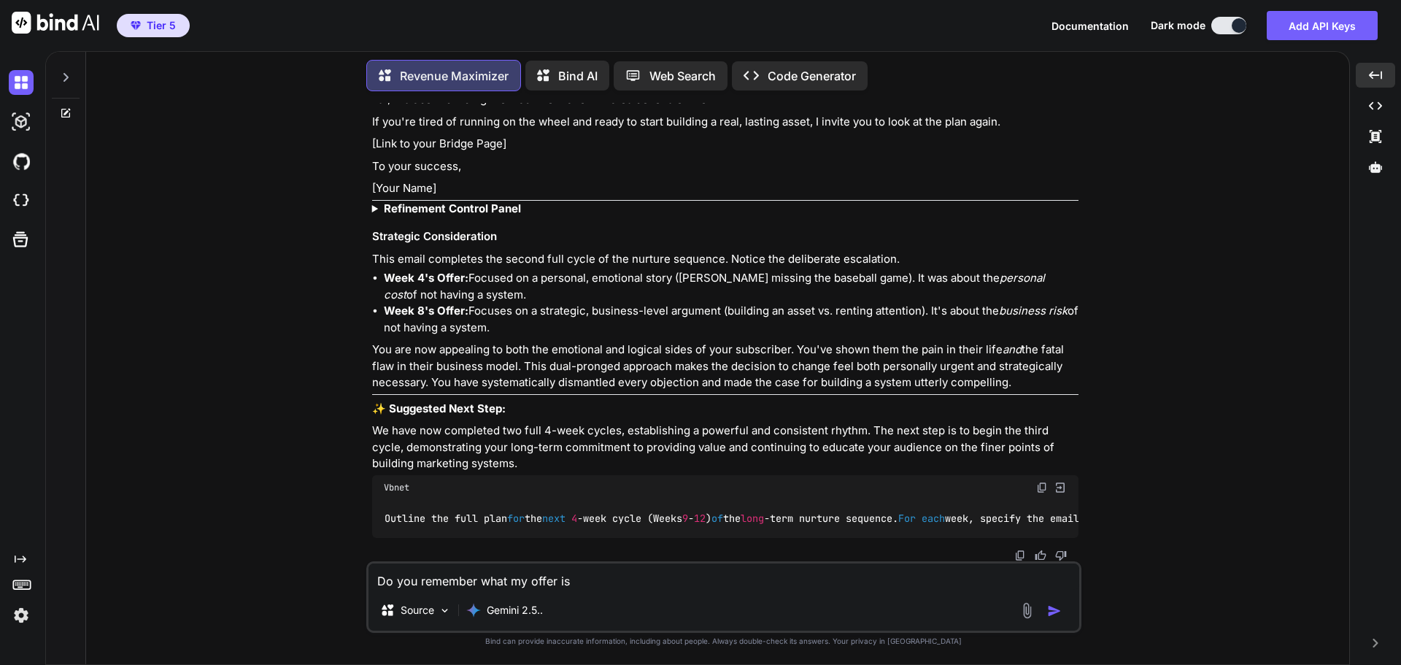
type textarea "Do you remember what my offer is?"
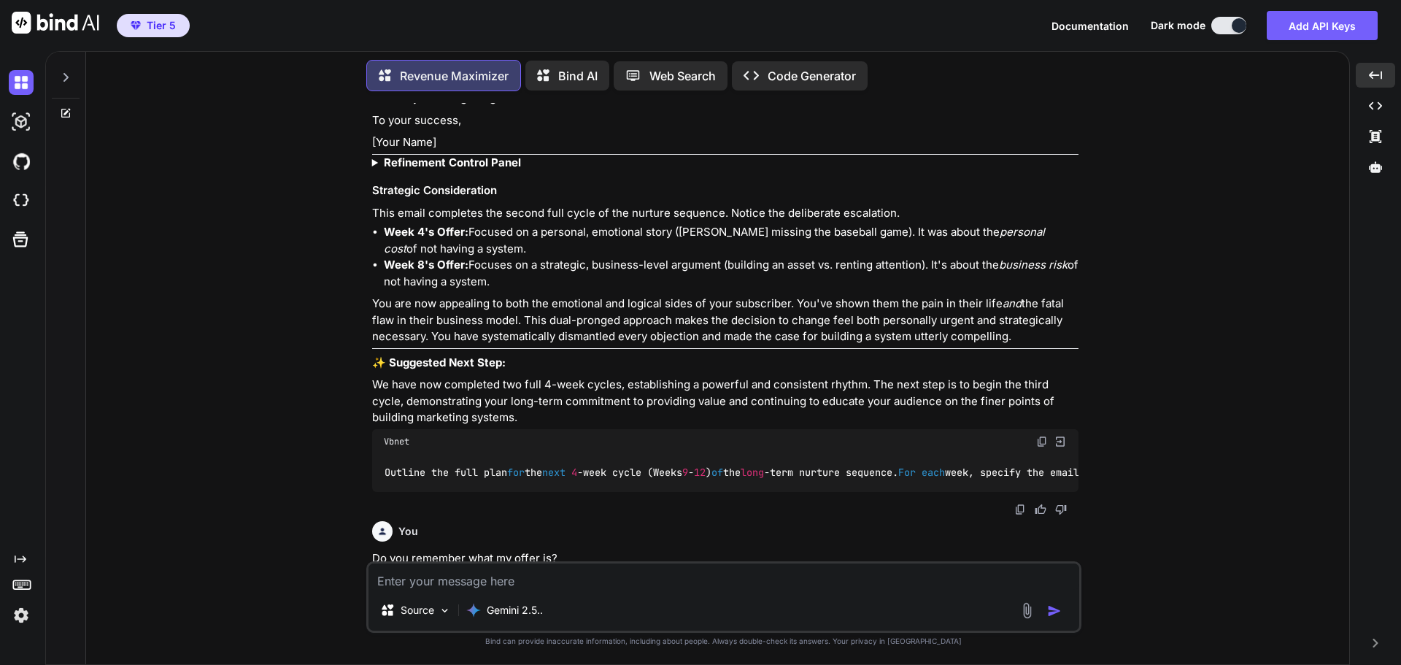
scroll to position [36705, 0]
